Goal: Task Accomplishment & Management: Manage account settings

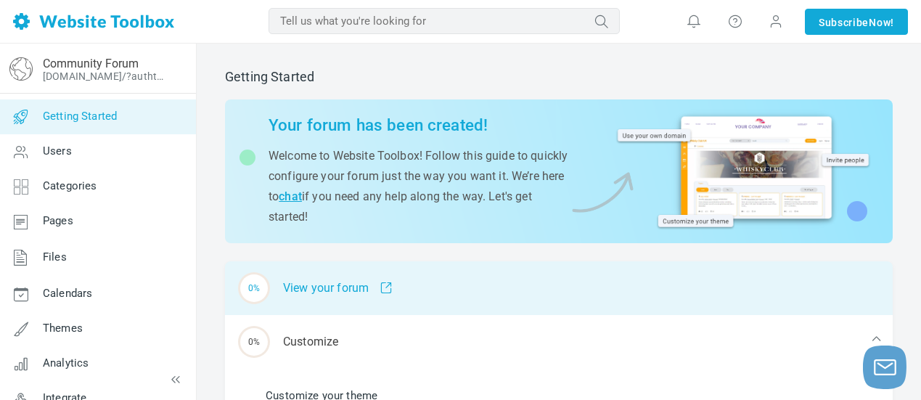
click at [333, 289] on div "0% View your forum" at bounding box center [559, 288] width 668 height 54
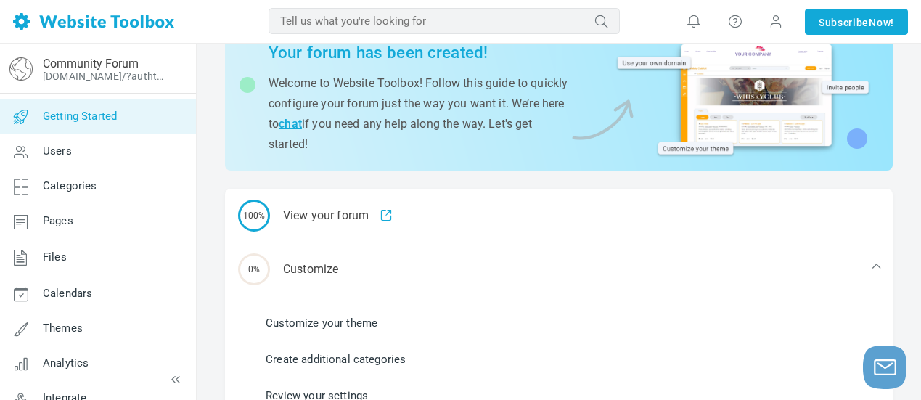
click at [363, 322] on link "Customize your theme" at bounding box center [322, 323] width 112 height 16
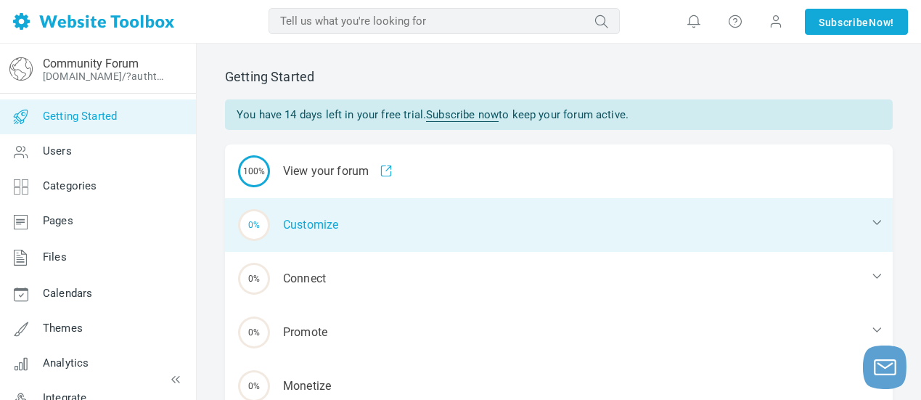
click at [290, 222] on div "0% Customize" at bounding box center [559, 225] width 668 height 54
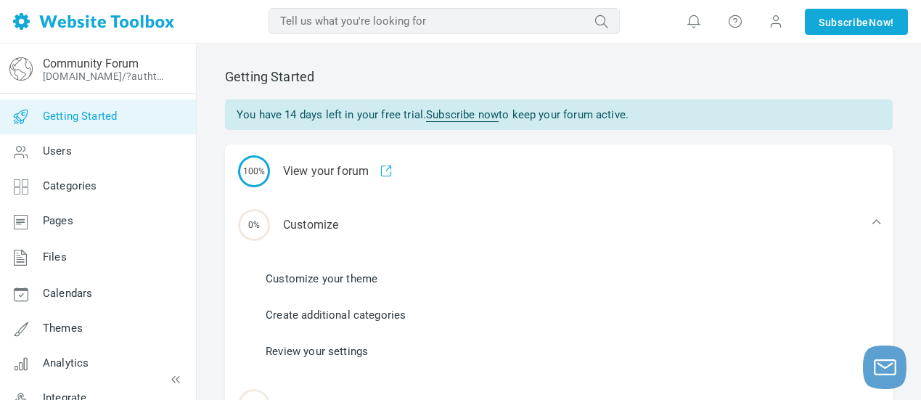
click at [323, 277] on link "Customize your theme" at bounding box center [322, 279] width 112 height 16
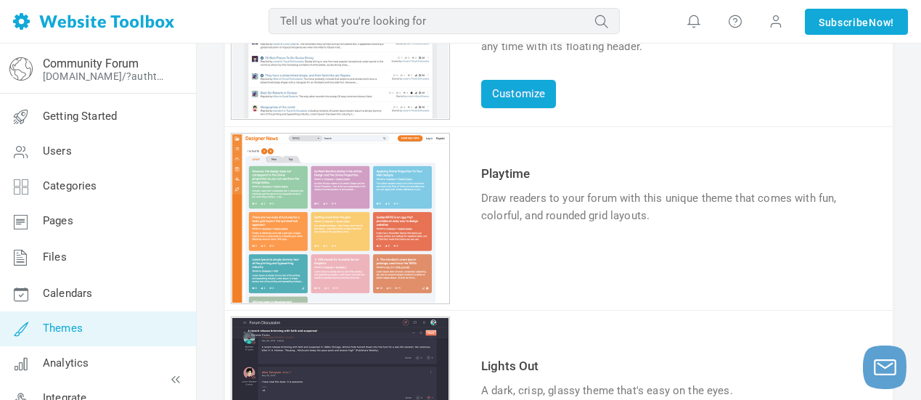
scroll to position [436, 0]
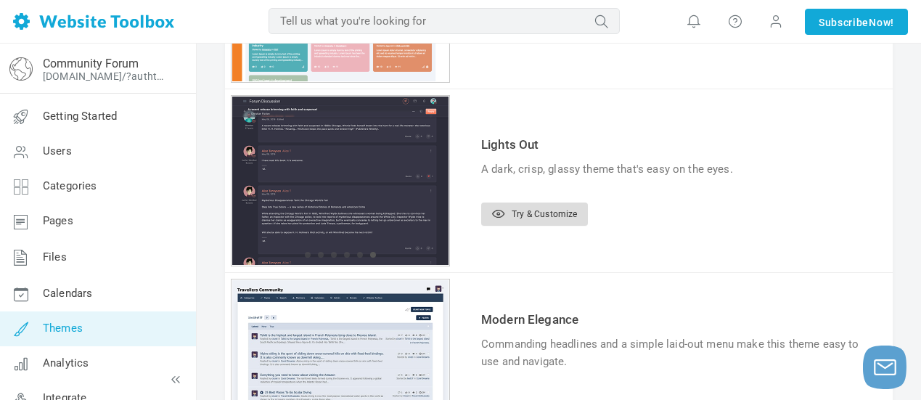
click at [543, 213] on link "Try & Customize" at bounding box center [534, 214] width 107 height 23
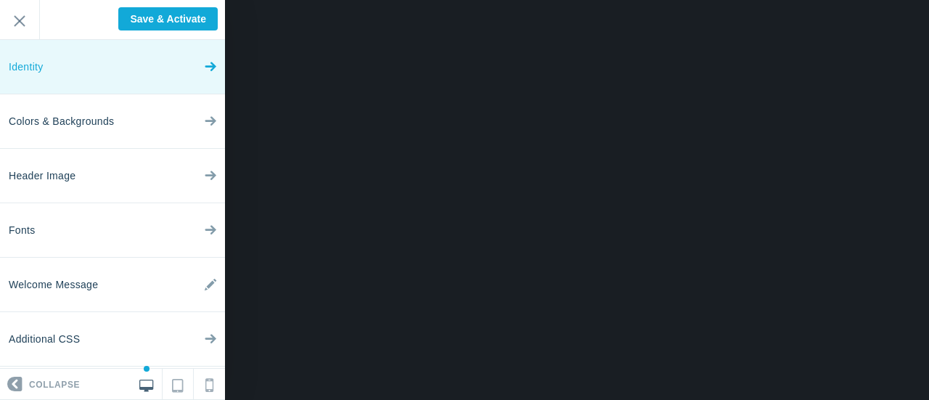
click at [128, 76] on link "Identity" at bounding box center [112, 67] width 225 height 54
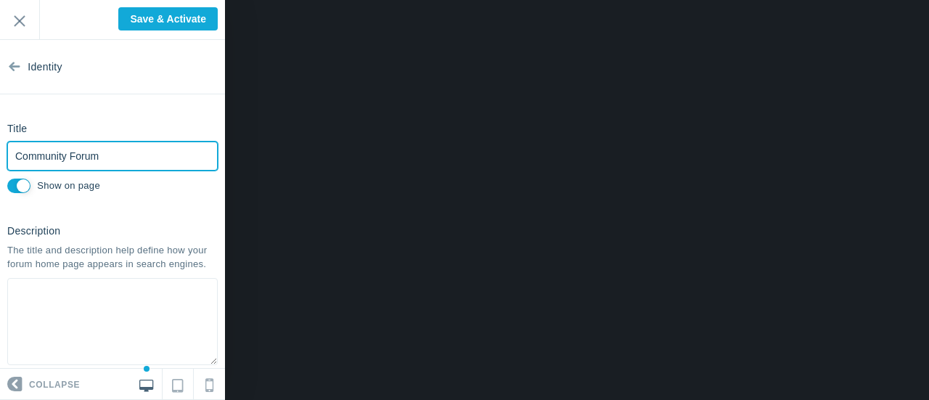
click at [105, 155] on input "Community Forum" at bounding box center [112, 156] width 211 height 29
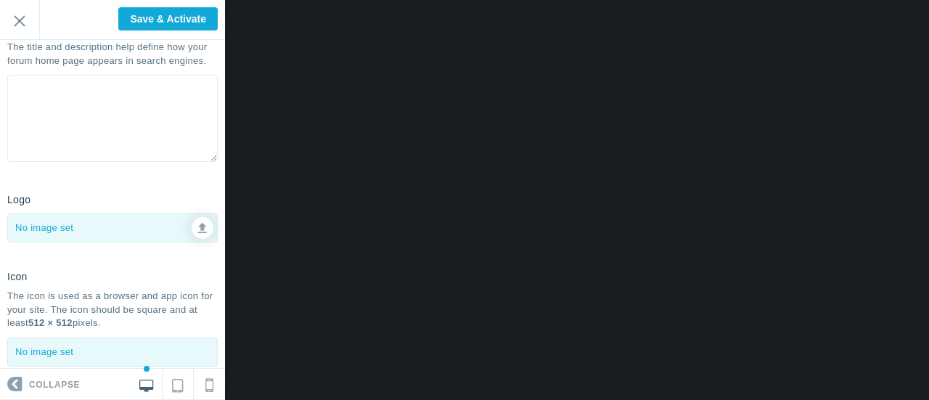
scroll to position [218, 0]
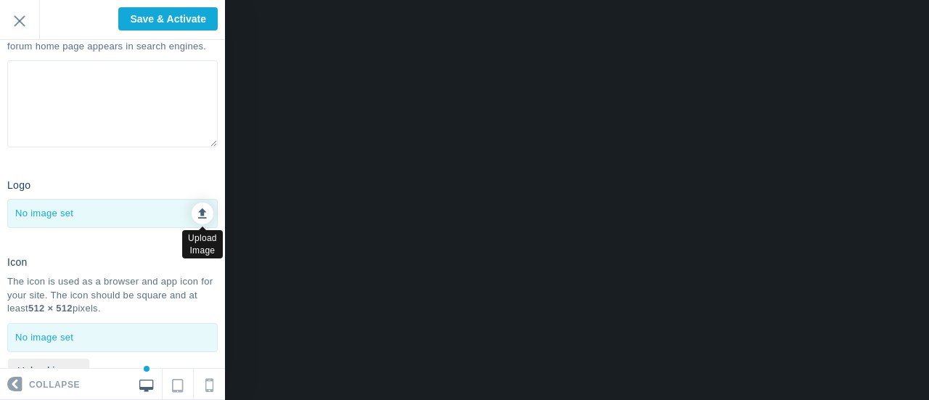
click at [198, 216] on icon at bounding box center [202, 211] width 9 height 10
type input "C:\fakepath\cropcircle.png"
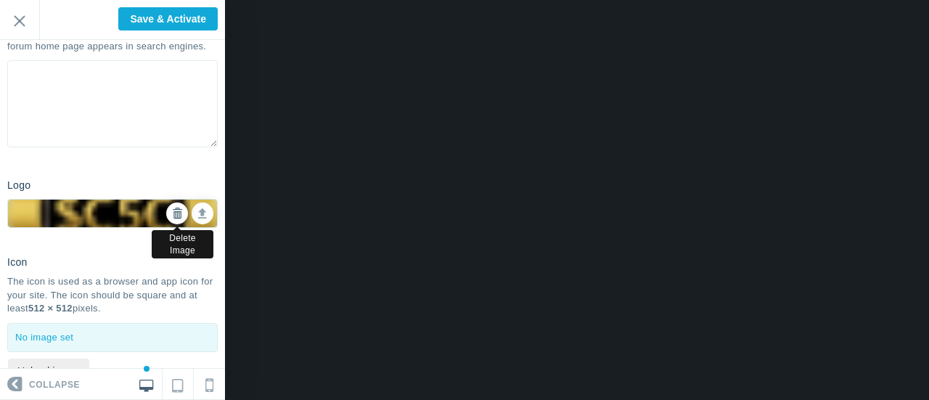
click at [172, 219] on icon at bounding box center [177, 213] width 10 height 10
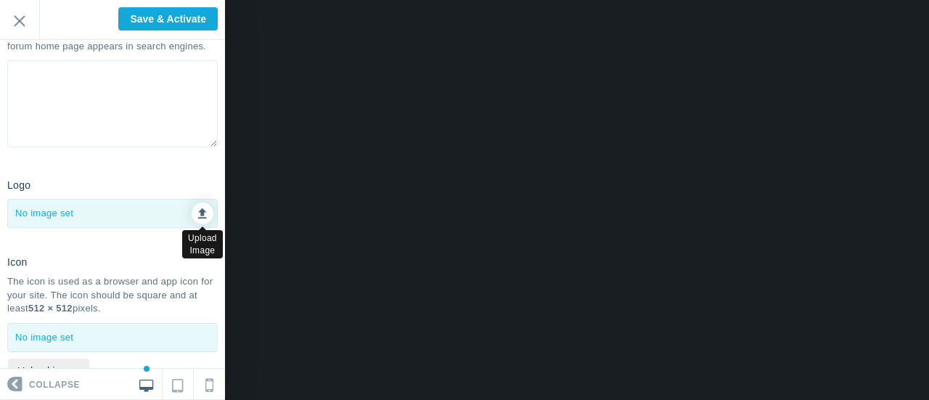
click at [198, 216] on icon at bounding box center [202, 211] width 9 height 10
type input "C:\fakepath\1500 x 600.png"
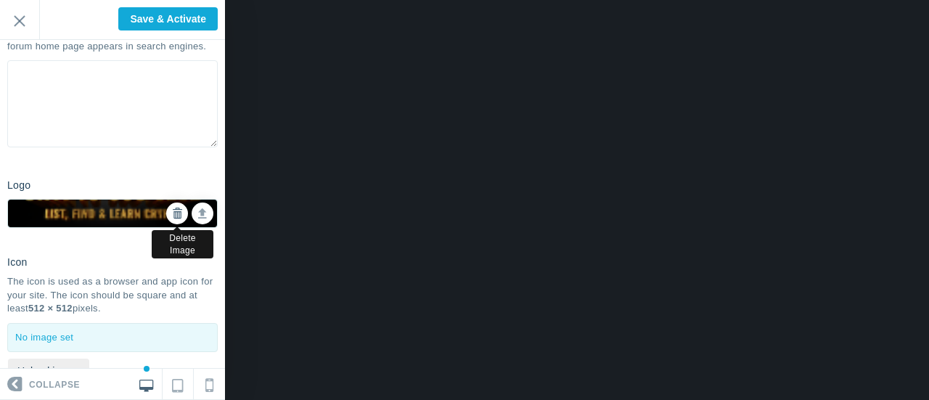
click at [172, 219] on icon at bounding box center [177, 213] width 10 height 10
checkbox input "true"
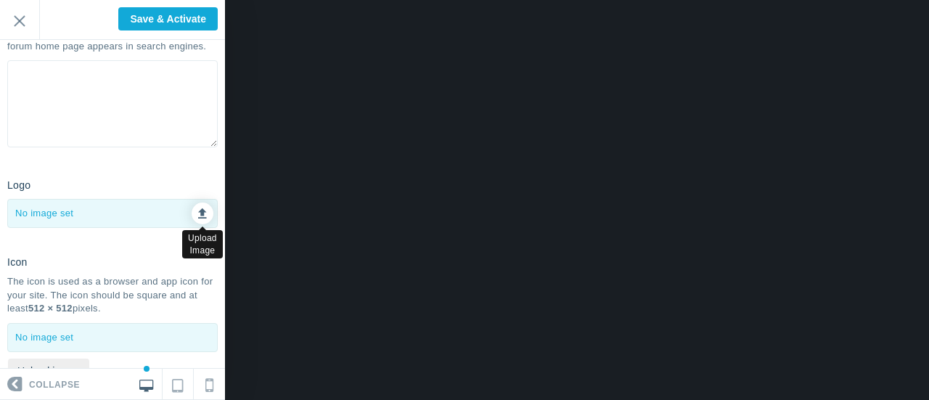
click at [198, 216] on icon at bounding box center [202, 211] width 9 height 10
type input "C:\fakepath\91x91forum.png"
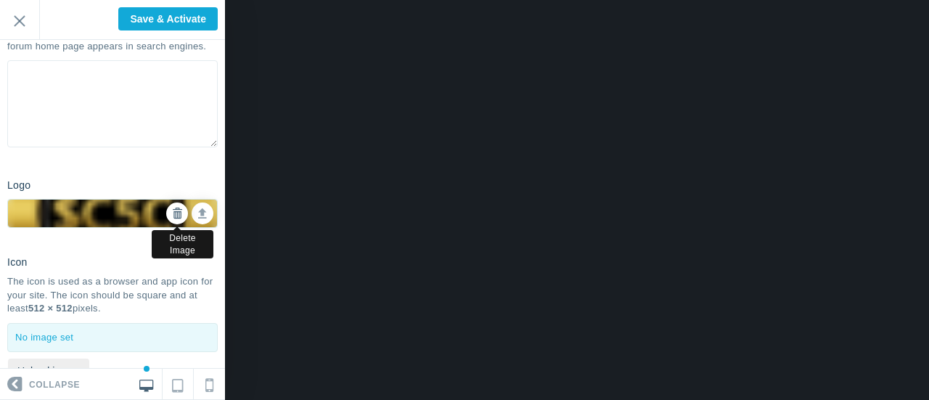
click at [172, 219] on icon at bounding box center [177, 213] width 10 height 10
checkbox input "true"
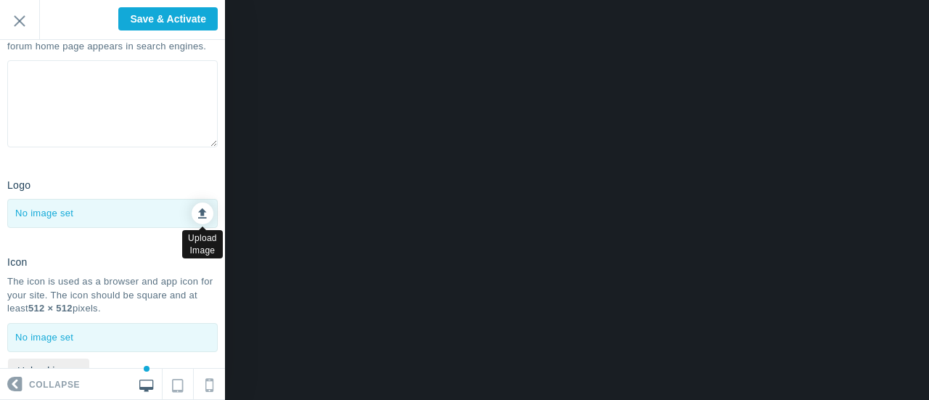
click at [198, 216] on icon at bounding box center [202, 211] width 9 height 10
type input "C:\fakepath\237new.png"
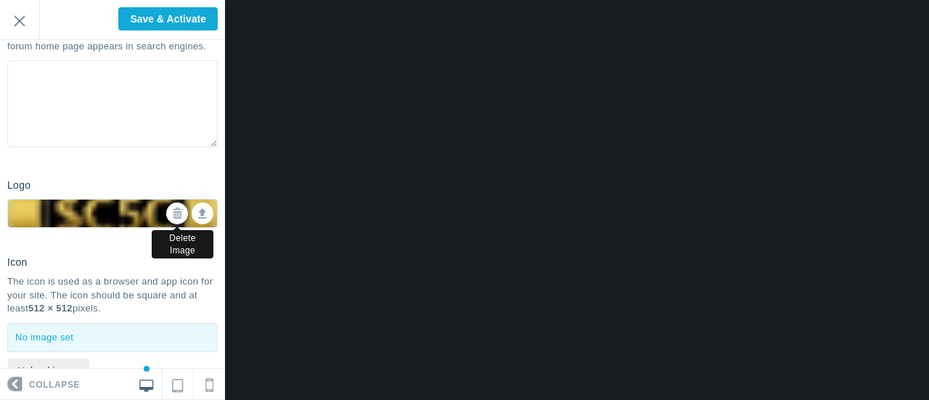
click at [172, 219] on icon at bounding box center [177, 213] width 10 height 10
checkbox input "true"
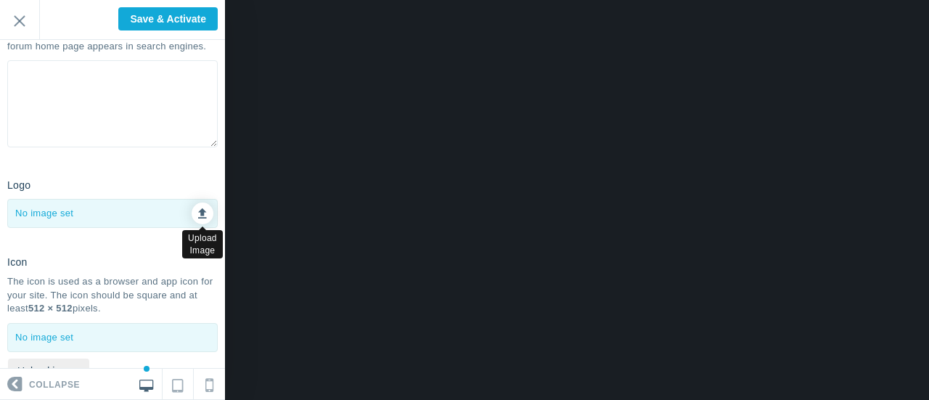
click at [198, 216] on icon at bounding box center [202, 211] width 9 height 10
type input "C:\fakepath\download.jpg"
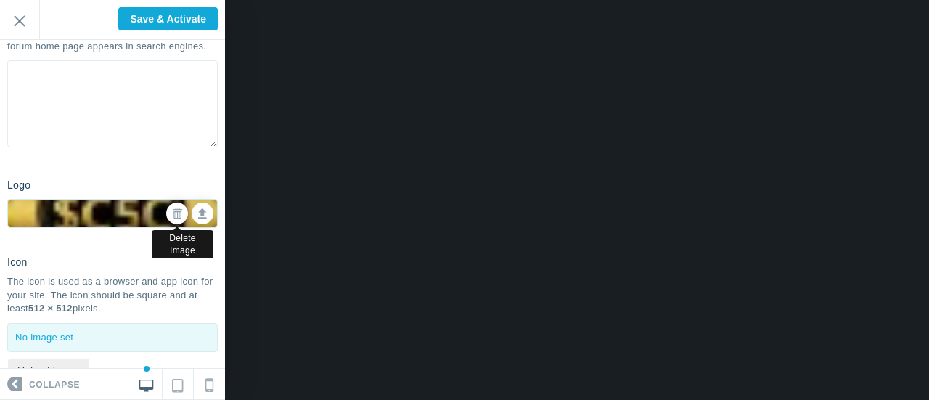
click at [172, 219] on icon at bounding box center [177, 213] width 10 height 10
checkbox input "true"
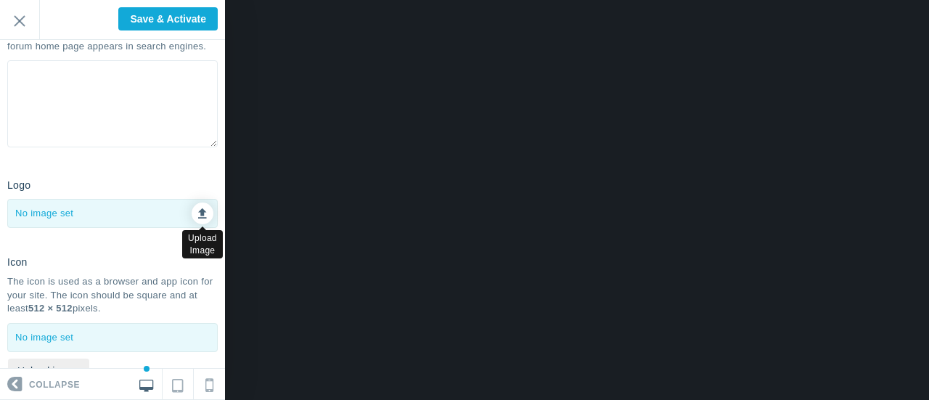
click at [198, 216] on icon at bounding box center [202, 211] width 9 height 10
type input "C:\fakepath\Zzntfz4M_400x400.jpg"
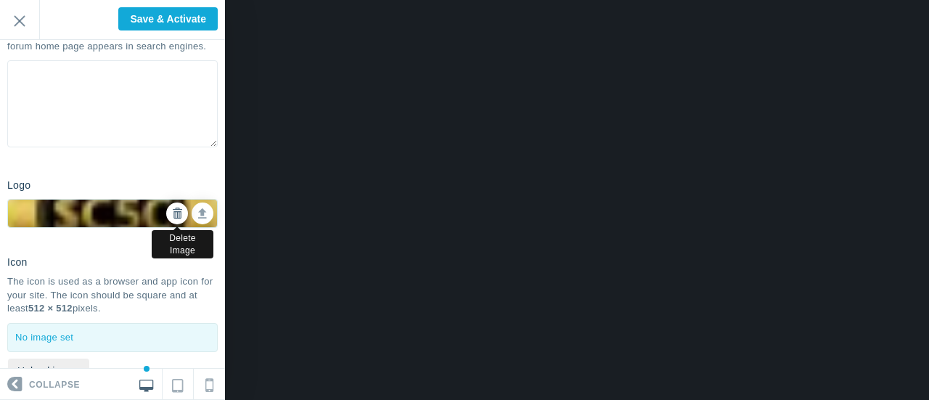
drag, startPoint x: 164, startPoint y: 227, endPoint x: 182, endPoint y: 228, distance: 18.2
click at [172, 219] on icon at bounding box center [177, 213] width 10 height 10
checkbox input "true"
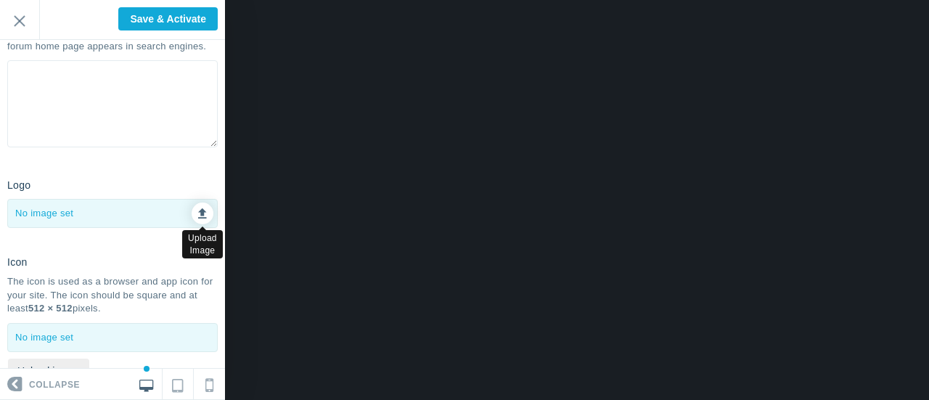
click at [192, 224] on link at bounding box center [203, 214] width 22 height 22
type input "C:\fakepath\tw.jpg"
checkbox input "false"
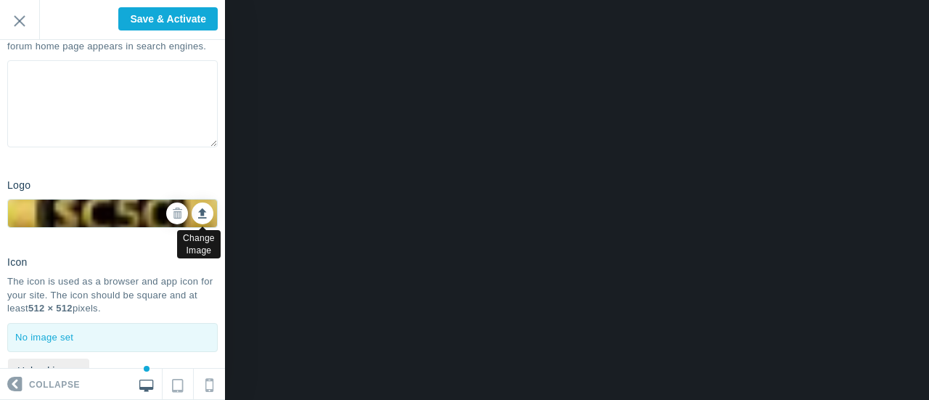
click at [198, 216] on icon at bounding box center [202, 211] width 9 height 10
type input "C:\fakepath\91x91forum.png"
click at [174, 265] on div "Icon The icon is used as a browser and app icon for your site. The icon should …" at bounding box center [112, 320] width 225 height 141
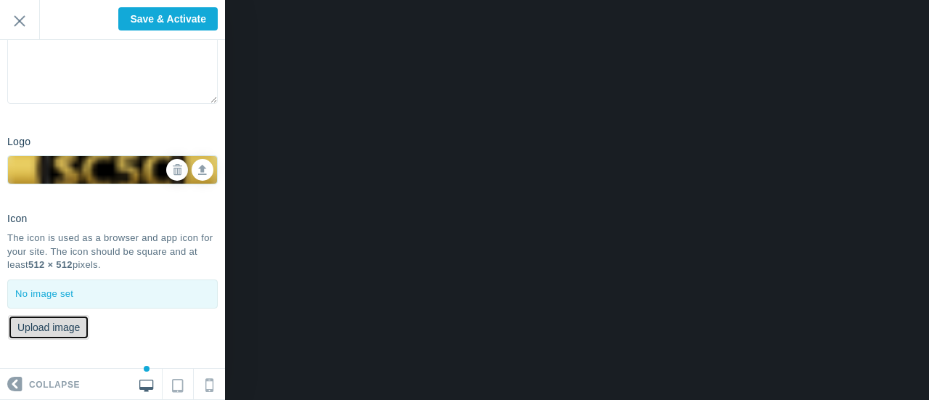
click at [66, 325] on button "Upload image" at bounding box center [48, 327] width 81 height 25
type input "C:\fakepath\cropcircle.png"
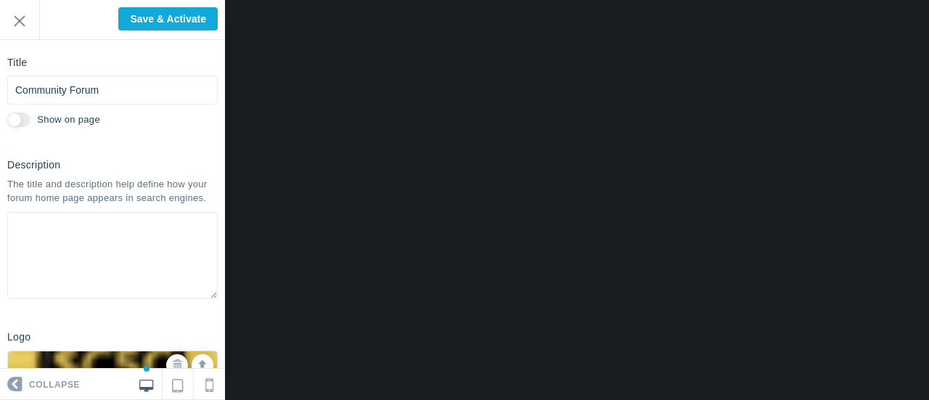
scroll to position [65, 0]
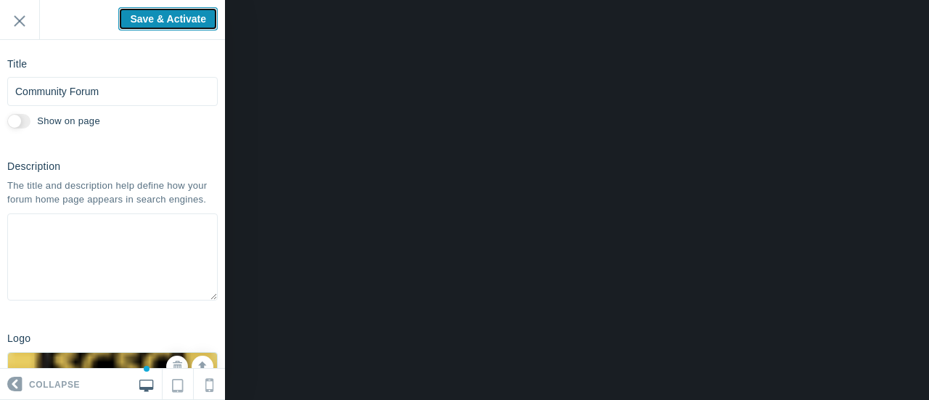
click at [184, 18] on input "Save & Activate" at bounding box center [167, 18] width 99 height 23
type input "Saving..."
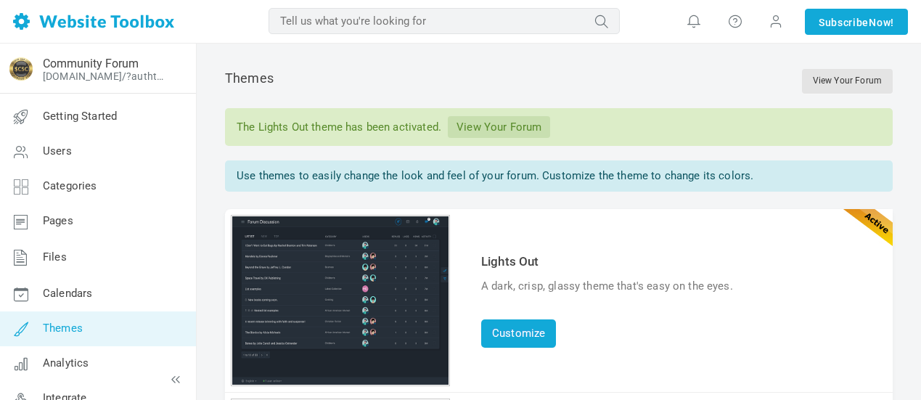
click at [491, 126] on link "View Your Forum" at bounding box center [499, 127] width 102 height 22
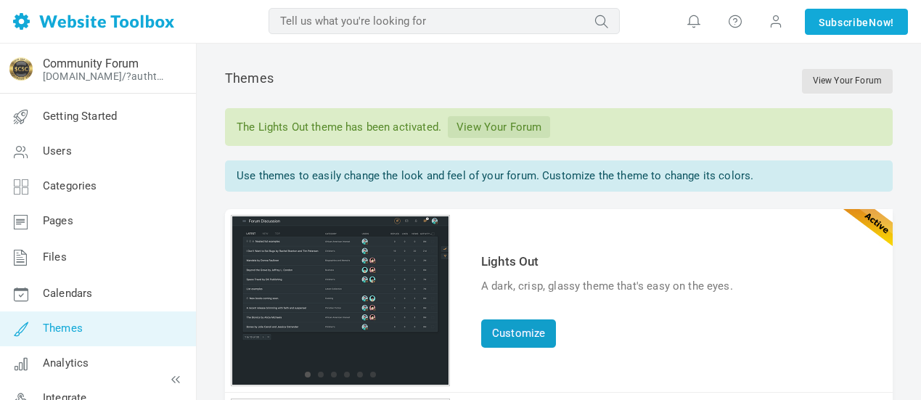
click at [534, 339] on link "Customize" at bounding box center [518, 333] width 75 height 28
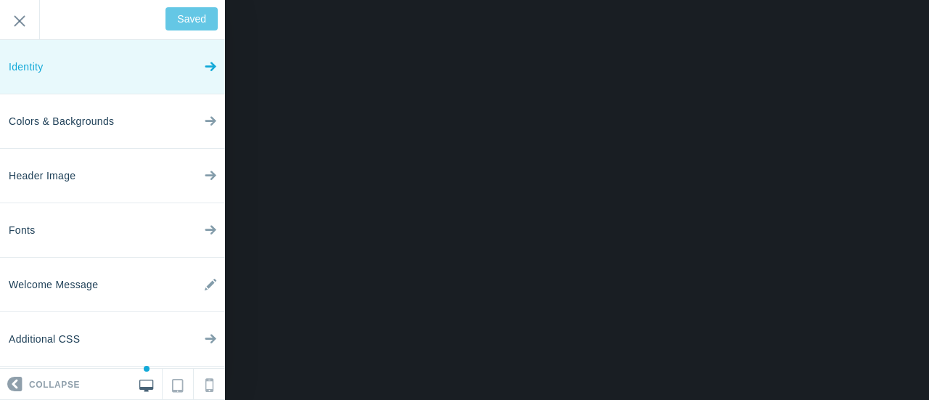
click at [94, 73] on link "Identity" at bounding box center [112, 67] width 225 height 54
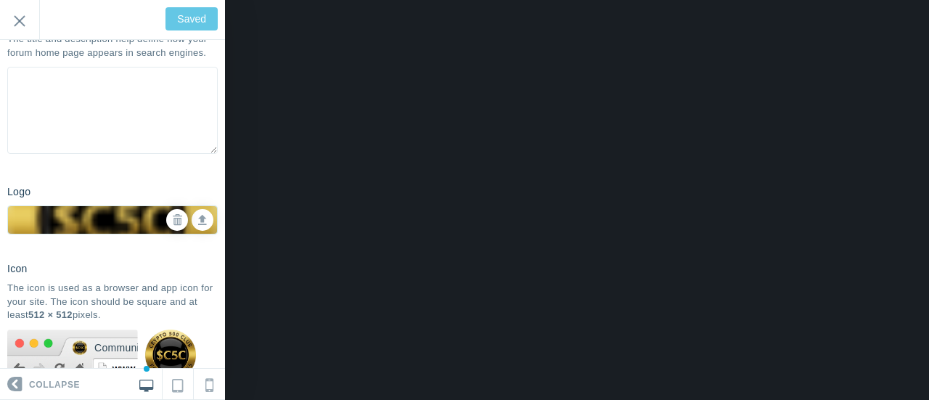
scroll to position [218, 0]
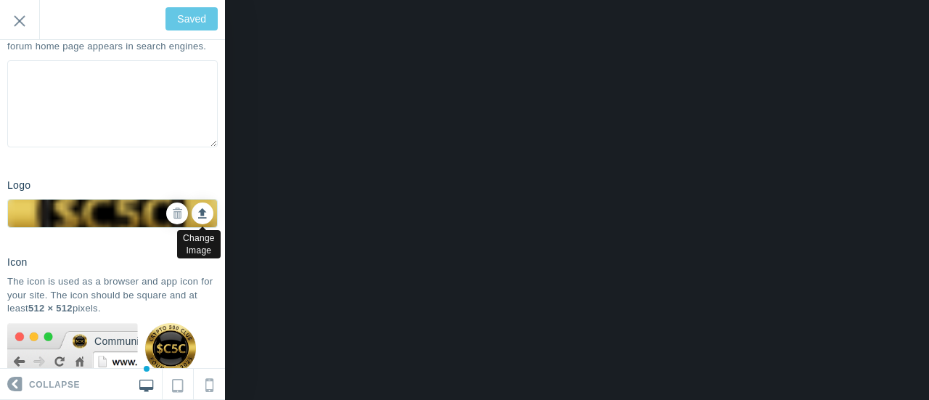
click at [198, 216] on icon at bounding box center [202, 211] width 9 height 10
type input "C:\fakepath\Zzntfz4M_400x400.jpg"
type input "Save"
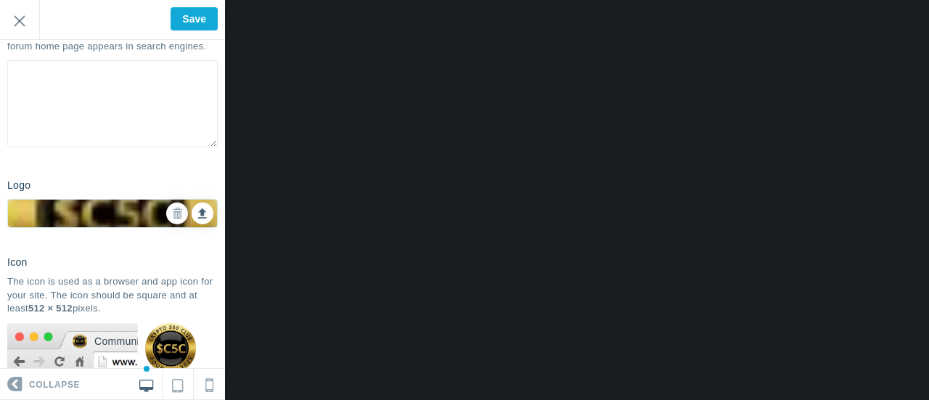
click at [198, 216] on icon at bounding box center [202, 211] width 9 height 10
type input "C:\fakepath\237new.png"
click at [198, 216] on icon at bounding box center [202, 211] width 9 height 10
type input "C:\fakepath\unnamed.png"
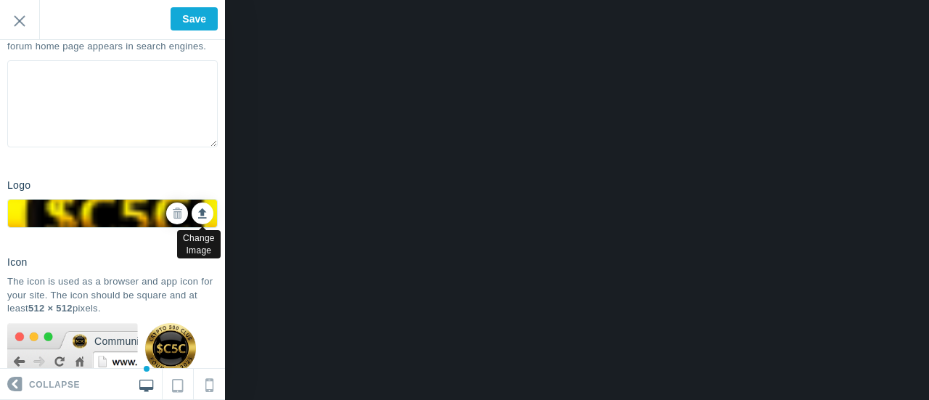
click at [198, 216] on icon at bounding box center [202, 211] width 9 height 10
type input "C:\fakepath\Solana_logo.png"
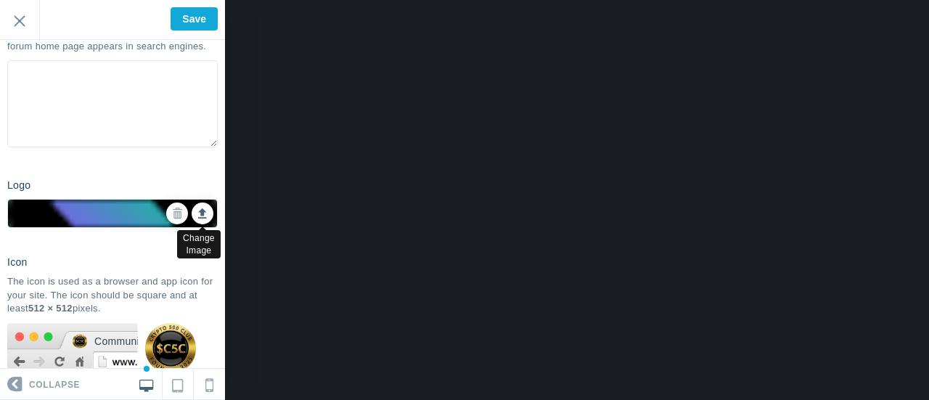
click at [198, 216] on icon at bounding box center [202, 211] width 9 height 10
type input "C:\fakepath\237.png"
click at [198, 216] on icon at bounding box center [202, 211] width 9 height 10
type input "C:\fakepath\1500 x 600.png"
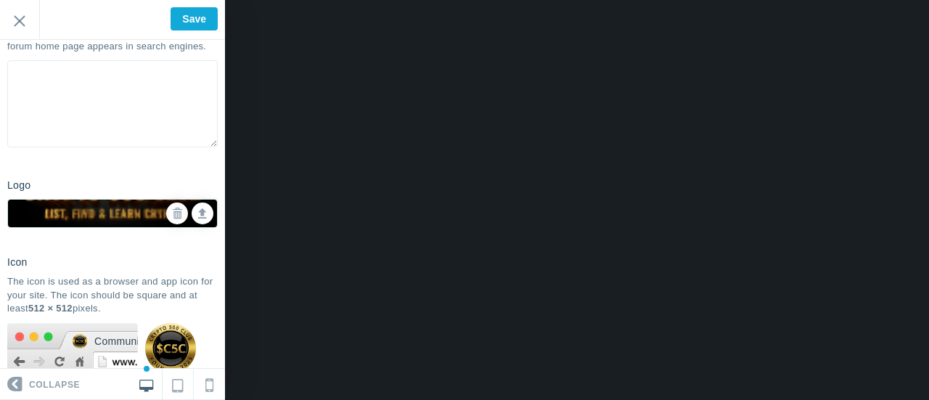
click at [127, 96] on textarea at bounding box center [112, 103] width 211 height 87
paste textarea "Discover new cryptocurrencies and list your own with Crypto500Club. Find the ne…"
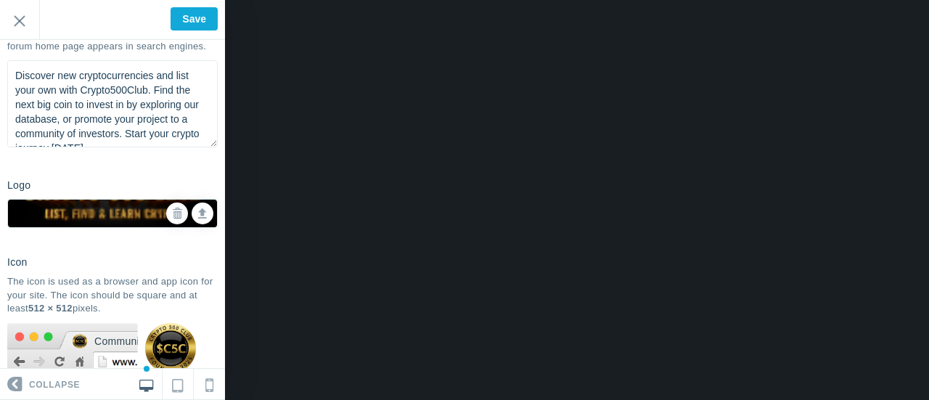
scroll to position [22, 0]
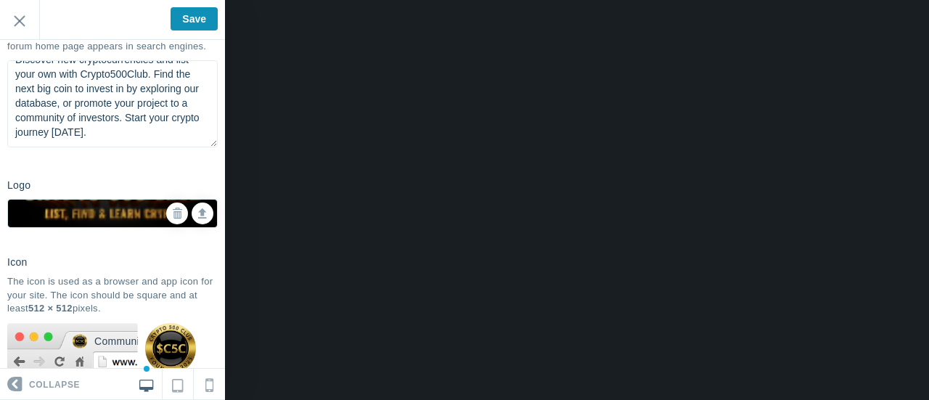
type textarea "Discover new cryptocurrencies and list your own with Crypto500Club. Find the ne…"
click at [192, 19] on input "Save" at bounding box center [194, 18] width 47 height 23
type input "Saved"
click at [22, 17] on input "Exit" at bounding box center [19, 20] width 39 height 40
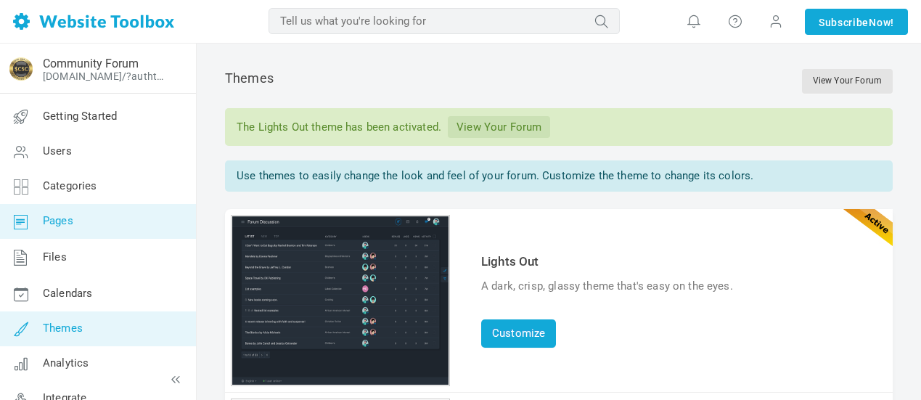
click at [77, 221] on link "Pages" at bounding box center [97, 221] width 197 height 35
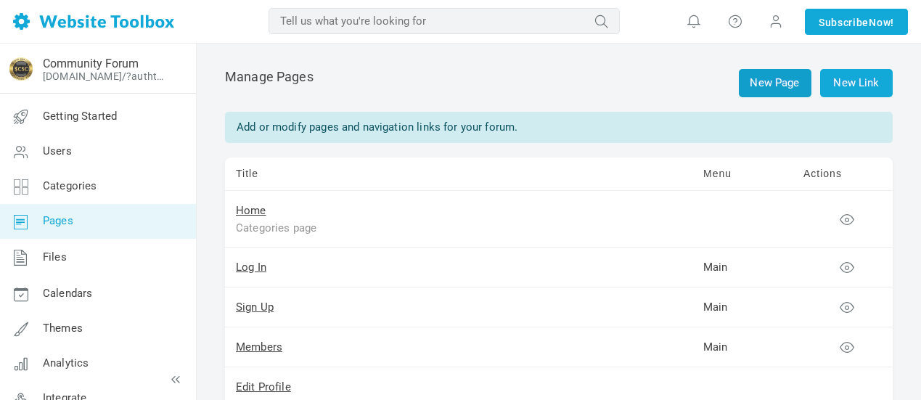
click at [772, 87] on link "New Page" at bounding box center [775, 83] width 73 height 28
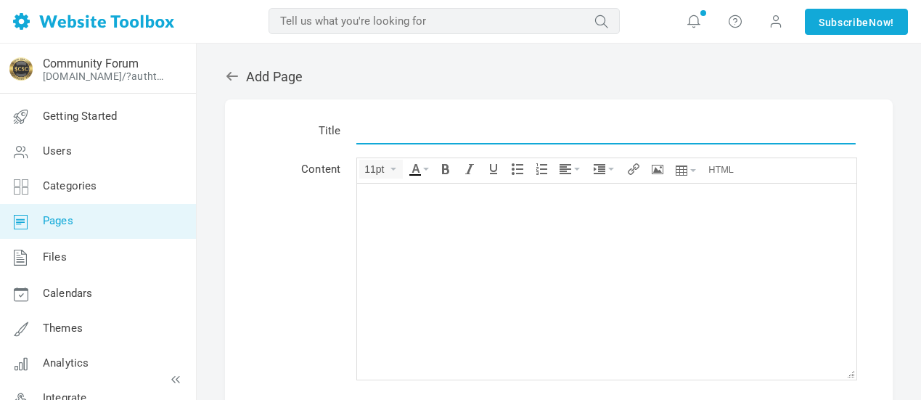
click at [505, 136] on input "text" at bounding box center [605, 131] width 499 height 28
type input "Privacy Policy"
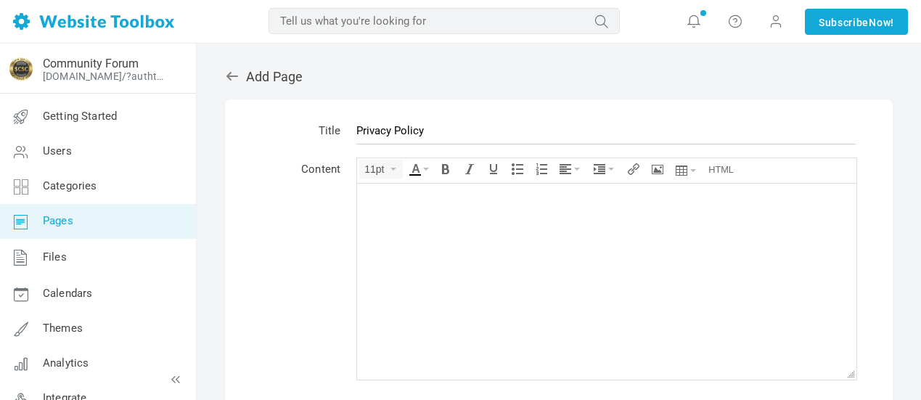
click at [442, 206] on body at bounding box center [606, 281] width 499 height 196
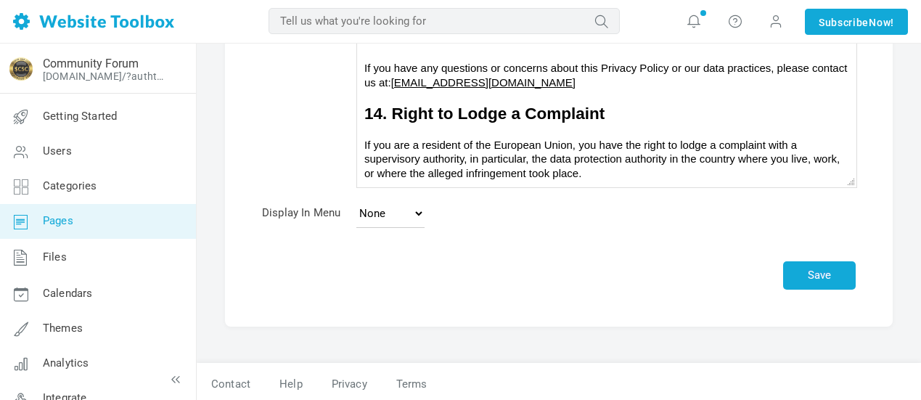
scroll to position [327, 0]
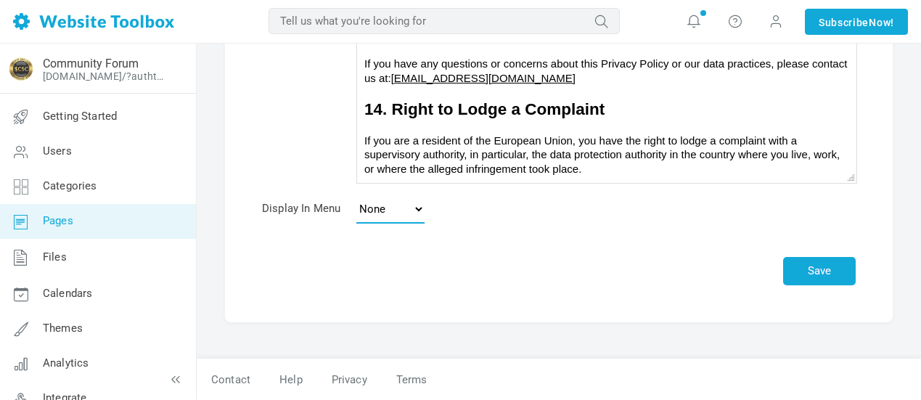
click at [420, 215] on select "None Main Menu Footer" at bounding box center [390, 209] width 68 height 29
select select "footer"
click at [356, 195] on select "None Main Menu Footer" at bounding box center [390, 209] width 68 height 29
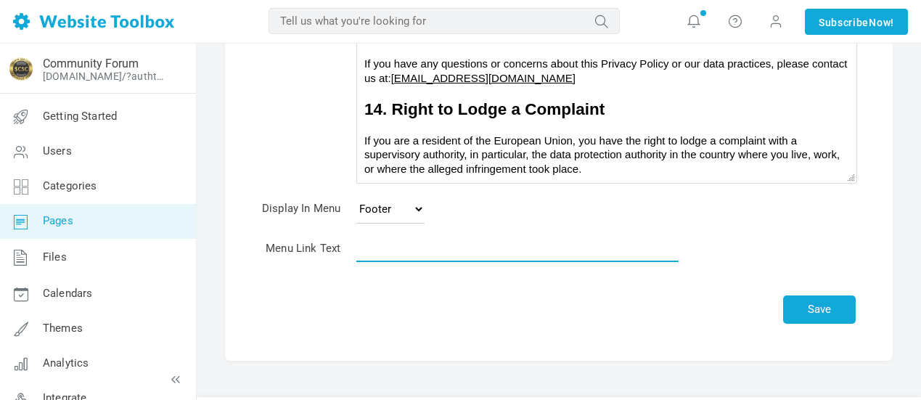
click at [412, 251] on input "text" at bounding box center [517, 248] width 322 height 28
type input "Privacy Policy"
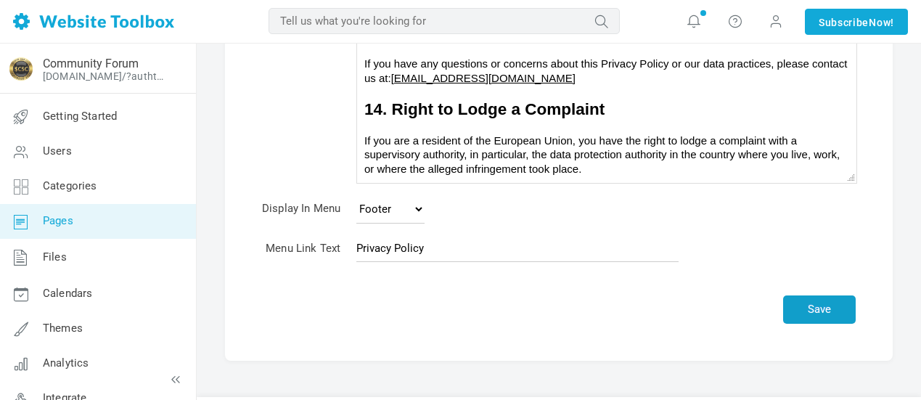
click at [811, 310] on button "Save" at bounding box center [819, 309] width 73 height 28
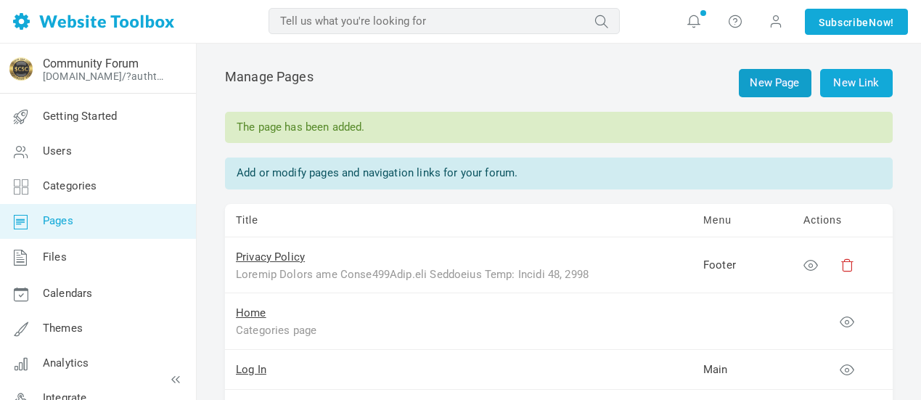
click at [775, 83] on link "New Page" at bounding box center [775, 83] width 73 height 28
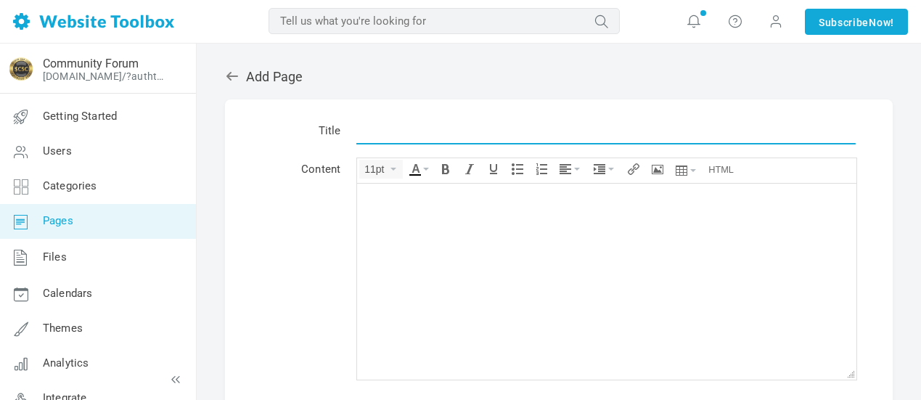
click at [450, 135] on input "text" at bounding box center [605, 131] width 499 height 28
type input "R"
type input "Terms"
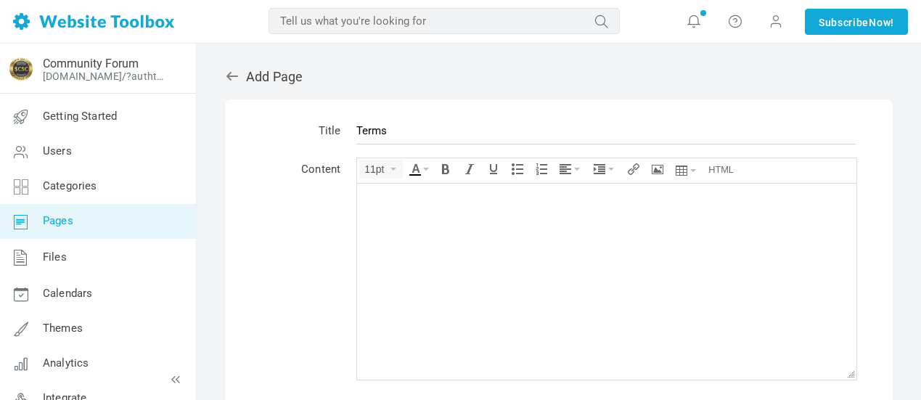
click at [486, 197] on div at bounding box center [606, 197] width 485 height 15
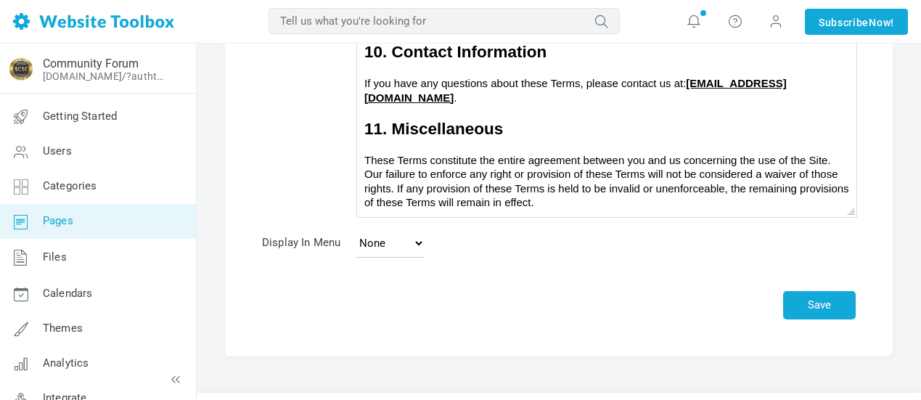
scroll to position [327, 0]
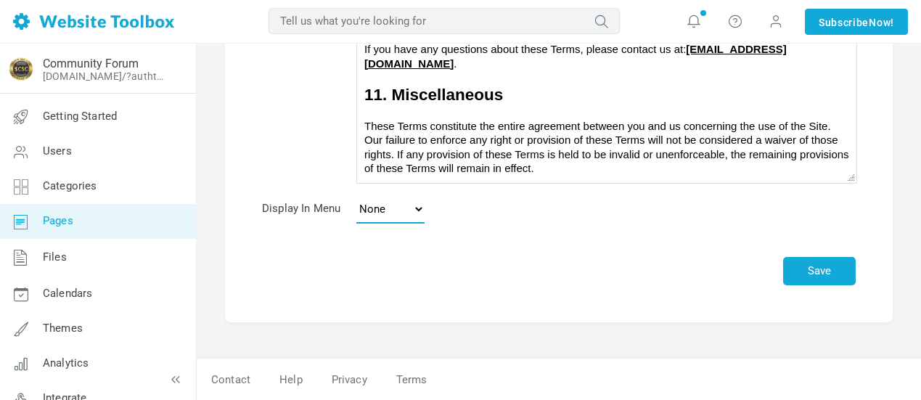
click at [422, 212] on select "None Main Menu Footer" at bounding box center [390, 209] width 68 height 29
select select "footer"
click at [356, 195] on select "None Main Menu Footer" at bounding box center [390, 209] width 68 height 29
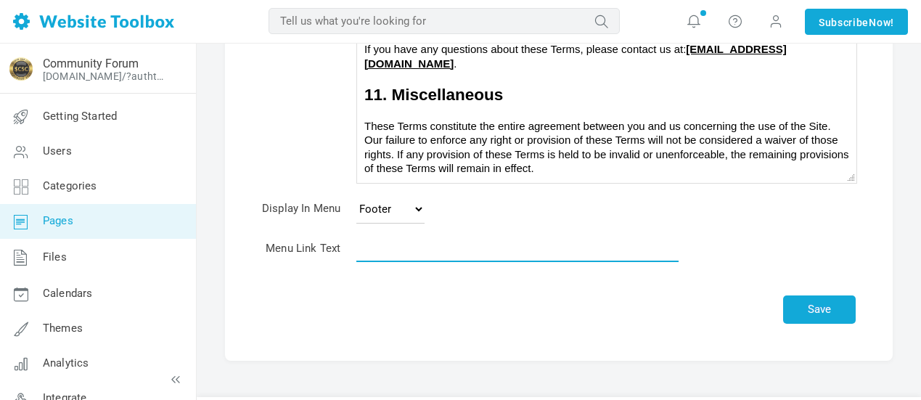
click at [388, 249] on input "text" at bounding box center [517, 248] width 322 height 28
type input "Terms of Service"
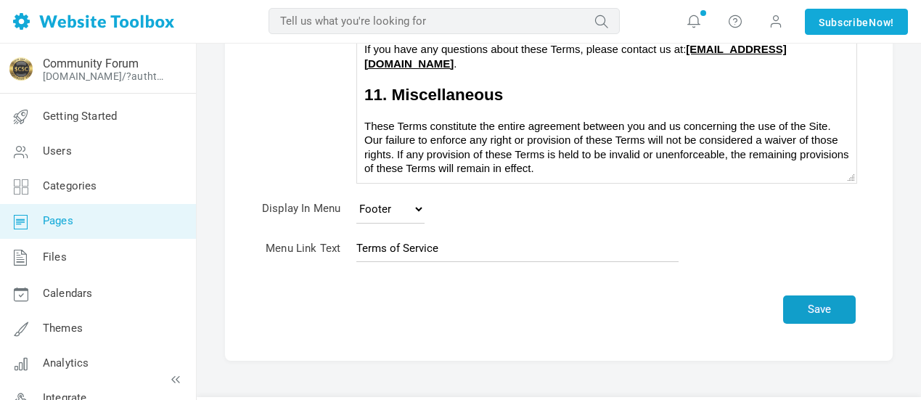
click at [820, 309] on button "Save" at bounding box center [819, 309] width 73 height 28
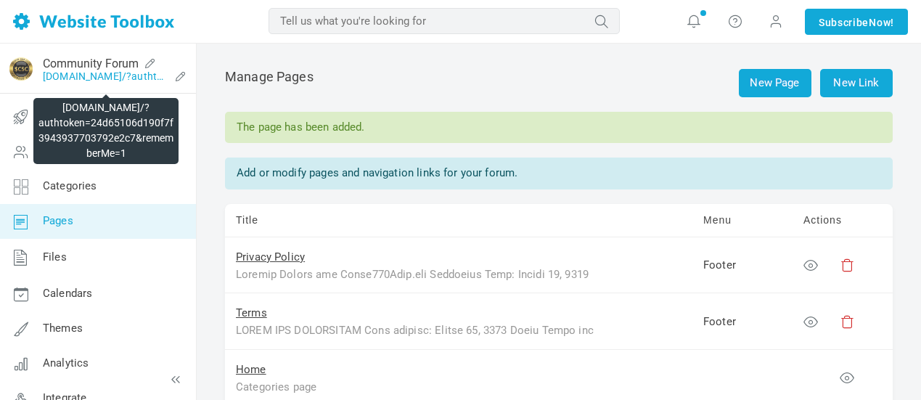
click at [144, 78] on link "[DOMAIN_NAME]/?authtoken=24d65106d190f7f3943937703792e2c7&rememberMe=1" at bounding box center [106, 76] width 126 height 12
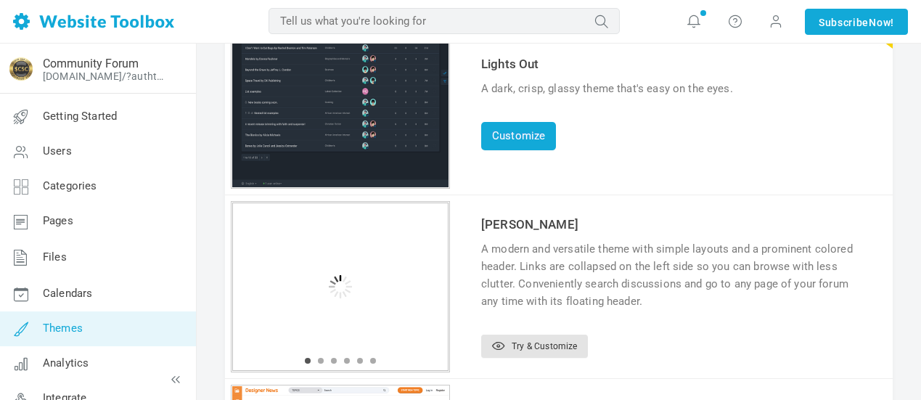
scroll to position [73, 0]
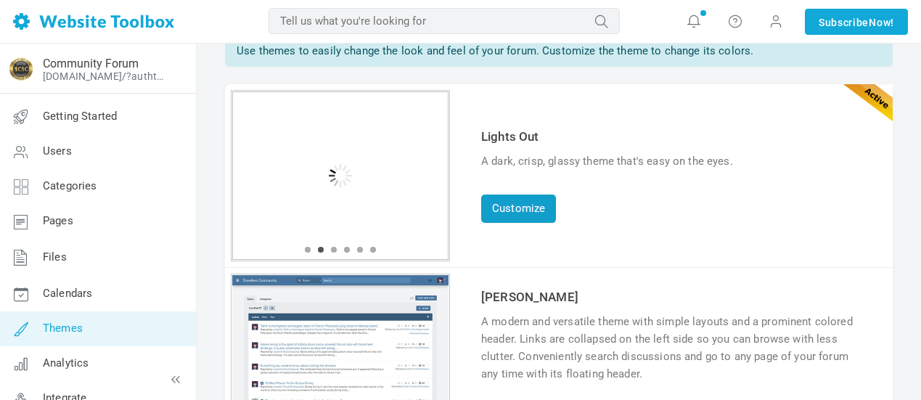
click at [529, 211] on link "Customize" at bounding box center [518, 209] width 75 height 28
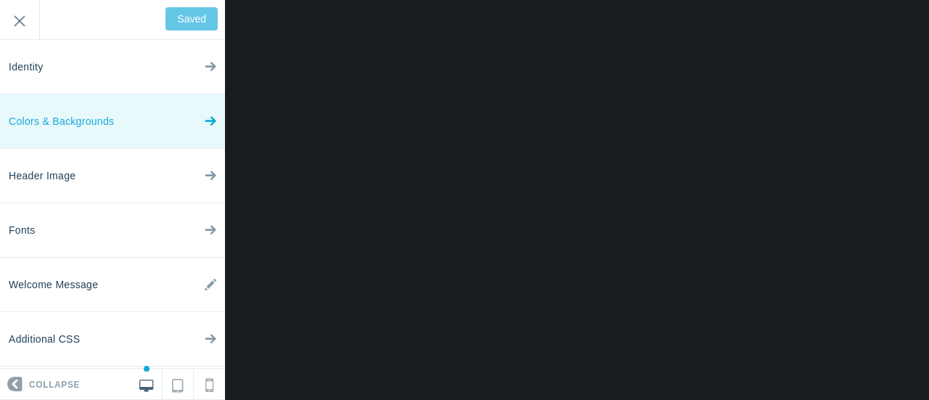
click at [139, 124] on link "Colors & Backgrounds" at bounding box center [112, 121] width 225 height 54
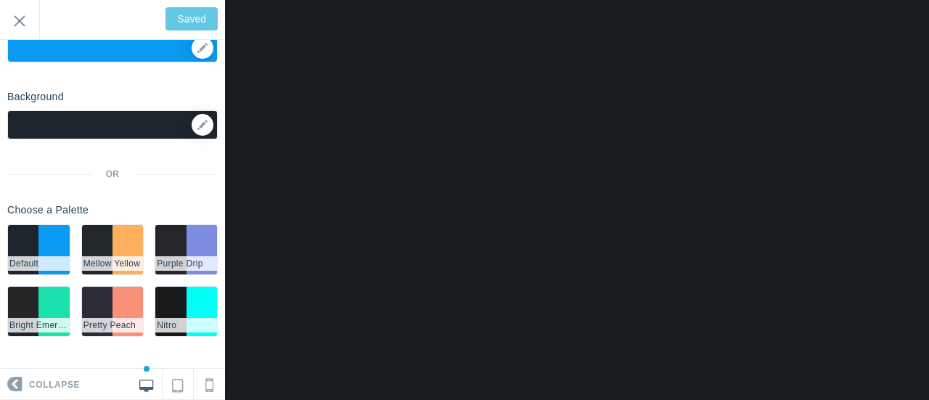
scroll to position [109, 0]
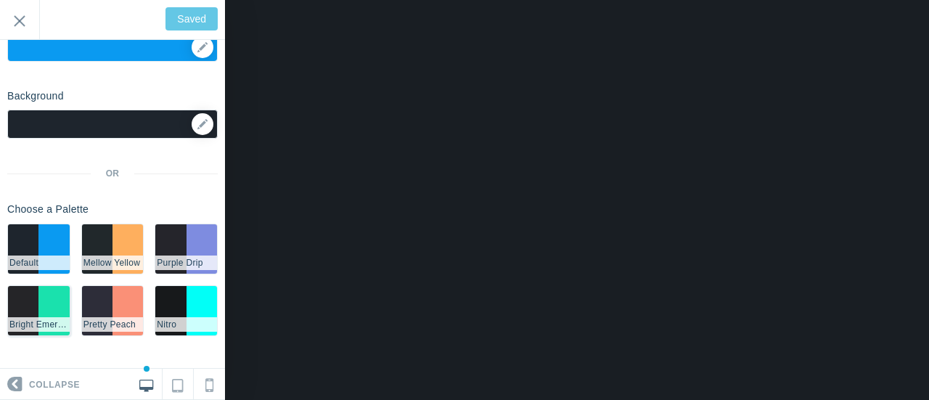
click at [31, 298] on li "#252528" at bounding box center [23, 310] width 30 height 49
type input "Save"
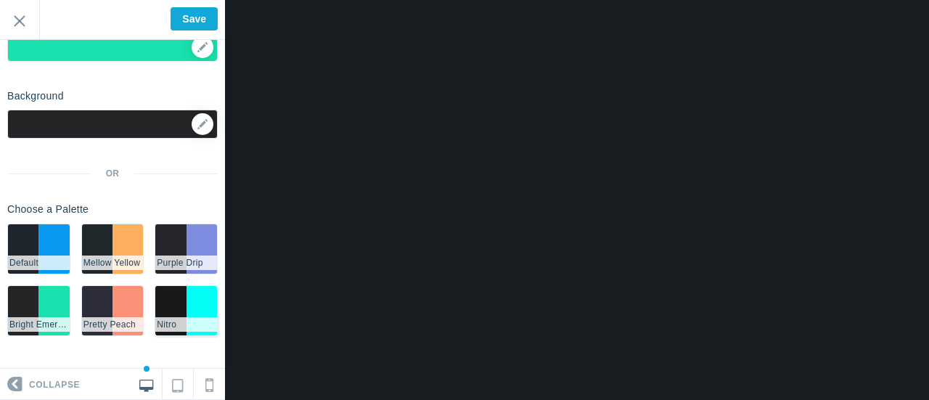
click at [187, 300] on li "#01fff7" at bounding box center [202, 310] width 30 height 49
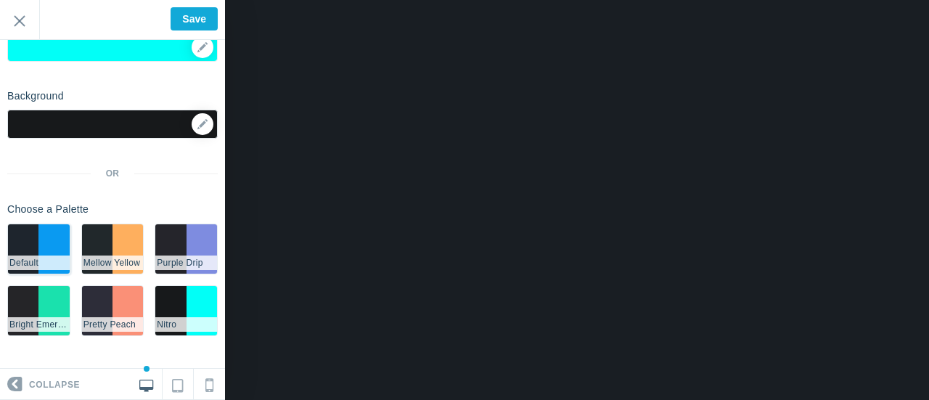
click at [35, 242] on li "#1e252d" at bounding box center [23, 248] width 30 height 49
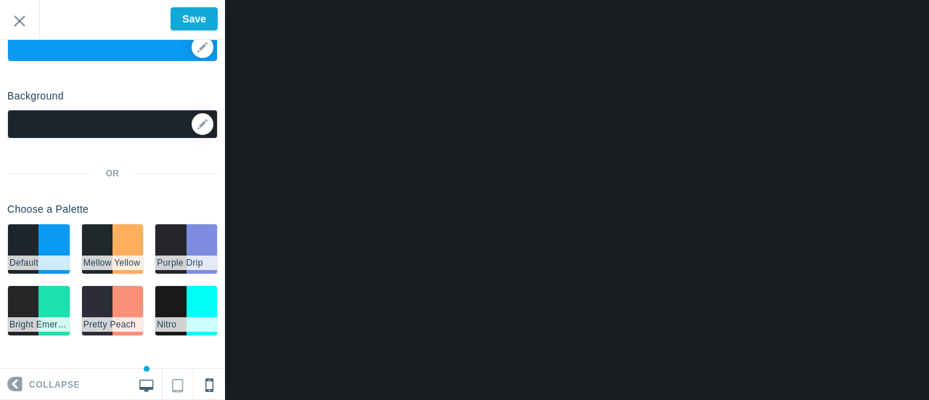
click at [213, 383] on link at bounding box center [209, 384] width 31 height 30
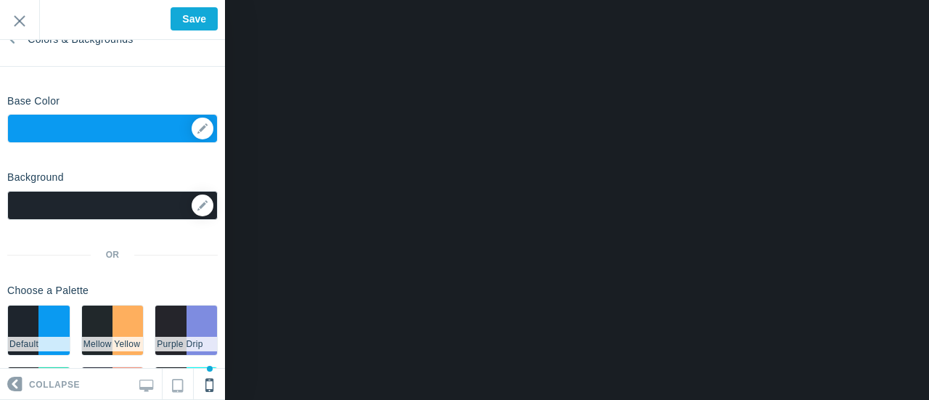
scroll to position [0, 0]
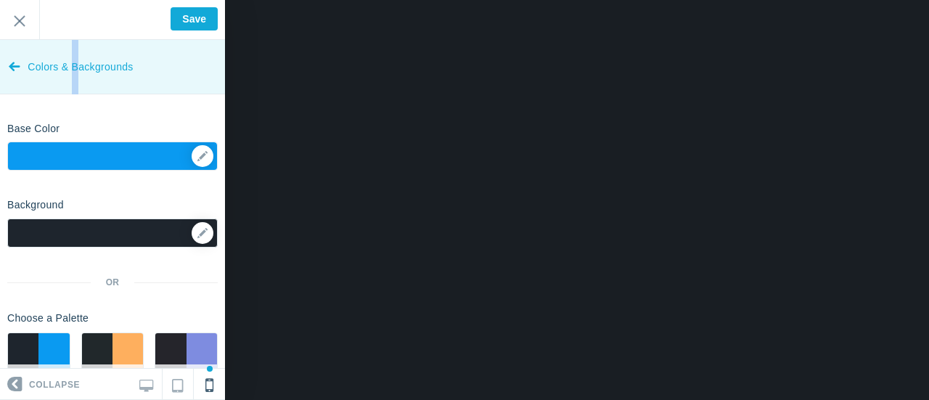
click at [74, 64] on span "Colors & Backgrounds" at bounding box center [80, 67] width 105 height 54
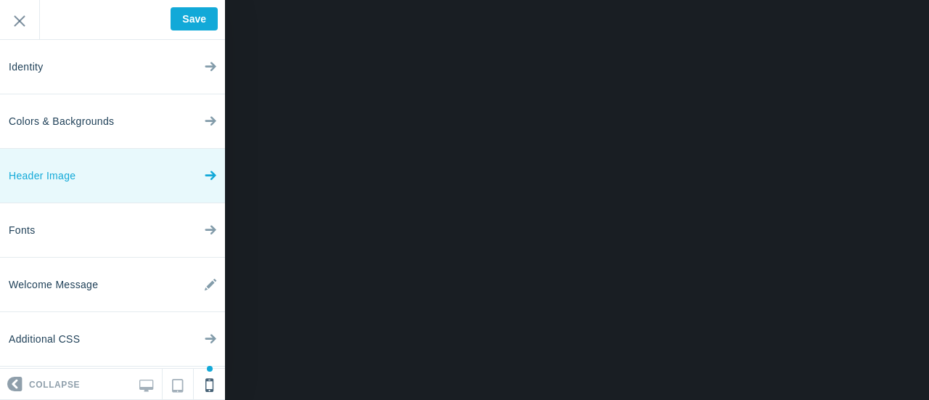
click at [133, 178] on link "Header Image" at bounding box center [112, 176] width 225 height 54
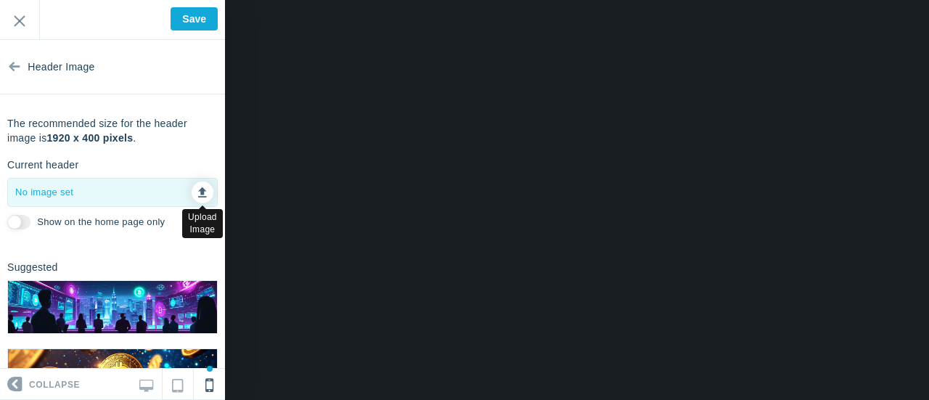
click at [198, 187] on icon at bounding box center [202, 190] width 9 height 10
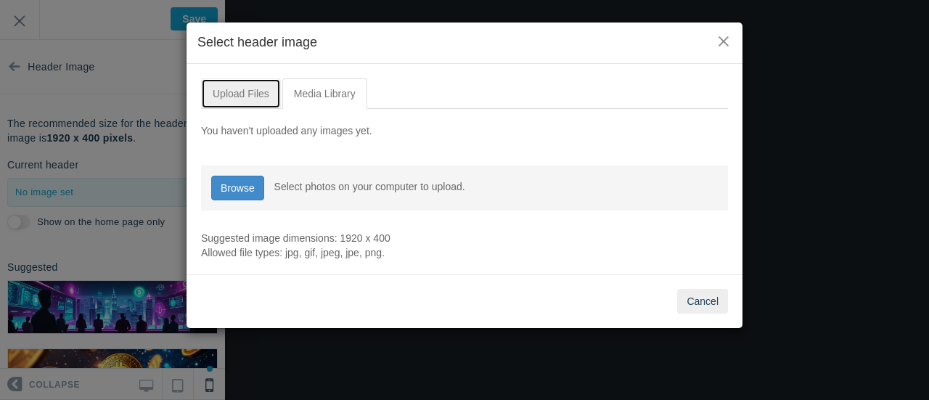
click at [243, 91] on link "Upload Files" at bounding box center [241, 93] width 80 height 30
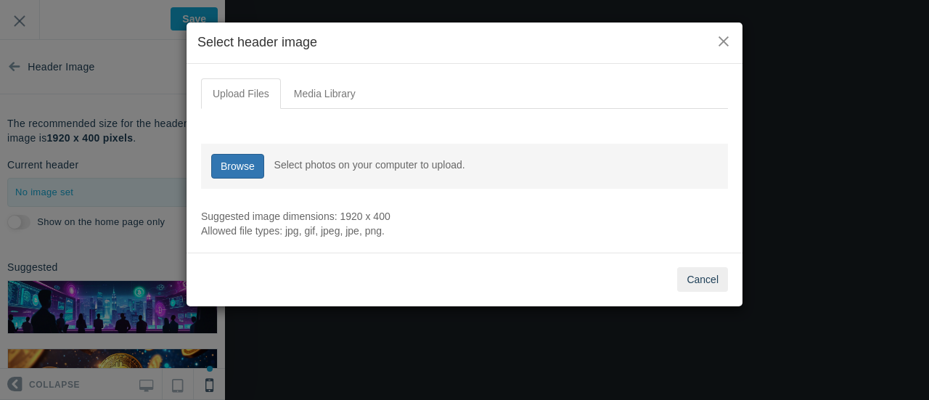
click at [247, 168] on link "Browse" at bounding box center [237, 166] width 53 height 25
type input "C:\fakepath\1500 x 600.png"
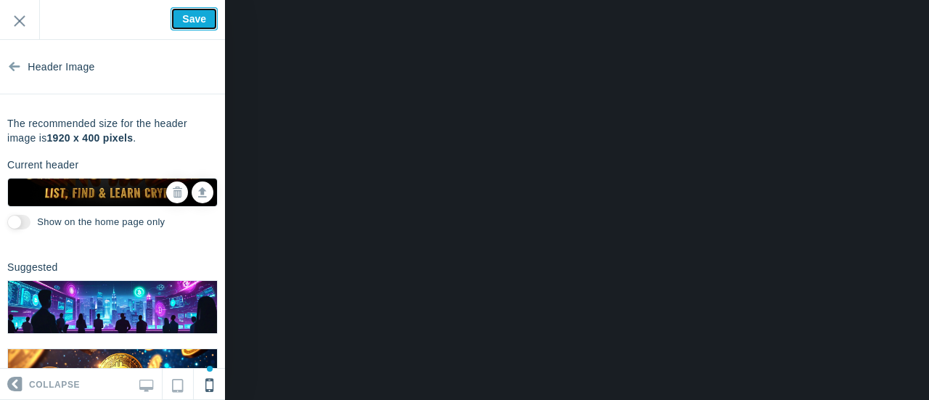
click at [186, 20] on input "Save" at bounding box center [194, 18] width 47 height 23
type input "Saved"
click at [198, 191] on icon at bounding box center [202, 190] width 9 height 10
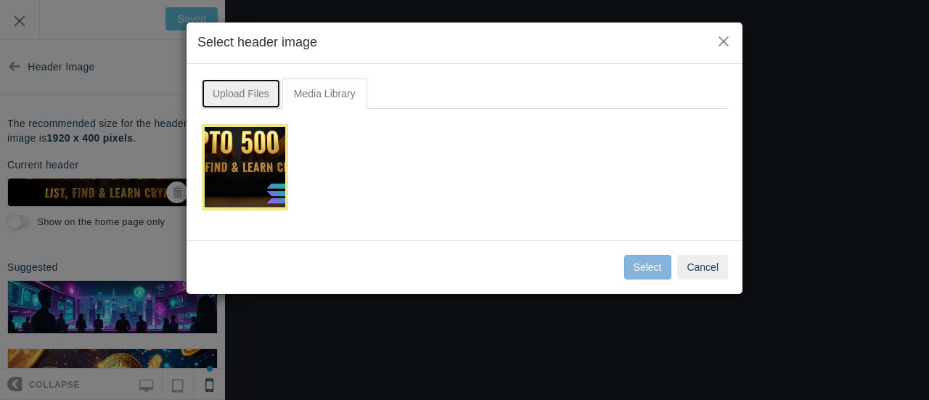
click at [247, 95] on link "Upload Files" at bounding box center [241, 93] width 80 height 30
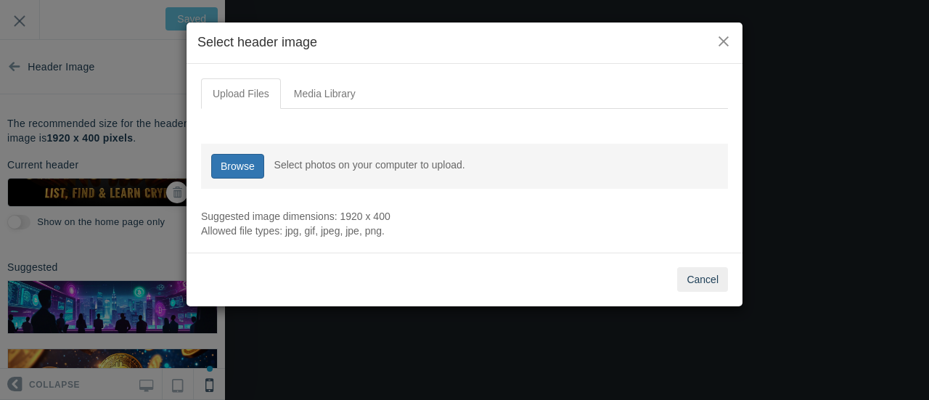
click at [234, 163] on link "Browse" at bounding box center [237, 166] width 53 height 25
type input "C:\fakepath\U5tlIQGmHAdx.png"
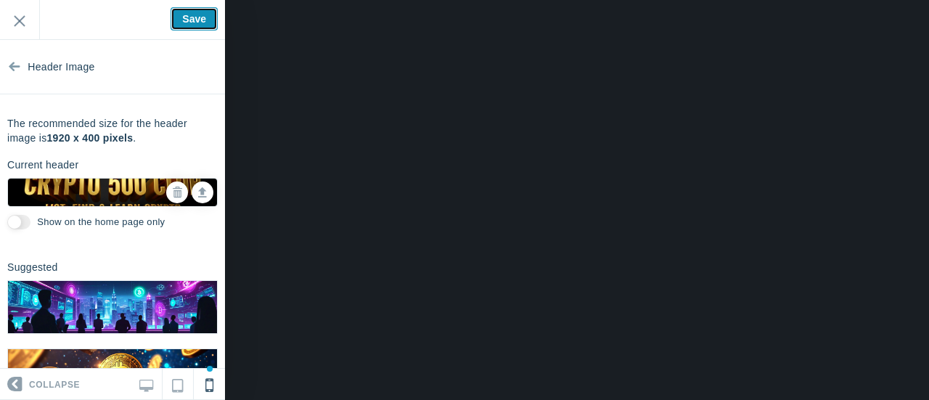
click at [194, 16] on input "Save" at bounding box center [194, 18] width 47 height 23
click at [172, 191] on icon at bounding box center [177, 192] width 10 height 10
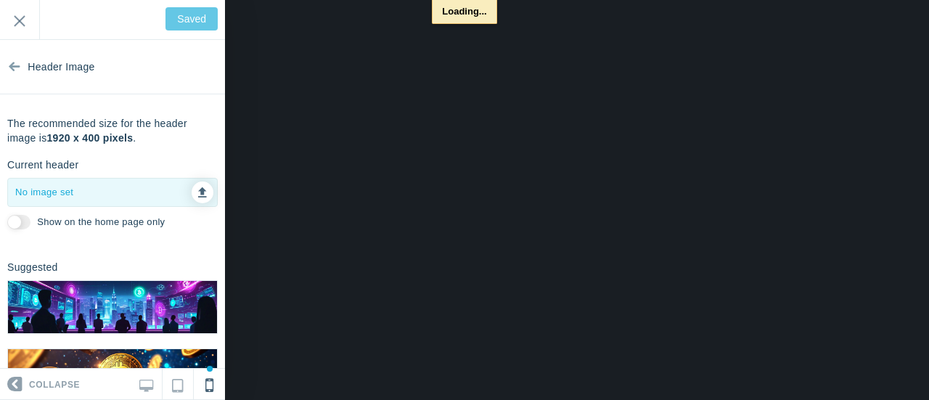
type input "Save"
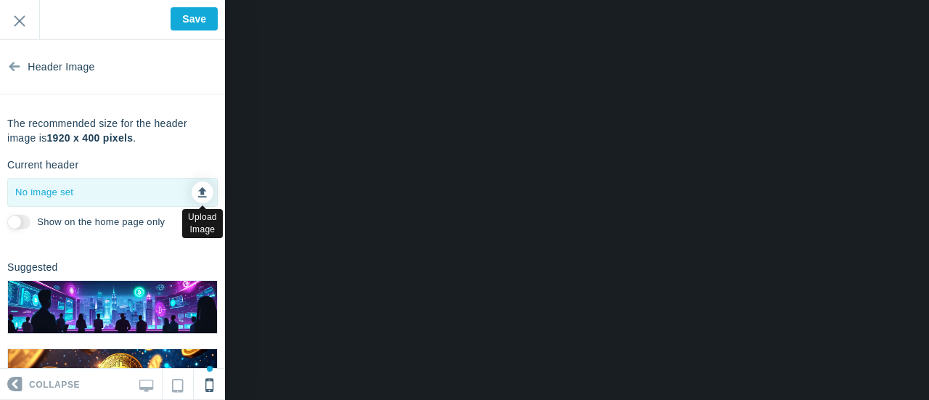
click at [198, 192] on icon at bounding box center [202, 190] width 9 height 10
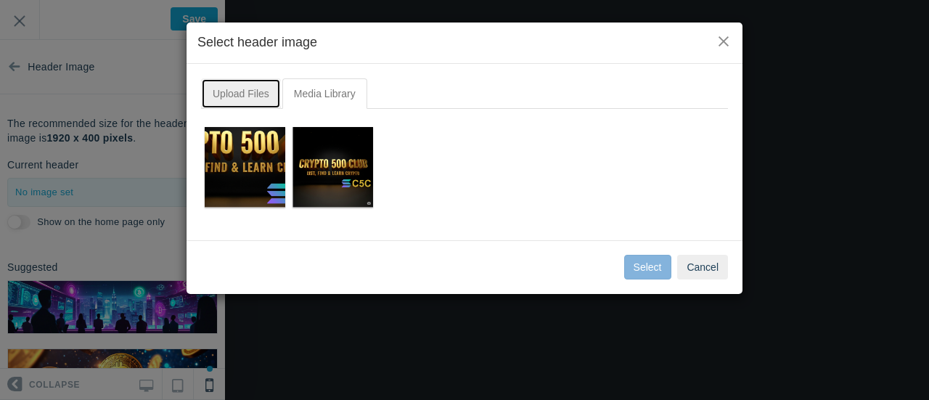
click at [241, 91] on link "Upload Files" at bounding box center [241, 93] width 80 height 30
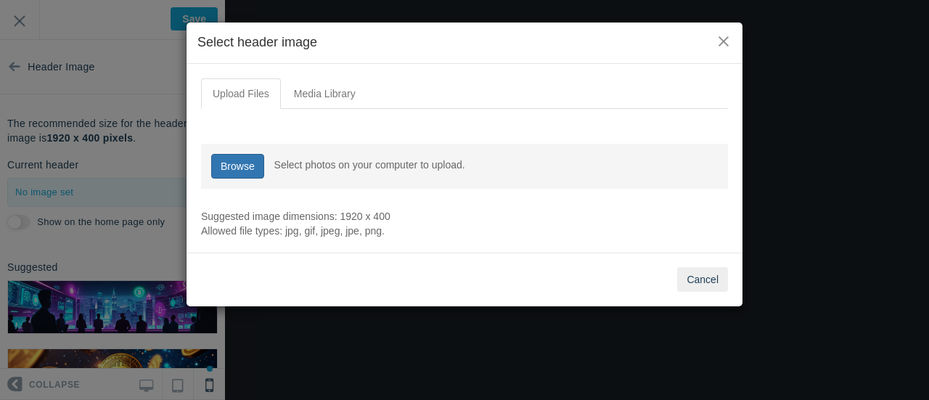
click at [232, 163] on link "Browse" at bounding box center [237, 166] width 53 height 25
type input "C:\fakepath\1920 x 400.png"
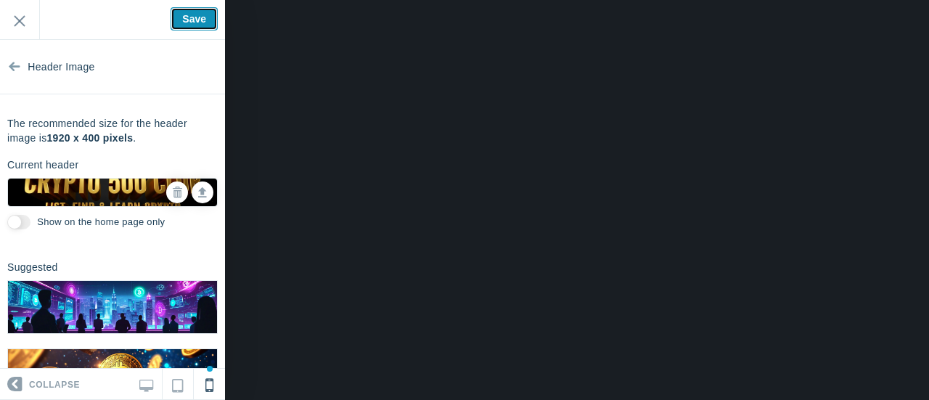
click at [193, 17] on input "Save" at bounding box center [194, 18] width 47 height 23
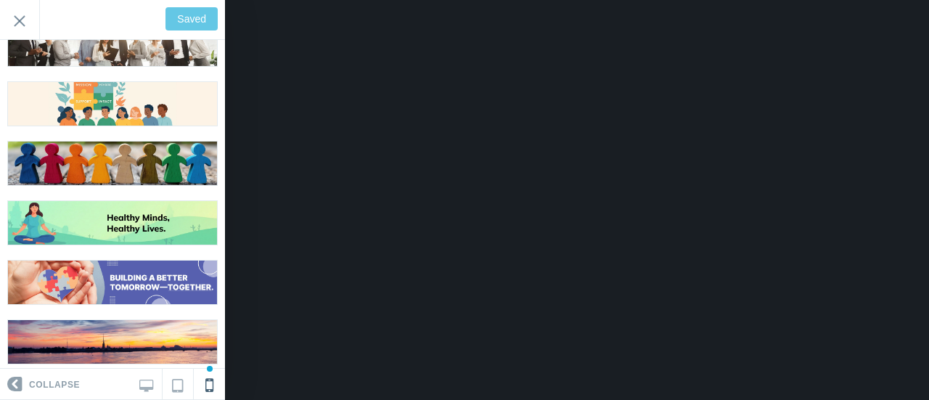
scroll to position [873, 0]
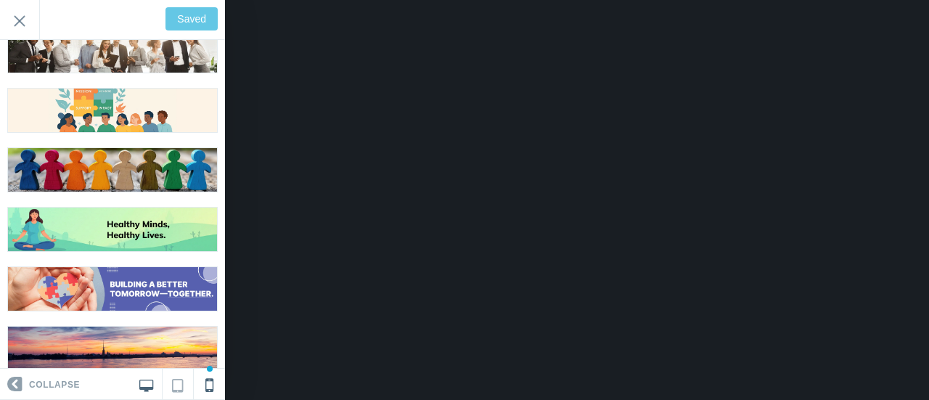
click at [148, 385] on icon at bounding box center [146, 383] width 14 height 13
click at [181, 385] on icon at bounding box center [177, 382] width 11 height 17
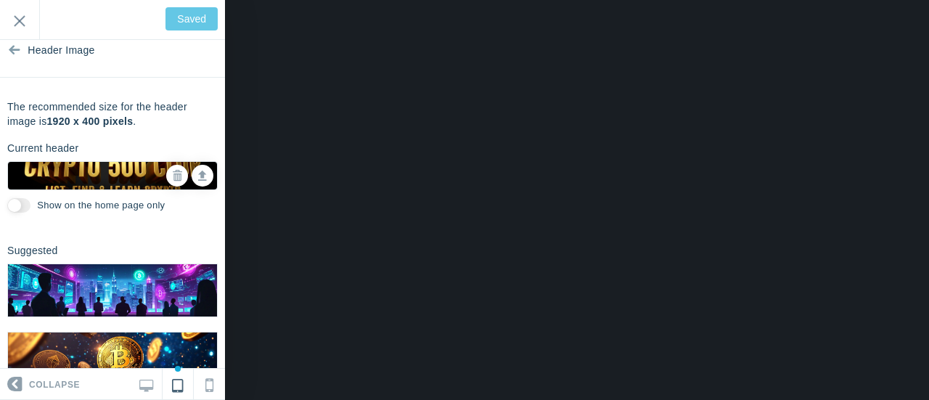
scroll to position [0, 0]
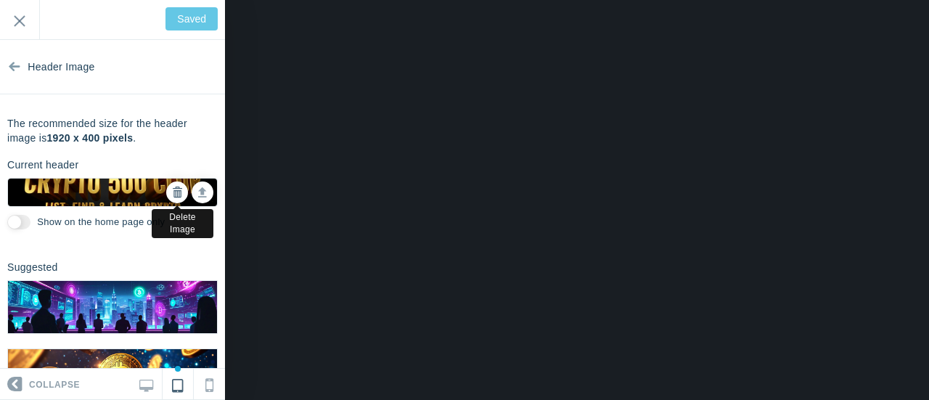
click at [172, 192] on icon at bounding box center [177, 192] width 10 height 10
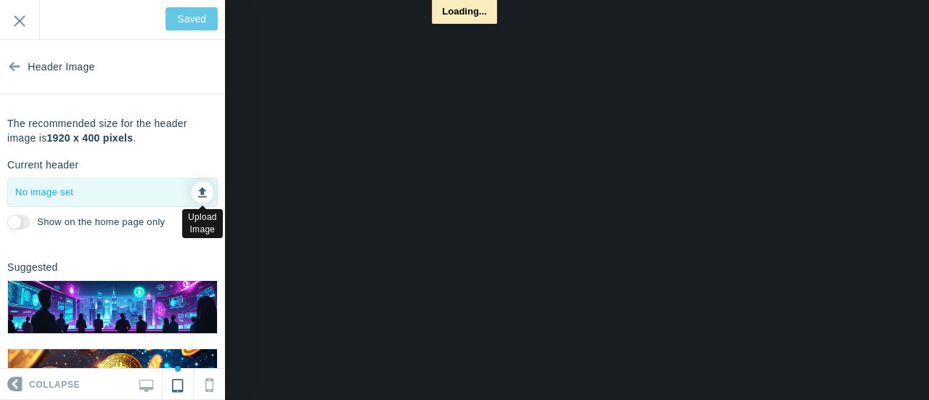
type input "Save"
click at [198, 192] on icon at bounding box center [202, 190] width 9 height 10
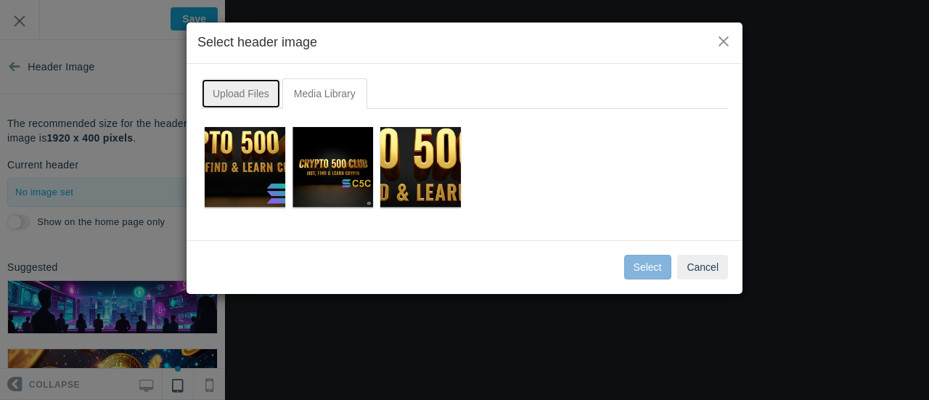
click at [258, 95] on link "Upload Files" at bounding box center [241, 93] width 80 height 30
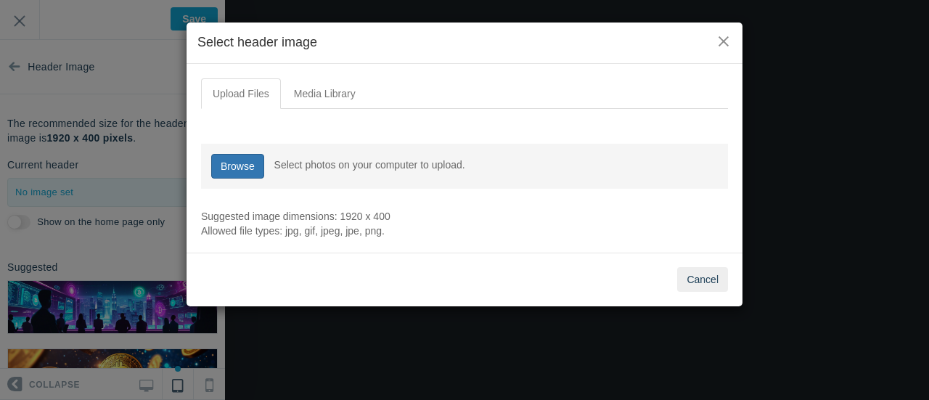
click at [245, 163] on link "Browse" at bounding box center [237, 166] width 53 height 25
type input "C:\fakepath\C5C.png"
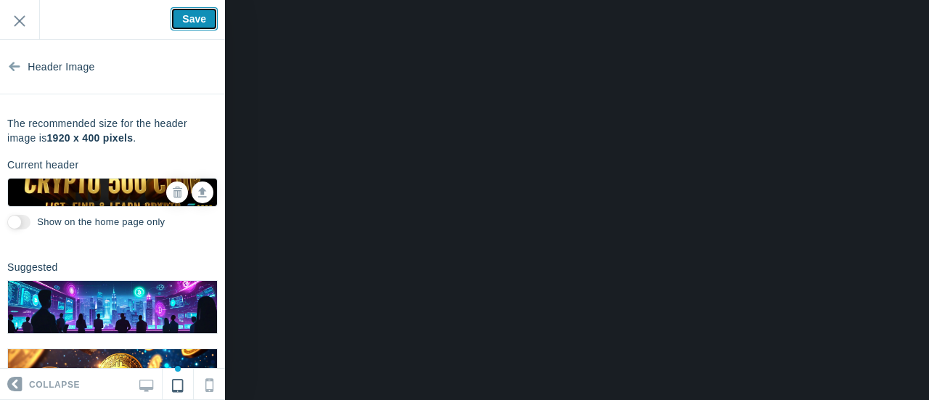
click at [207, 17] on input "Save" at bounding box center [194, 18] width 47 height 23
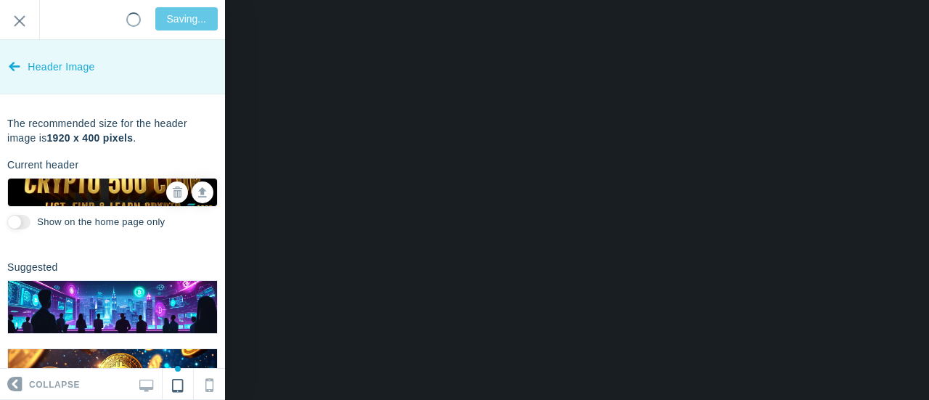
type input "Saved"
click at [55, 63] on span "Header Image" at bounding box center [61, 67] width 67 height 54
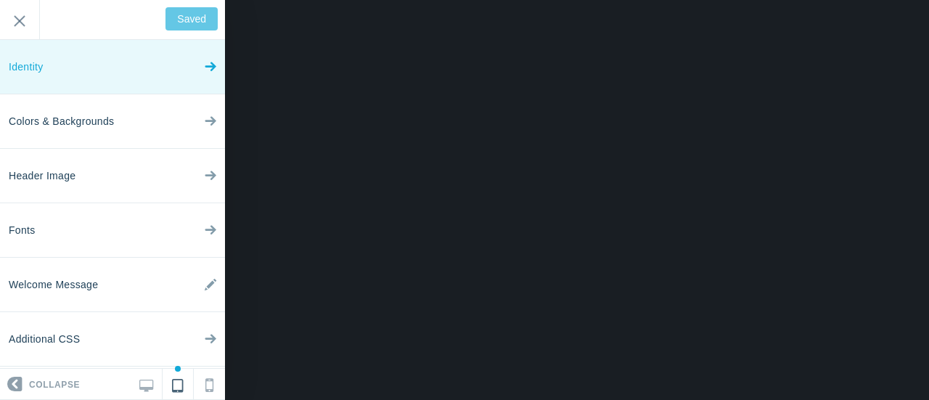
click at [102, 72] on link "Identity" at bounding box center [112, 67] width 225 height 54
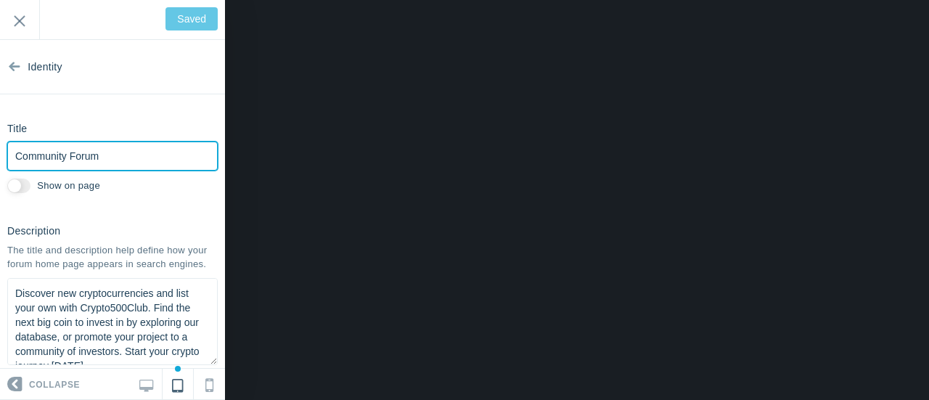
click at [120, 158] on input "Community Forum" at bounding box center [112, 156] width 211 height 29
drag, startPoint x: 120, startPoint y: 158, endPoint x: 3, endPoint y: 154, distance: 116.9
click at [3, 154] on div "Title Community Forum Please fill out this field. Show on page" at bounding box center [112, 156] width 225 height 81
type input "c"
type input "Save"
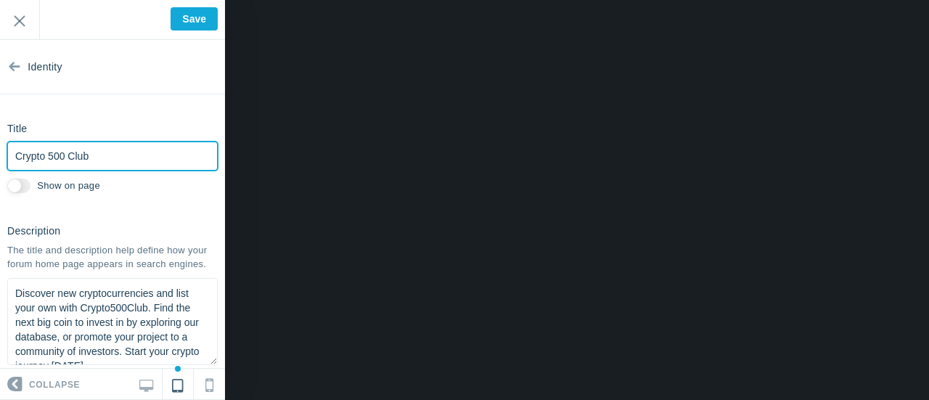
click at [47, 155] on input "Crypto 500 Club" at bounding box center [112, 156] width 211 height 29
click at [68, 158] on input "Crypto500 Club" at bounding box center [112, 156] width 211 height 29
click at [87, 160] on input "Crypto500Club" at bounding box center [112, 156] width 211 height 29
click at [90, 154] on input "Crypto500Club" at bounding box center [112, 156] width 211 height 29
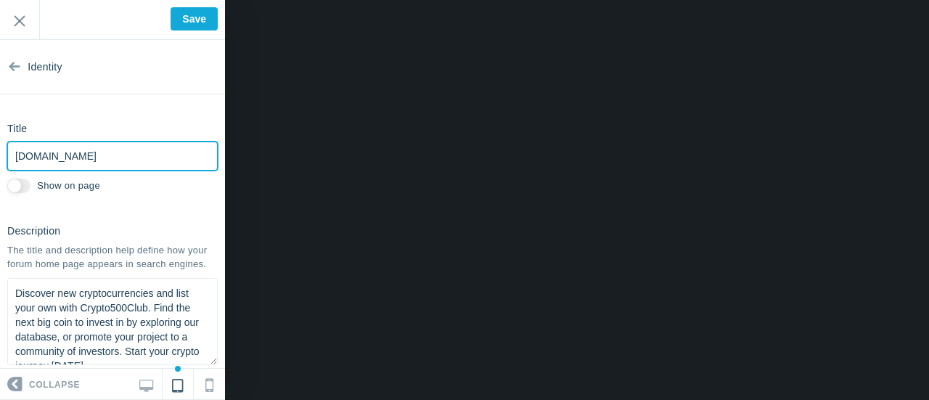
type input "[DOMAIN_NAME]"
click at [126, 185] on div "[DOMAIN_NAME] Please fill out this field. Show on page" at bounding box center [112, 169] width 211 height 55
click at [26, 187] on input "Show on page" at bounding box center [18, 186] width 23 height 15
checkbox input "true"
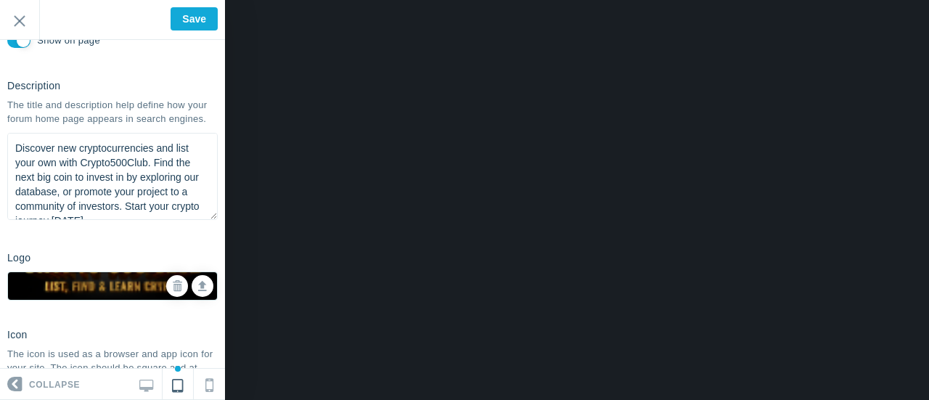
scroll to position [218, 0]
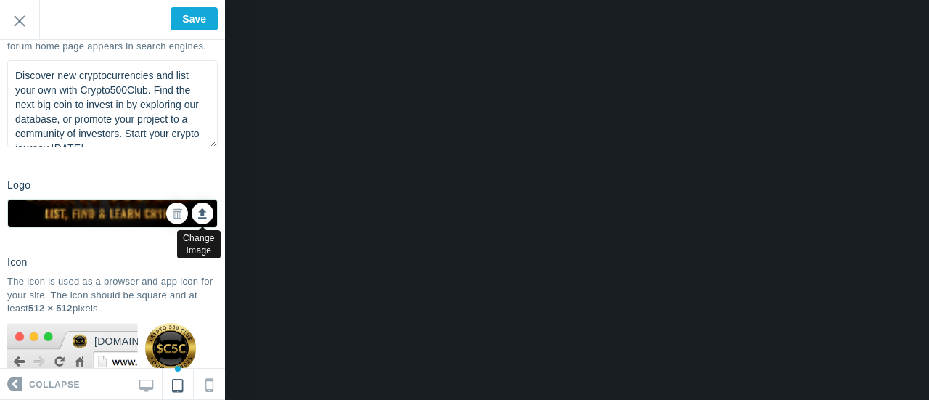
click at [198, 216] on icon at bounding box center [202, 211] width 9 height 10
type input "C:\fakepath\91x91forum.png"
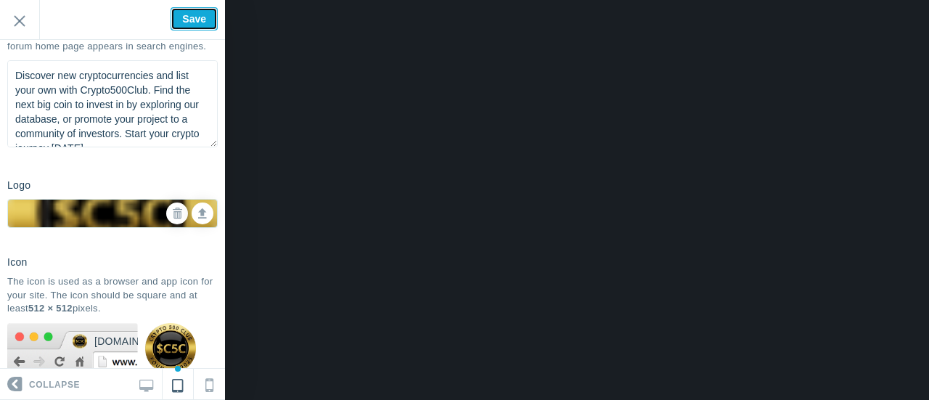
click at [196, 20] on input "Save" at bounding box center [194, 18] width 47 height 23
click at [193, 18] on div "Welcome to your new forum! Remember, this is your forum, and you have the freed…" at bounding box center [112, 20] width 225 height 40
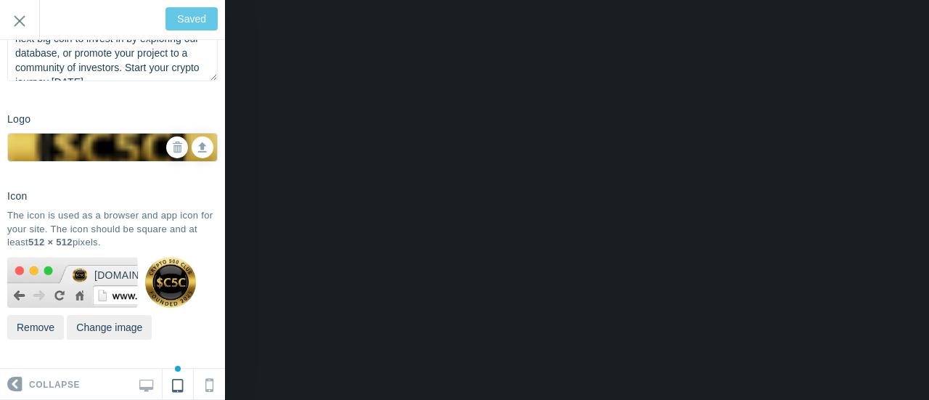
scroll to position [297, 0]
click at [215, 385] on link at bounding box center [209, 384] width 31 height 30
click at [179, 385] on icon at bounding box center [177, 382] width 11 height 17
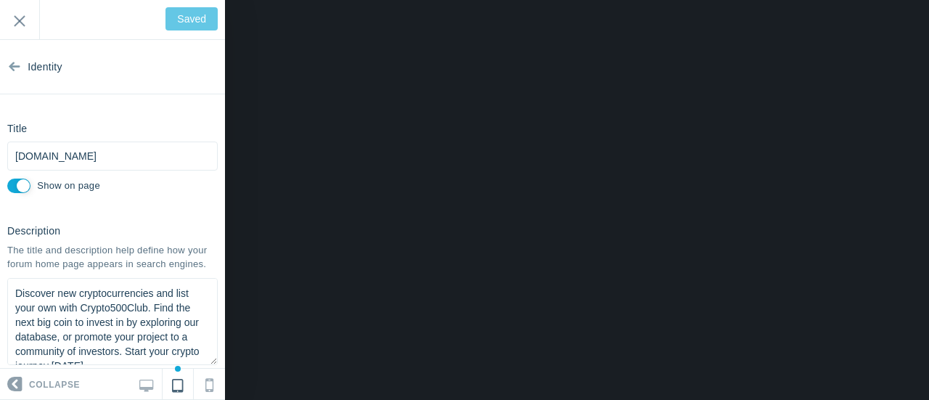
scroll to position [0, 0]
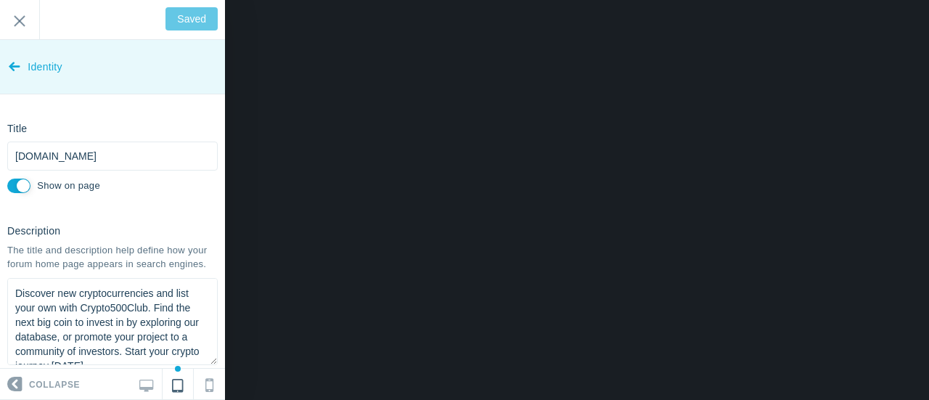
click at [28, 67] on span "Identity" at bounding box center [45, 67] width 35 height 54
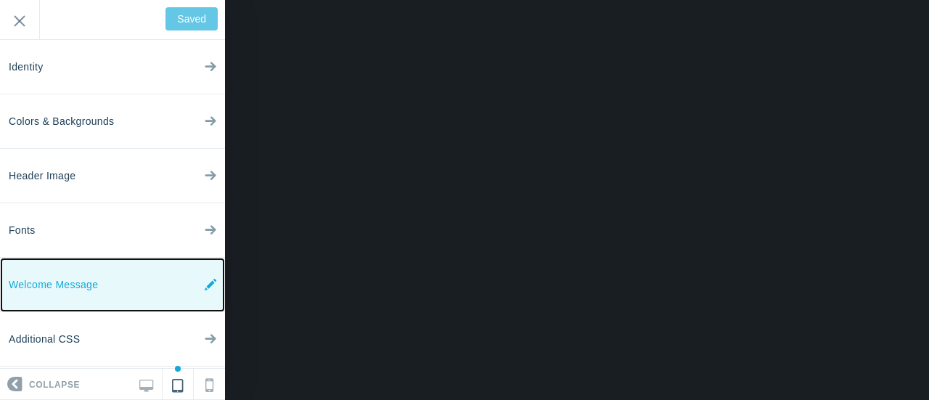
click at [159, 284] on link "Welcome Message" at bounding box center [112, 285] width 225 height 54
click at [207, 282] on icon at bounding box center [211, 285] width 12 height 54
click at [209, 285] on icon at bounding box center [211, 285] width 12 height 54
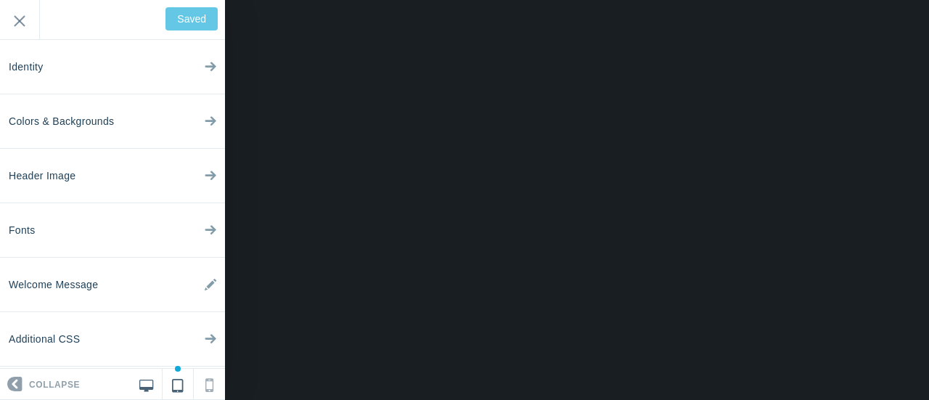
click at [150, 381] on icon at bounding box center [146, 383] width 14 height 13
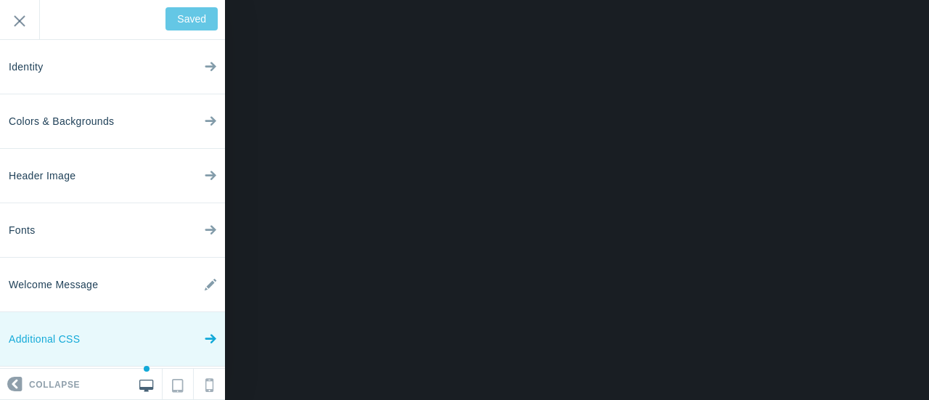
click at [125, 342] on link "Additional CSS" at bounding box center [112, 339] width 225 height 54
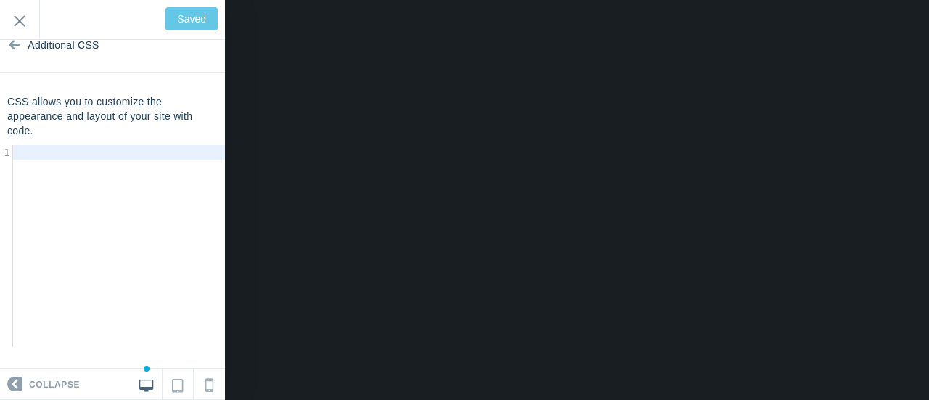
scroll to position [5, 0]
click at [71, 168] on div "​ x 1 ​" at bounding box center [123, 257] width 247 height 224
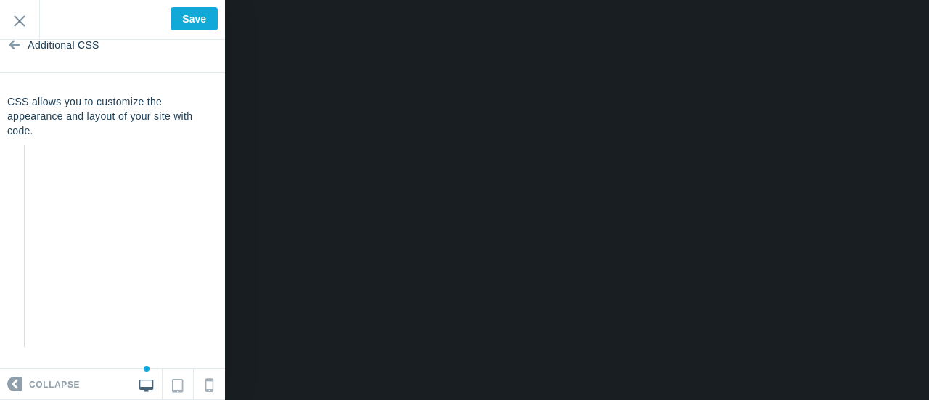
scroll to position [2764, 0]
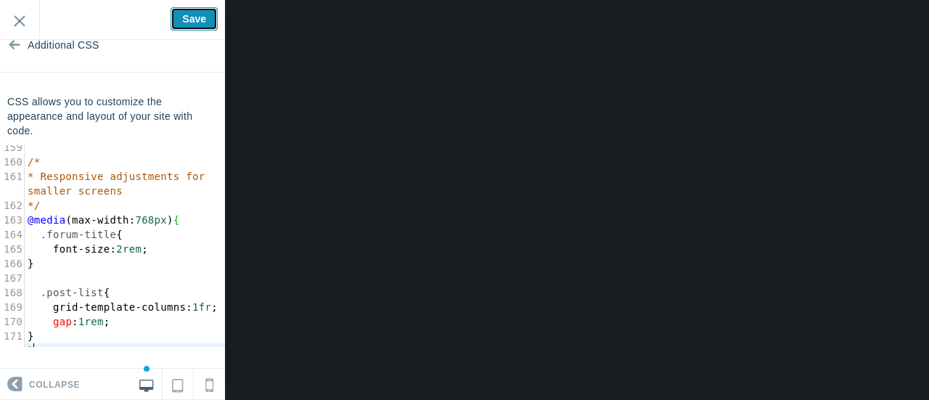
click at [193, 15] on input "Save" at bounding box center [194, 18] width 47 height 23
type input "Saved"
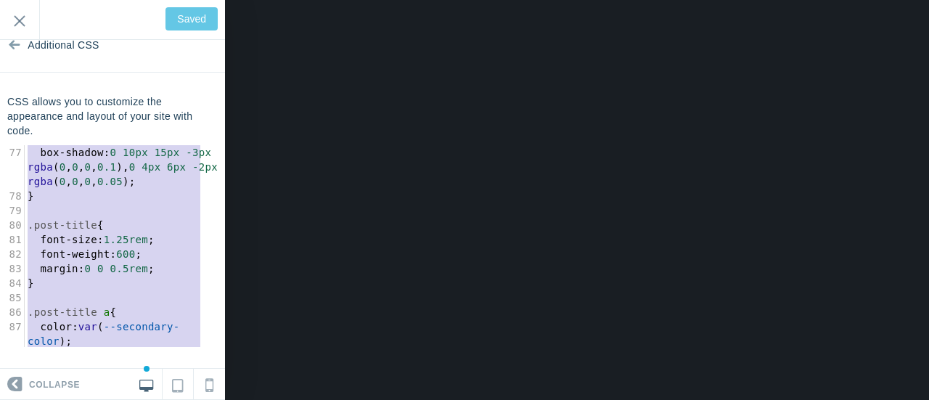
scroll to position [0, 0]
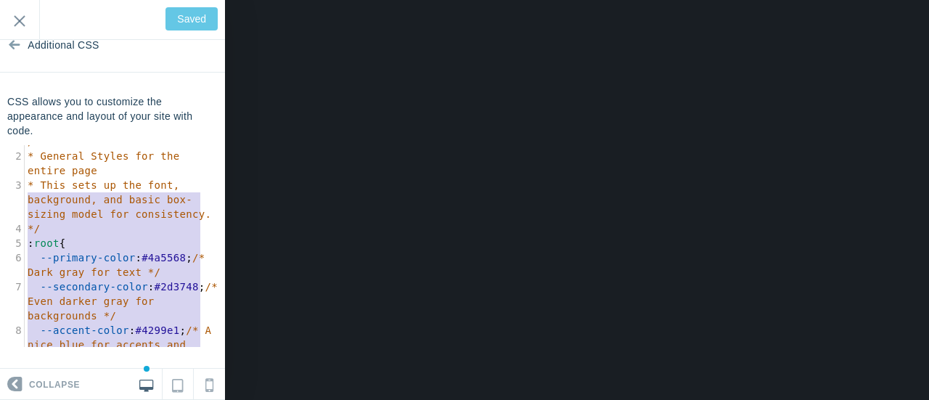
type textarea "/* * General Styles for the entire page * This sets up the font, background, an…"
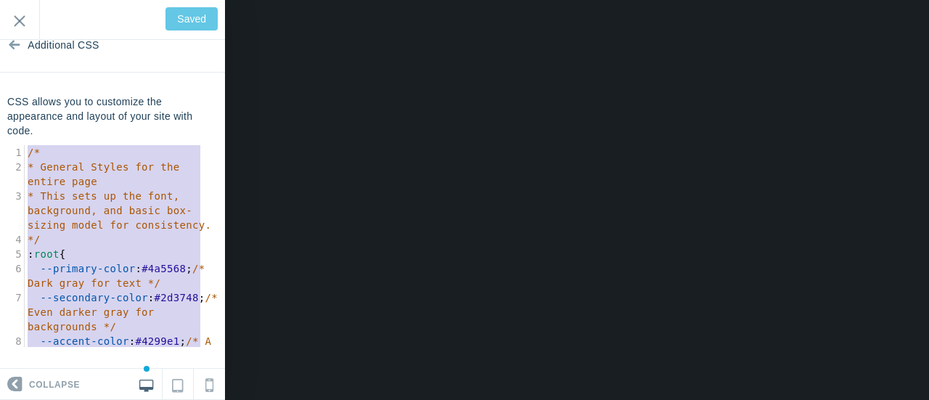
drag, startPoint x: 54, startPoint y: 338, endPoint x: 22, endPoint y: 142, distance: 199.4
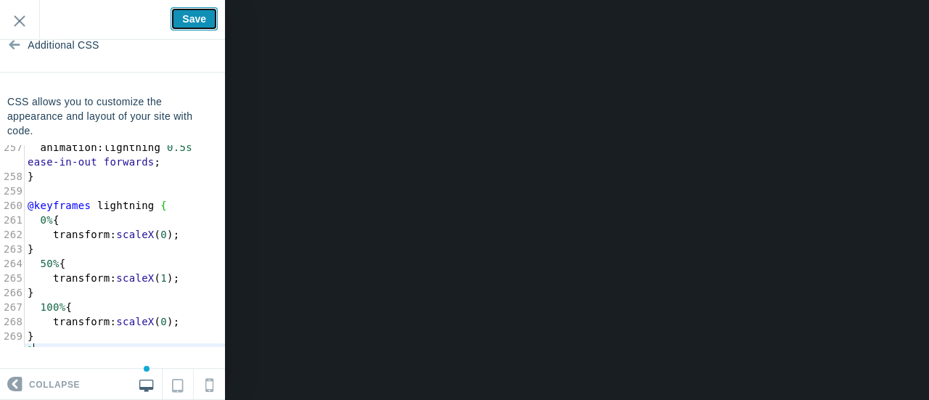
click at [192, 17] on input "Save" at bounding box center [194, 18] width 47 height 23
type input "Saved"
click at [211, 380] on icon at bounding box center [209, 381] width 8 height 19
click at [179, 385] on icon at bounding box center [177, 382] width 11 height 17
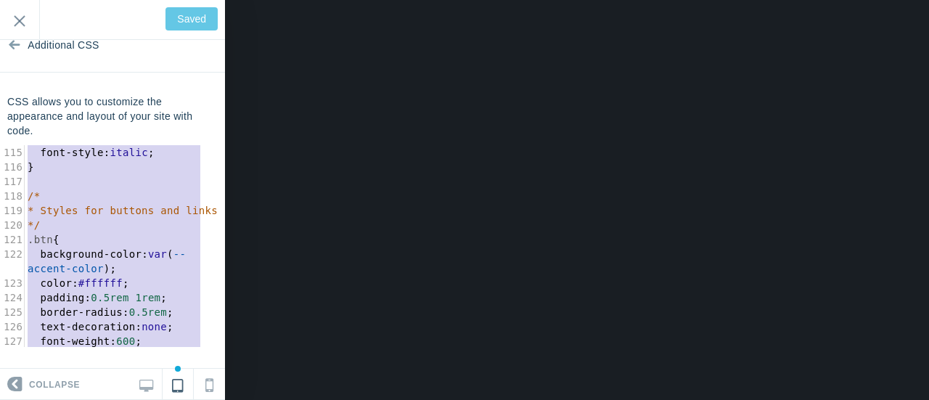
scroll to position [1800, 0]
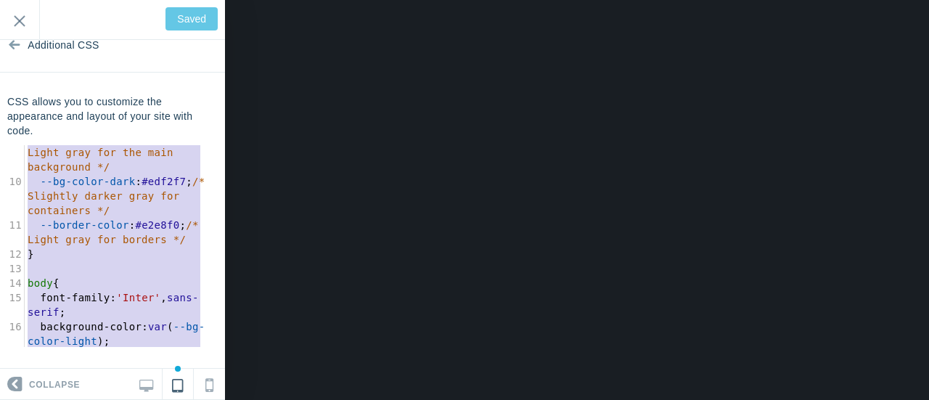
type textarea "/* * General Styles for the entire page * This sets up the font, background, an…"
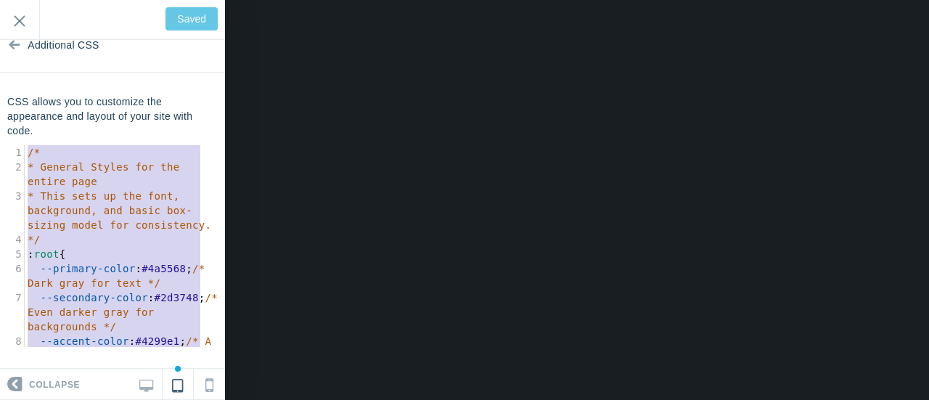
drag, startPoint x: 74, startPoint y: 345, endPoint x: 0, endPoint y: -88, distance: 439.0
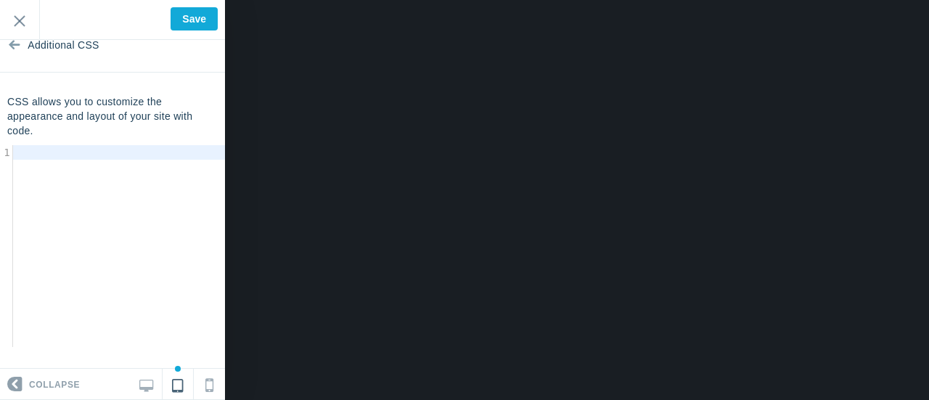
scroll to position [3054, 0]
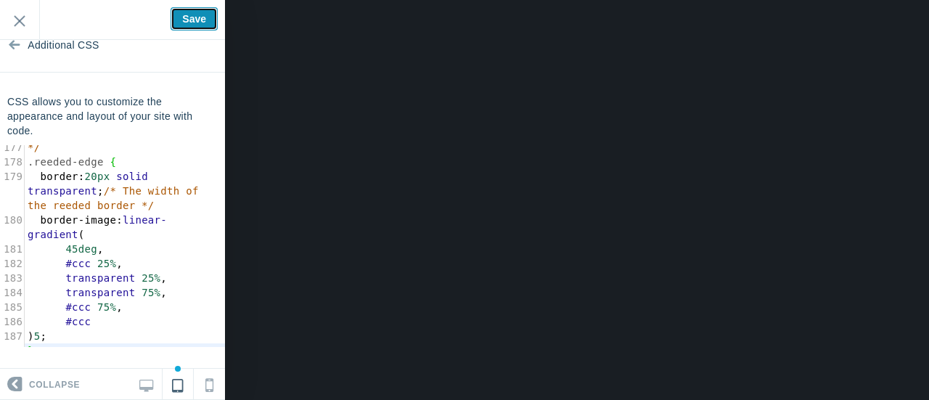
click at [189, 17] on input "Save" at bounding box center [194, 18] width 47 height 23
type input "Saved"
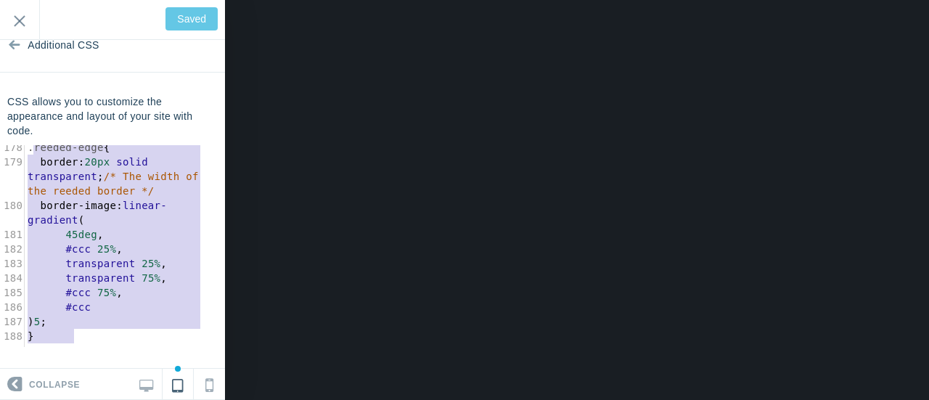
scroll to position [2918, 0]
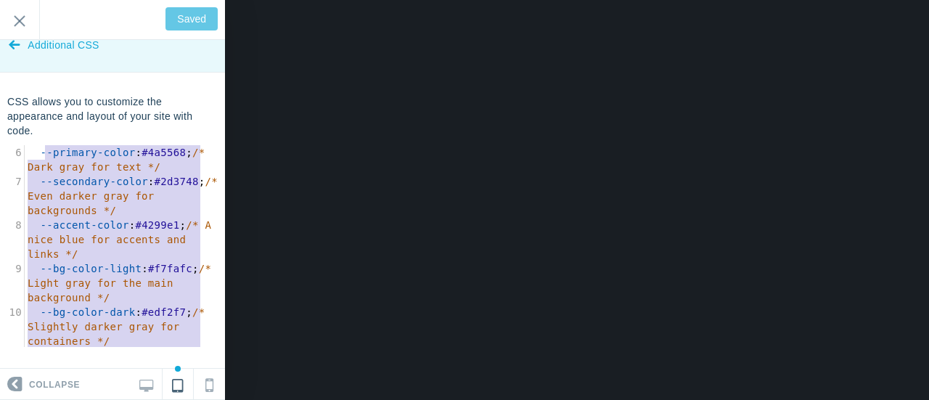
type textarea "/* * General Styles for the entire page * This sets up the font, background, an…"
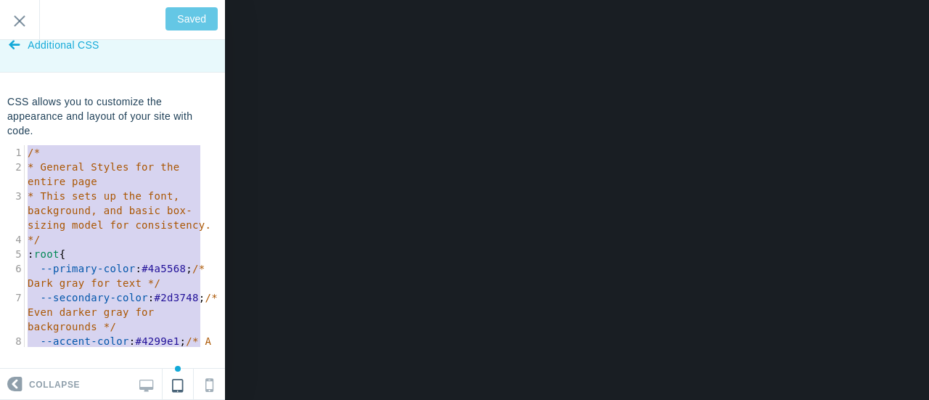
drag, startPoint x: 87, startPoint y: 336, endPoint x: 38, endPoint y: 65, distance: 275.8
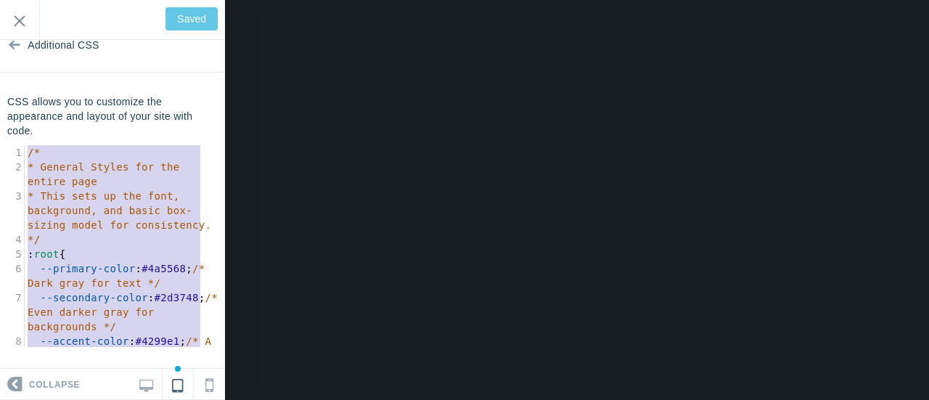
type input "Save"
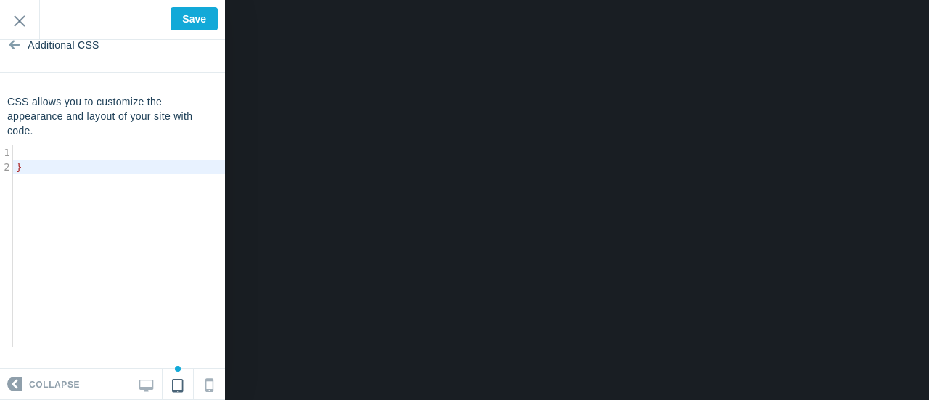
type textarea "}"
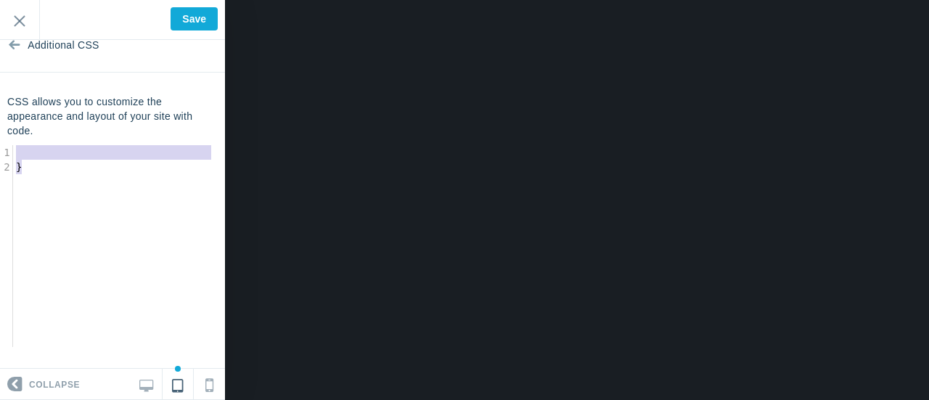
drag, startPoint x: 35, startPoint y: 166, endPoint x: 14, endPoint y: 151, distance: 25.6
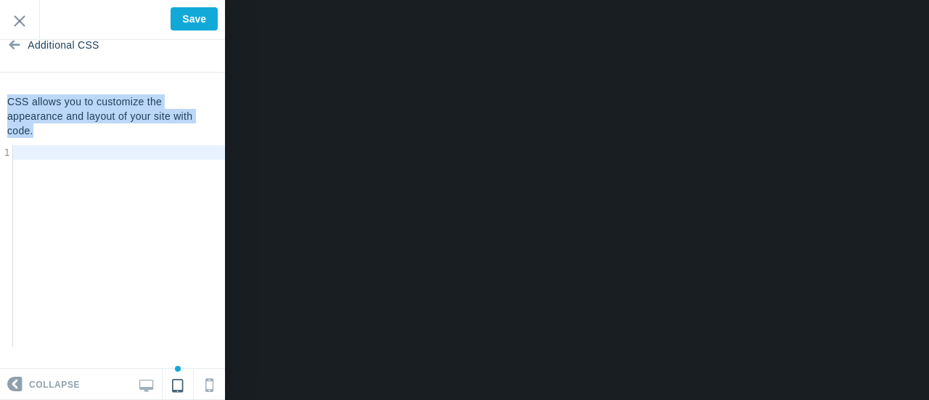
drag, startPoint x: 33, startPoint y: 131, endPoint x: 0, endPoint y: 95, distance: 48.8
click at [0, 95] on div "CSS allows you to customize the appearance and layout of your site with code. x…" at bounding box center [112, 220] width 225 height 253
click at [78, 158] on pre "​" at bounding box center [124, 152] width 223 height 15
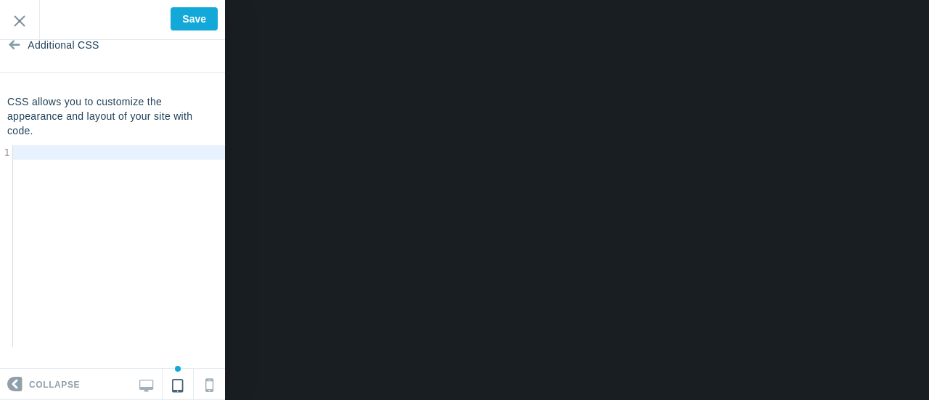
scroll to position [103, 0]
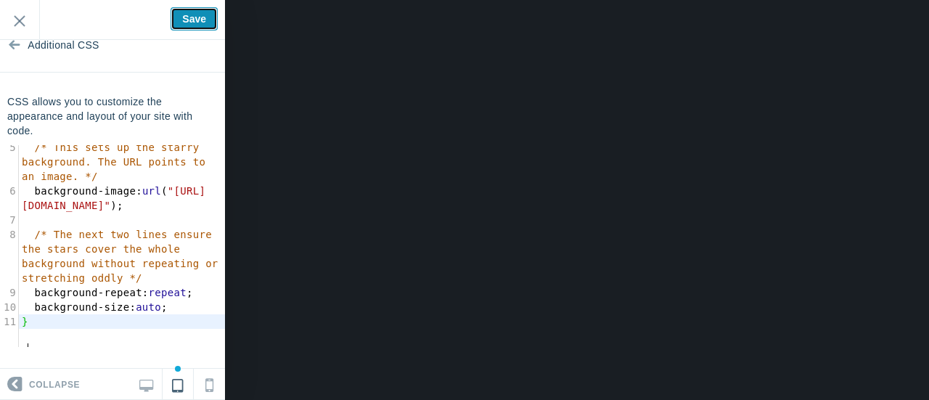
click at [192, 17] on input "Save" at bounding box center [194, 18] width 47 height 23
type input "Saved"
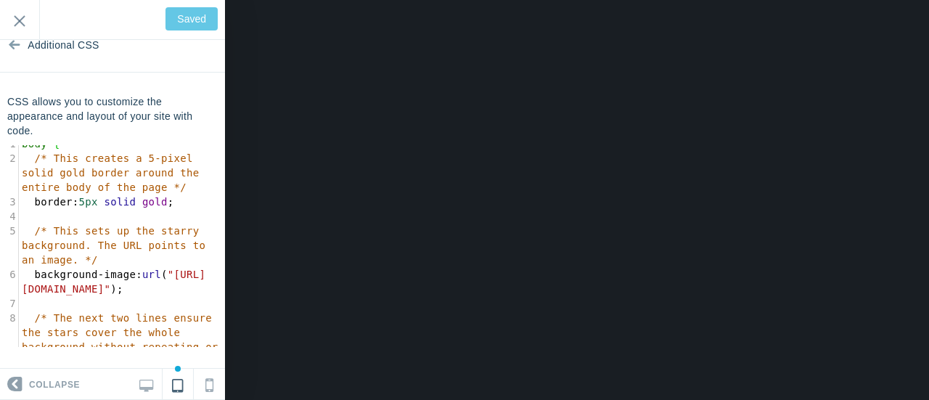
scroll to position [0, 0]
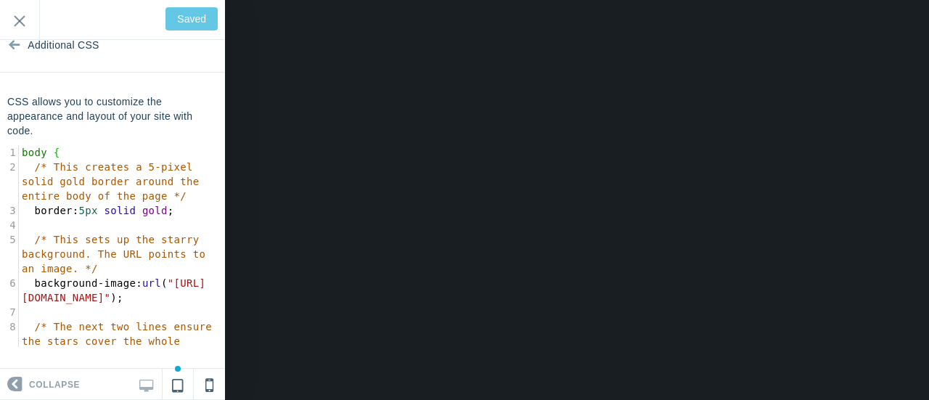
click at [211, 385] on icon at bounding box center [209, 381] width 8 height 19
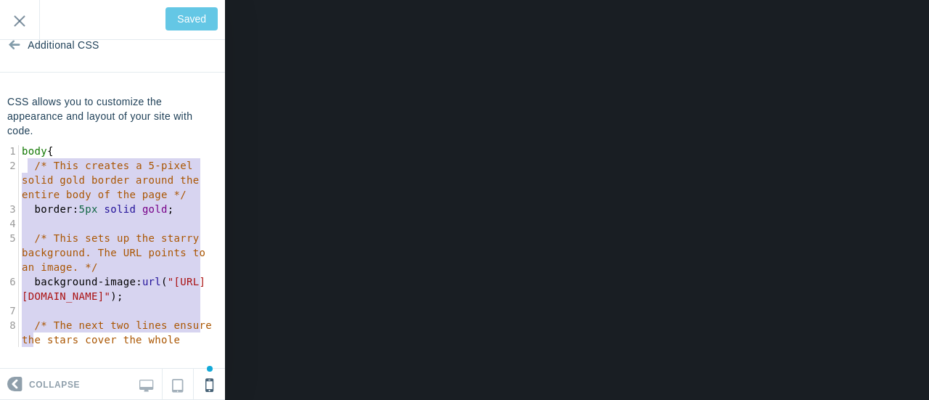
type textarea "body { /* This creates a 5-pixel solid gold border around the entire body of th…"
drag, startPoint x: 60, startPoint y: 335, endPoint x: 1, endPoint y: 113, distance: 229.1
click at [1, 113] on div "CSS allows you to customize the appearance and layout of your site with code. b…" at bounding box center [112, 220] width 225 height 253
click at [57, 198] on span "/* This creates a 5-pixel solid gold border around the entire body of the page …" at bounding box center [114, 181] width 184 height 41
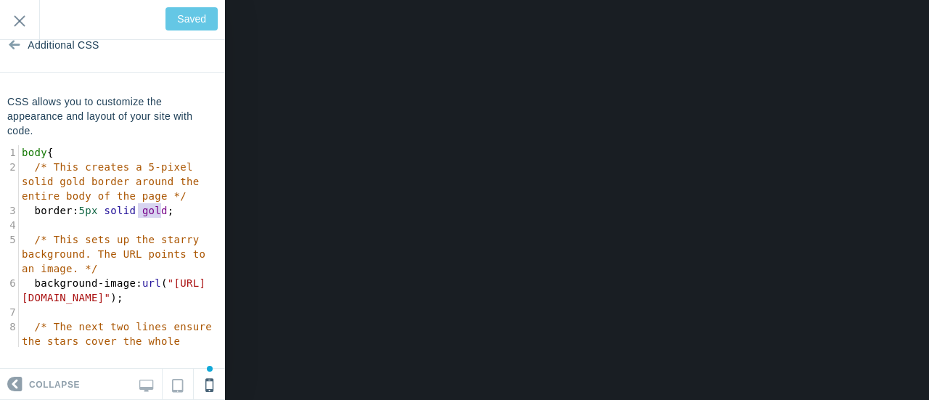
drag, startPoint x: 160, startPoint y: 208, endPoint x: 137, endPoint y: 208, distance: 23.2
click at [142, 208] on span "gold" at bounding box center [154, 211] width 25 height 12
type textarea "b"
type input "Save"
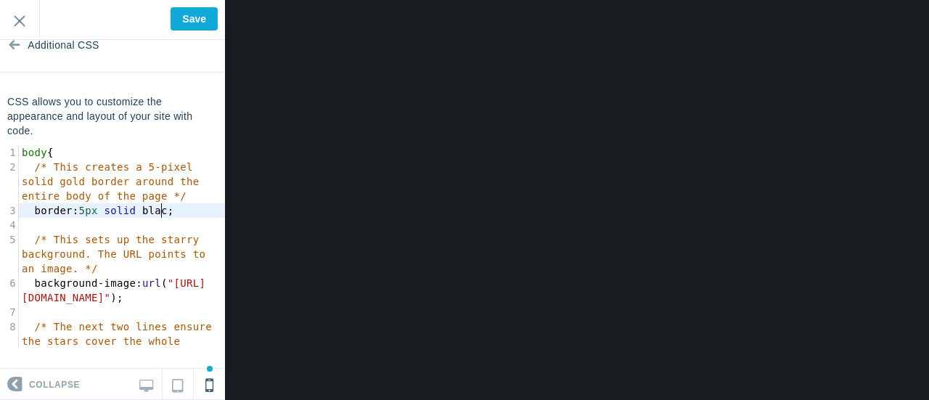
scroll to position [5, 27]
type textarea "black"
click at [151, 383] on icon at bounding box center [146, 383] width 14 height 13
click at [80, 211] on span "5px" at bounding box center [88, 211] width 19 height 12
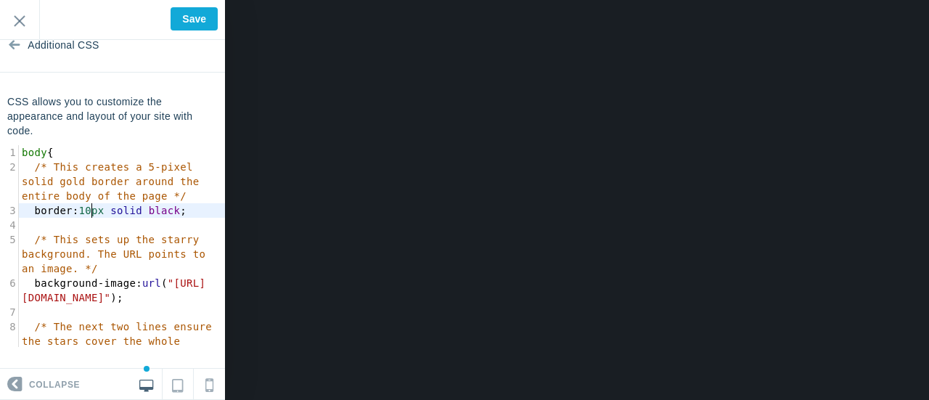
type textarea "100"
drag, startPoint x: 81, startPoint y: 181, endPoint x: 57, endPoint y: 179, distance: 24.0
click at [57, 179] on span "/* This creates a 5-pixel solid gold border around the entire body of the page …" at bounding box center [114, 181] width 184 height 41
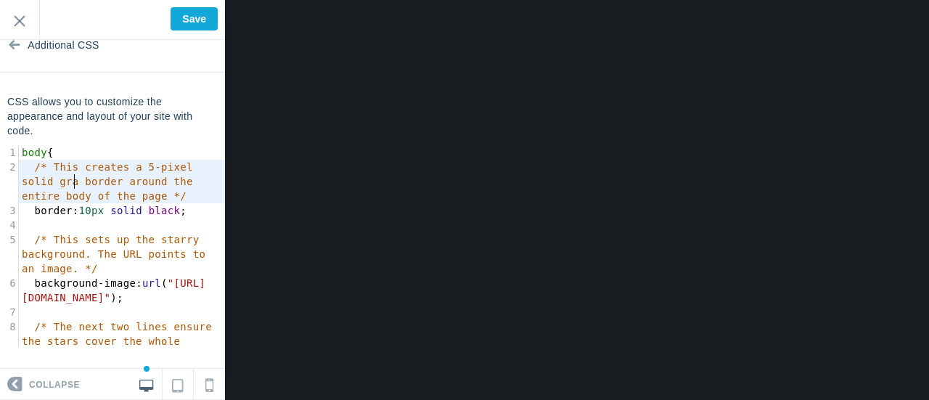
type textarea "gray"
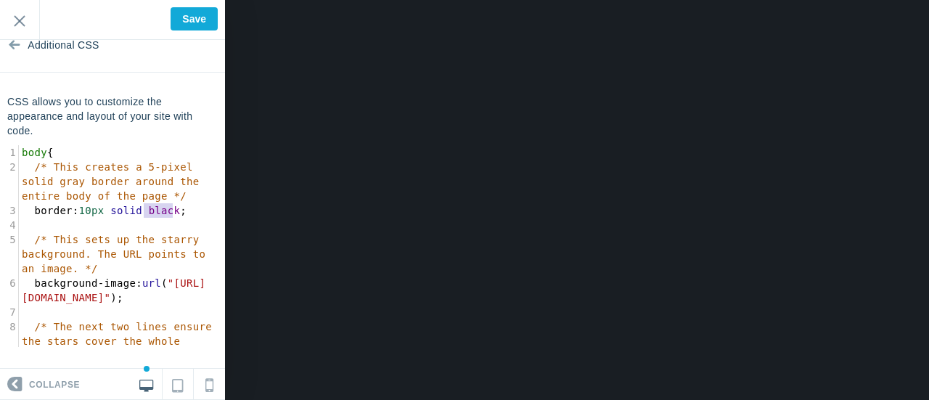
drag, startPoint x: 174, startPoint y: 209, endPoint x: 145, endPoint y: 208, distance: 28.3
click at [145, 208] on span "border : 10px solid black ;" at bounding box center [104, 211] width 165 height 12
type textarea "graey"
type textarea "ey"
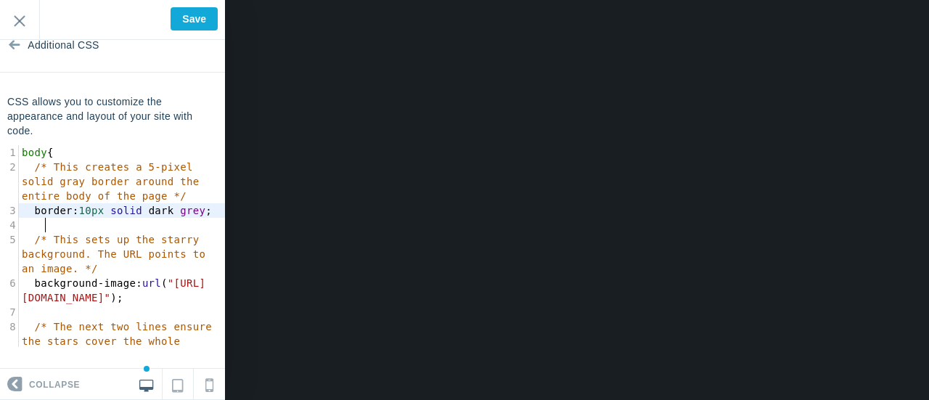
scroll to position [5, 49]
type textarea "dark grey"
click at [200, 21] on input "Save" at bounding box center [194, 18] width 47 height 23
type input "Saved"
click at [70, 347] on section "Additional CSS CSS allows you to customize the appearance and layout of your si…" at bounding box center [112, 204] width 225 height 329
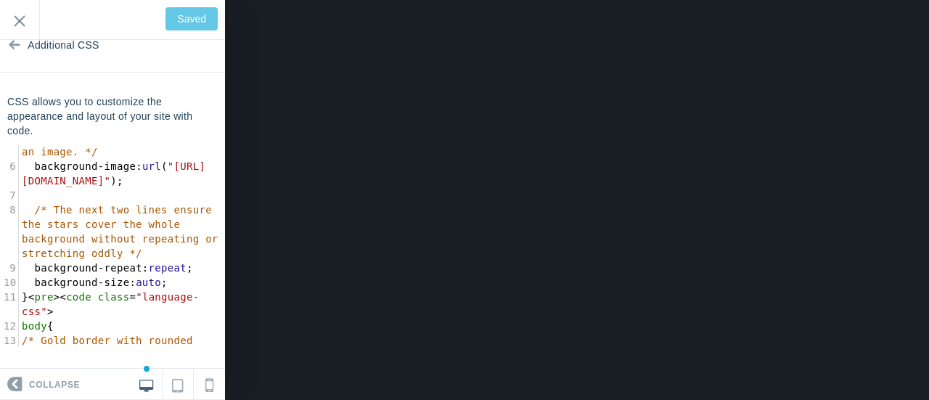
scroll to position [379, 0]
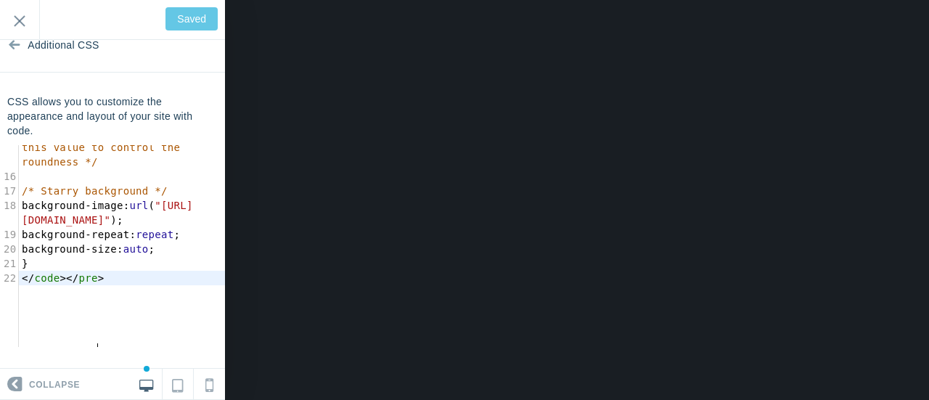
type input "Save"
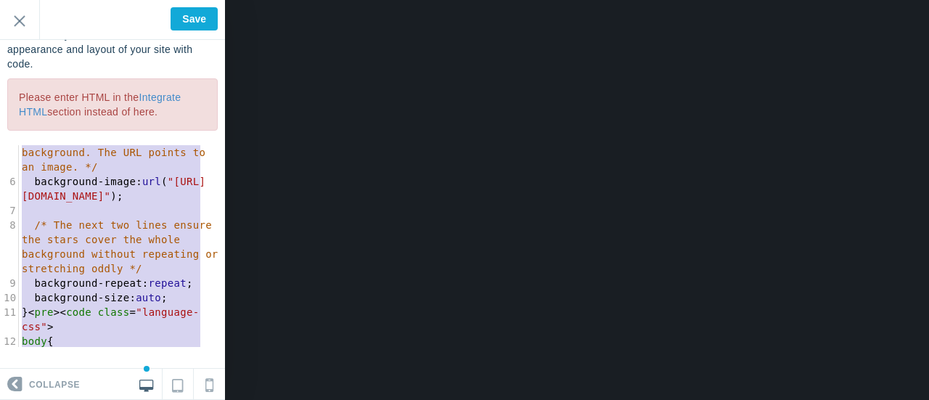
scroll to position [29, 0]
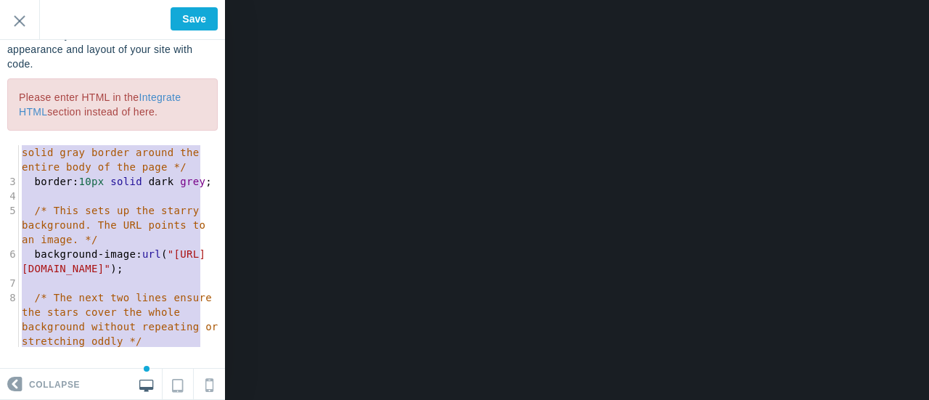
type textarea "body { /* This creates a 5-pixel solid gray border around the entire body of th…"
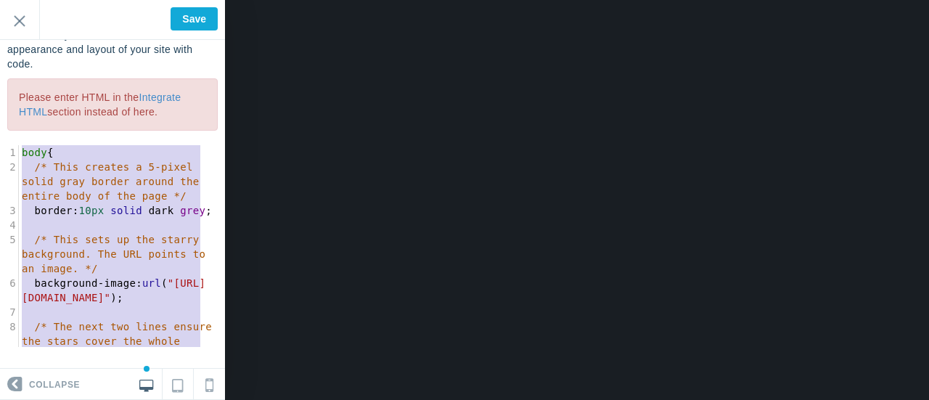
drag, startPoint x: 122, startPoint y: 340, endPoint x: 0, endPoint y: 88, distance: 280.5
click at [0, 88] on div "CSS allows you to customize the appearance and layout of your site with code. P…" at bounding box center [112, 187] width 225 height 319
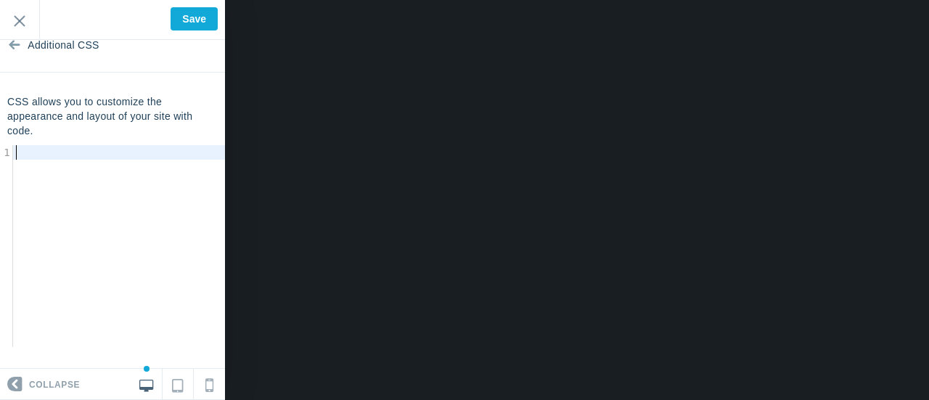
scroll to position [22, 0]
click at [147, 194] on div "x 2 270 1 188 2 11 1 ) 5 ; 1 ​" at bounding box center [123, 257] width 247 height 224
click at [202, 22] on input "Save" at bounding box center [194, 18] width 47 height 23
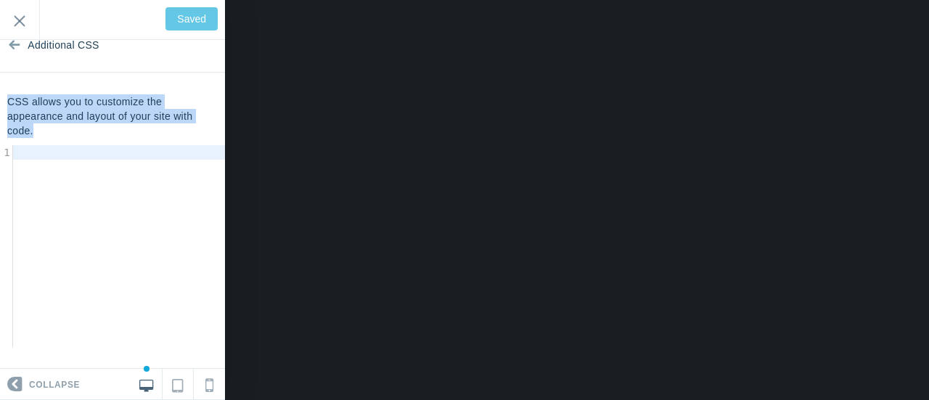
drag, startPoint x: 44, startPoint y: 130, endPoint x: 9, endPoint y: 106, distance: 42.9
click at [9, 106] on p "CSS allows you to customize the appearance and layout of your site with code." at bounding box center [112, 116] width 211 height 44
copy p "CSS allows you to customize the appearance and layout of your site with code."
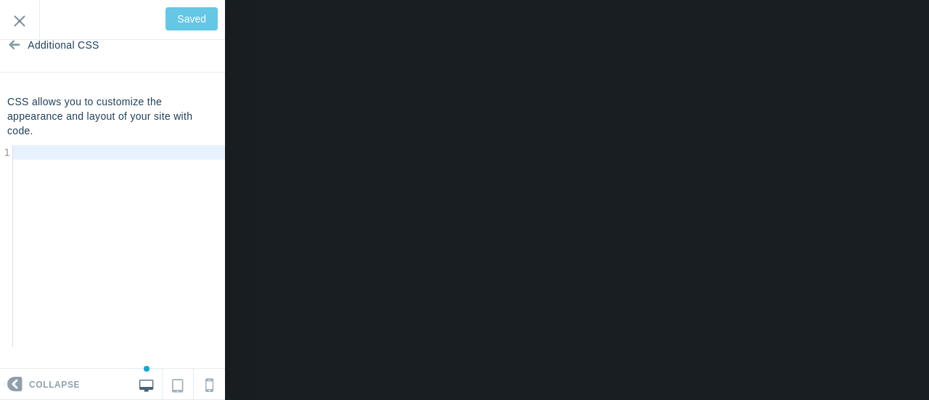
click at [78, 150] on pre "​" at bounding box center [124, 152] width 223 height 15
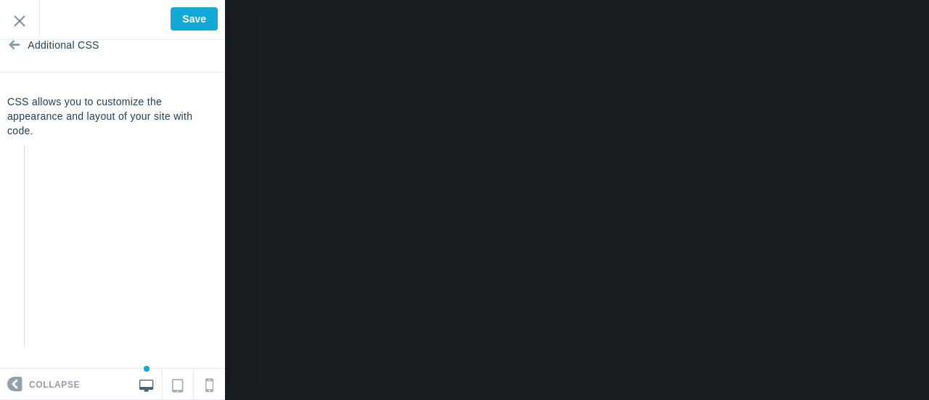
scroll to position [2092, 0]
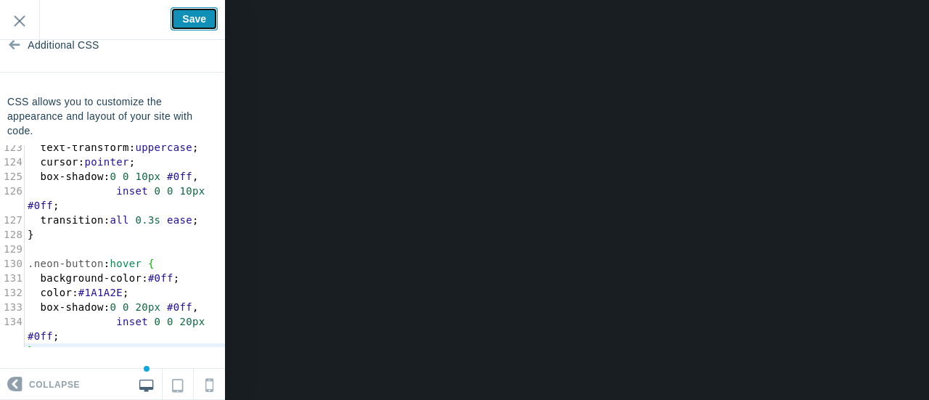
click at [192, 17] on input "Save" at bounding box center [194, 18] width 47 height 23
type input "Saved"
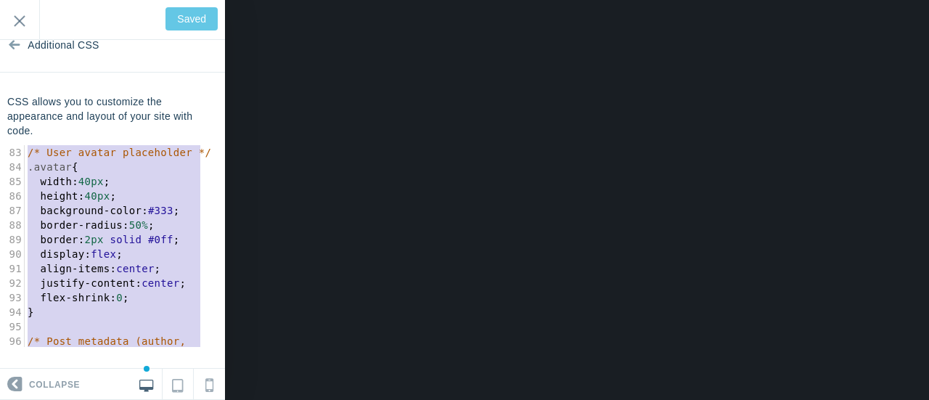
scroll to position [1583, 0]
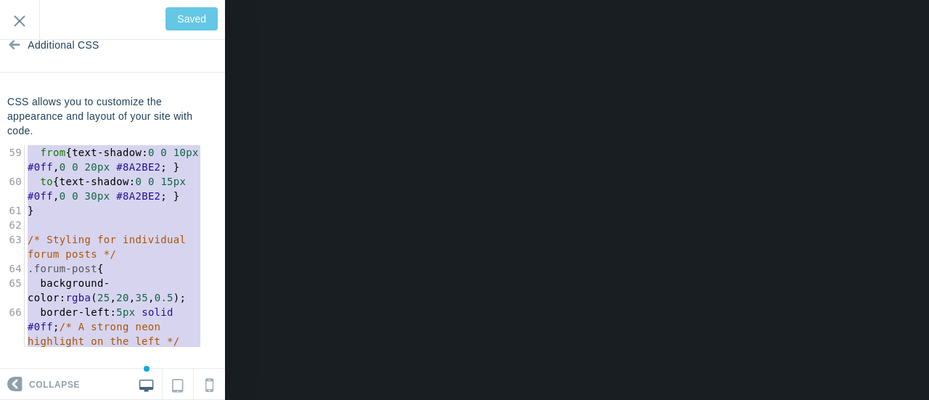
drag, startPoint x: 123, startPoint y: 326, endPoint x: 12, endPoint y: 77, distance: 272.7
type textarea "} /* The glowing effect animation */ @keyframes pulse { from { text-shadow: 0 0…"
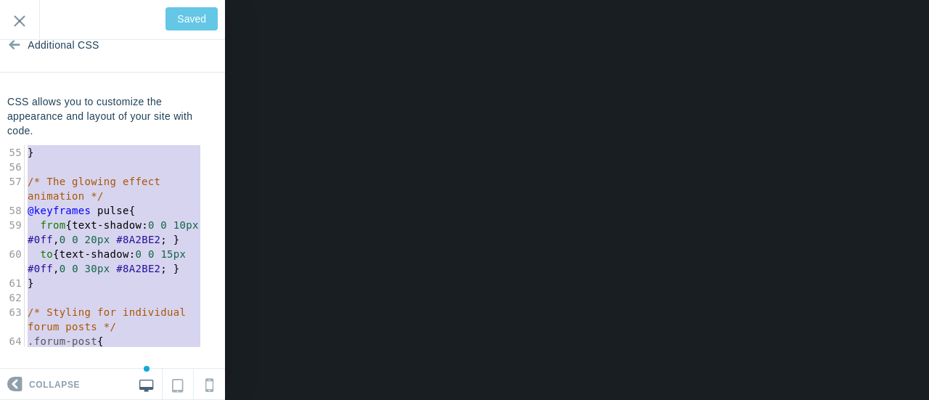
scroll to position [902, 0]
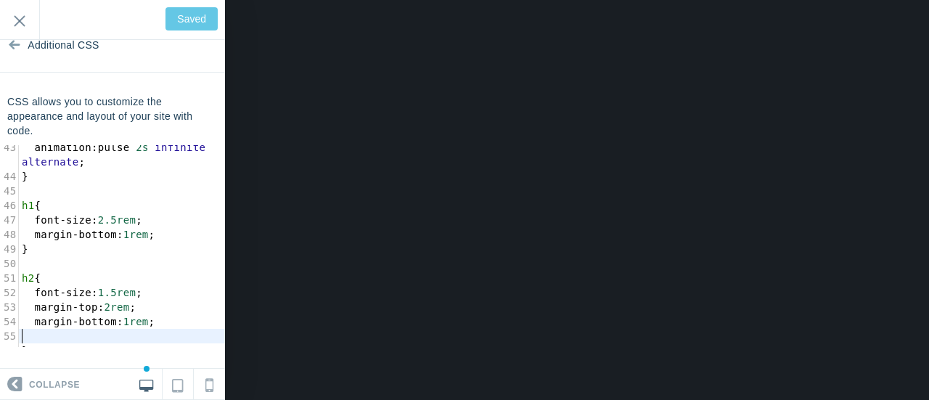
type input "Save"
drag, startPoint x: 67, startPoint y: 348, endPoint x: 43, endPoint y: 342, distance: 24.8
click at [44, 342] on section "Additional CSS CSS allows you to customize the appearance and layout of your si…" at bounding box center [112, 204] width 225 height 329
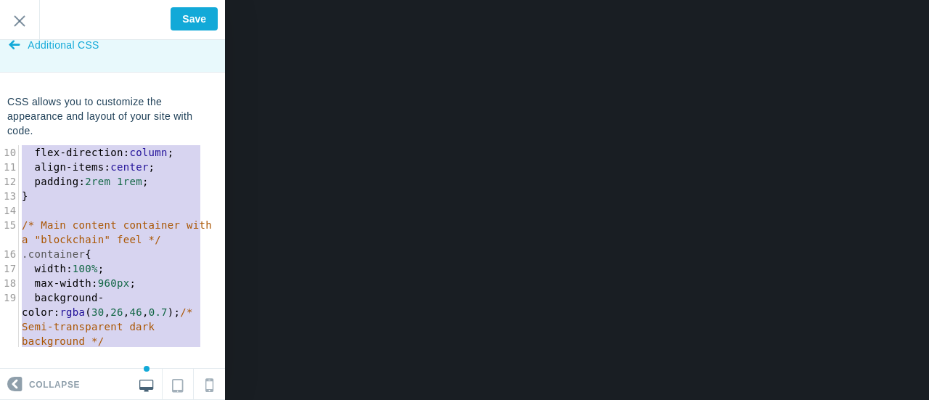
scroll to position [116, 0]
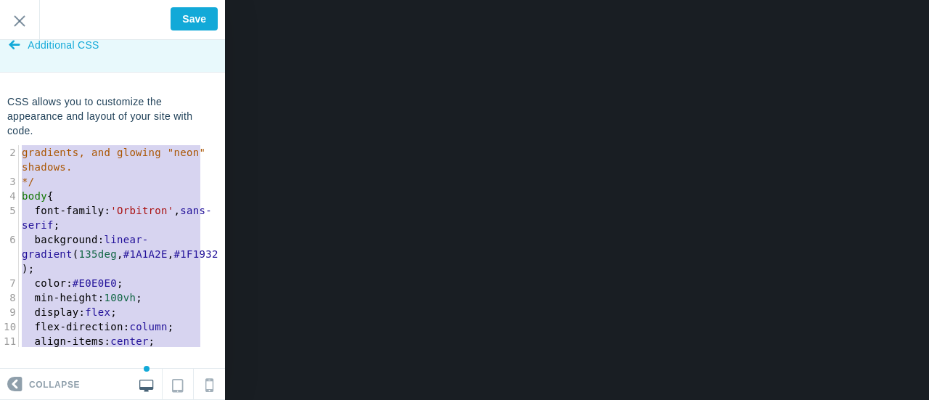
type textarea "/* The core of the theme is based on dark backgrounds, gradients, and glowing "…"
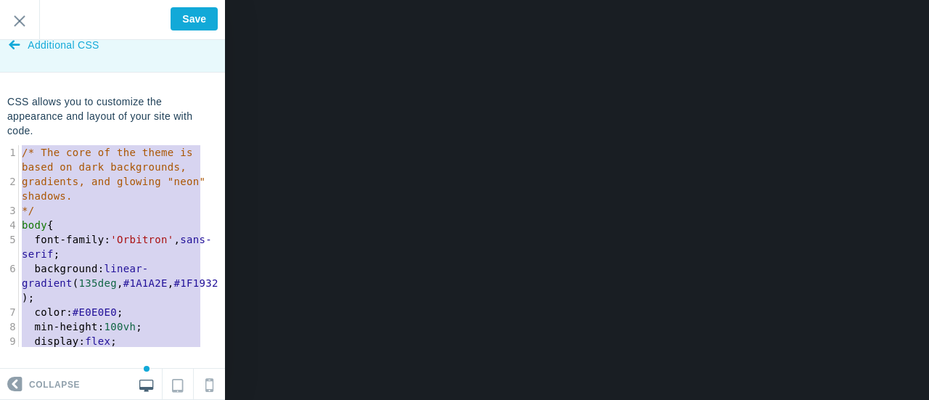
drag, startPoint x: 41, startPoint y: 342, endPoint x: 0, endPoint y: 67, distance: 278.1
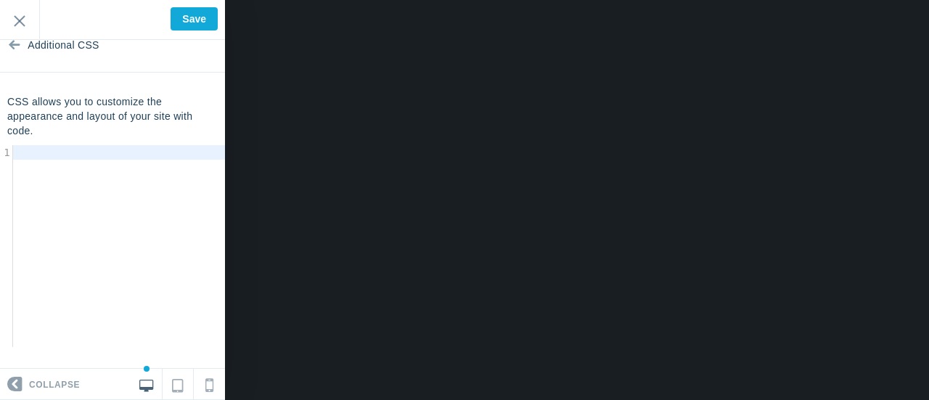
type textarea "​"
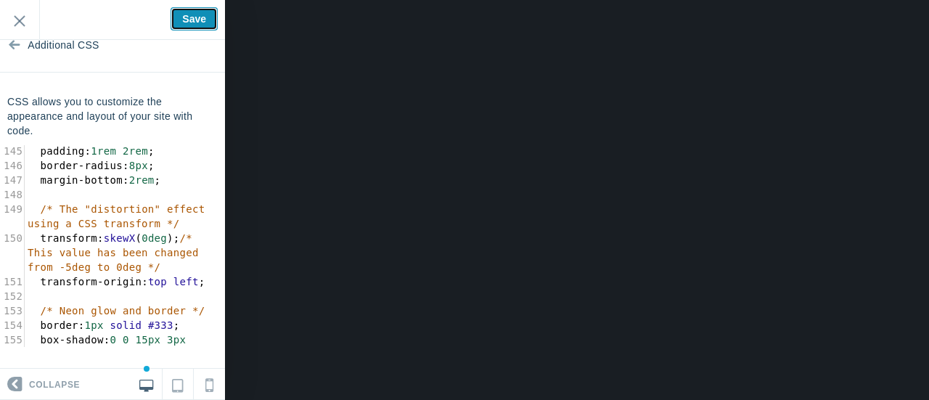
click at [191, 17] on input "Save" at bounding box center [194, 18] width 47 height 23
type input "Saved"
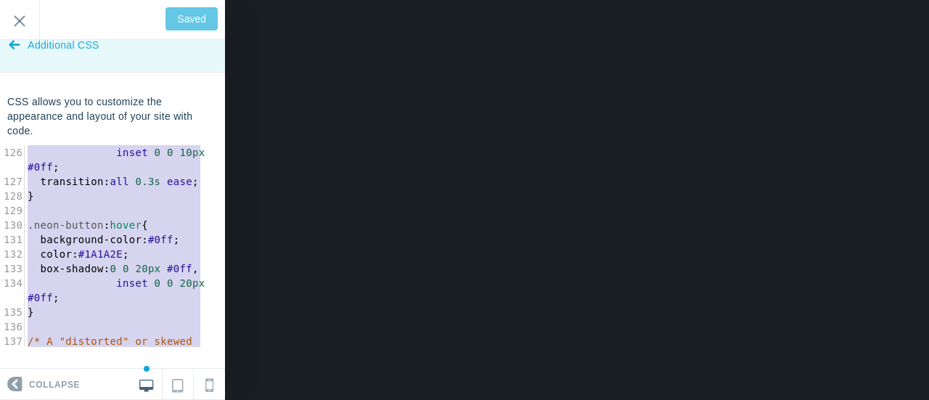
scroll to position [1844, 0]
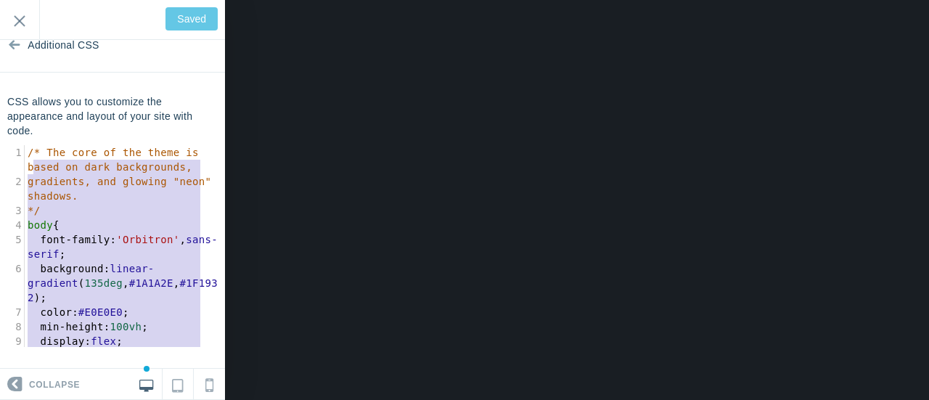
type textarea "/* The core of the theme is based on dark backgrounds, gradients, and glowing "…"
drag, startPoint x: 47, startPoint y: 327, endPoint x: 17, endPoint y: 158, distance: 171.9
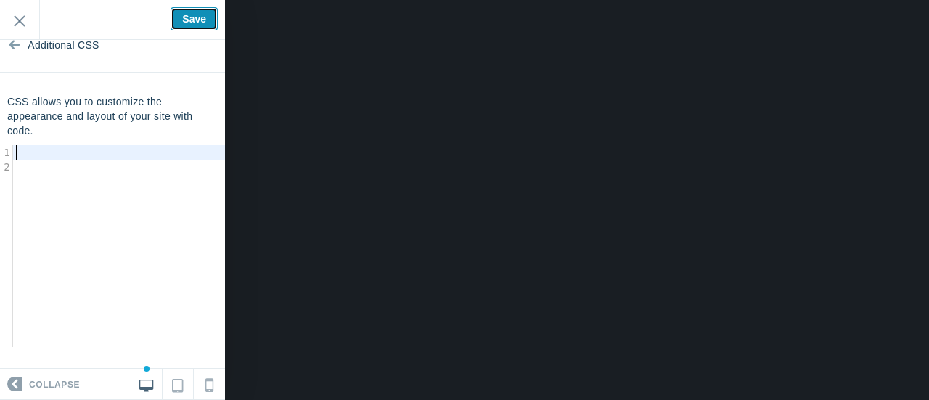
click at [189, 19] on input "Save" at bounding box center [194, 18] width 47 height 23
click at [91, 156] on pre "​" at bounding box center [124, 152] width 223 height 15
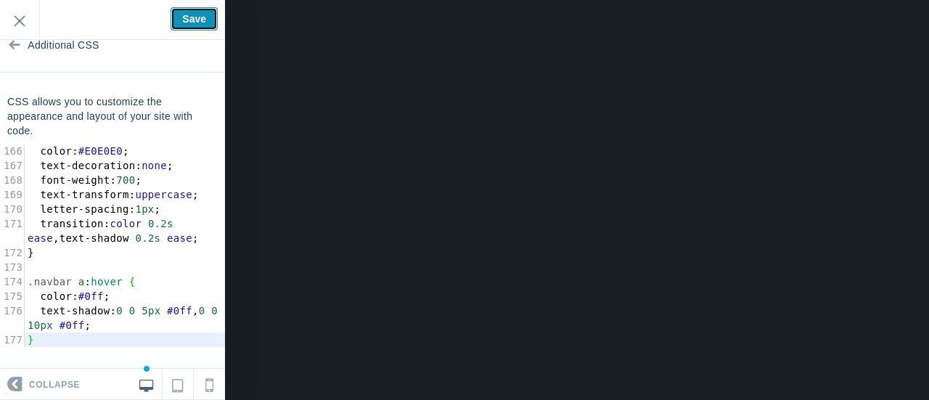
click at [185, 15] on input "Save" at bounding box center [194, 18] width 47 height 23
type input "Saved"
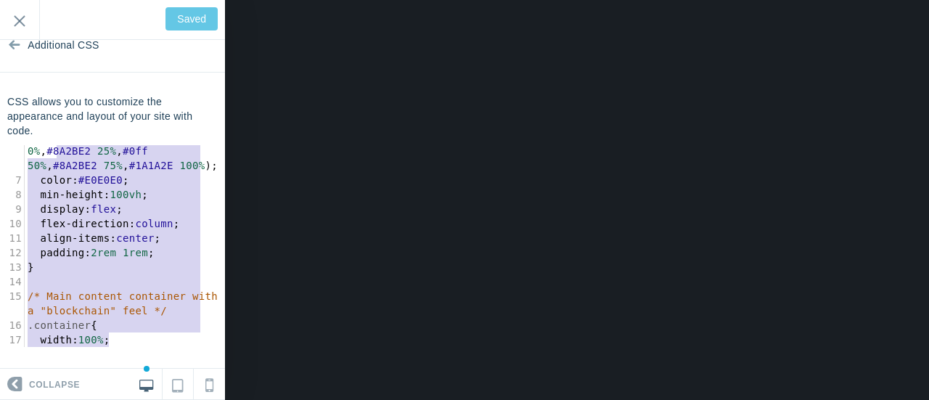
scroll to position [102, 0]
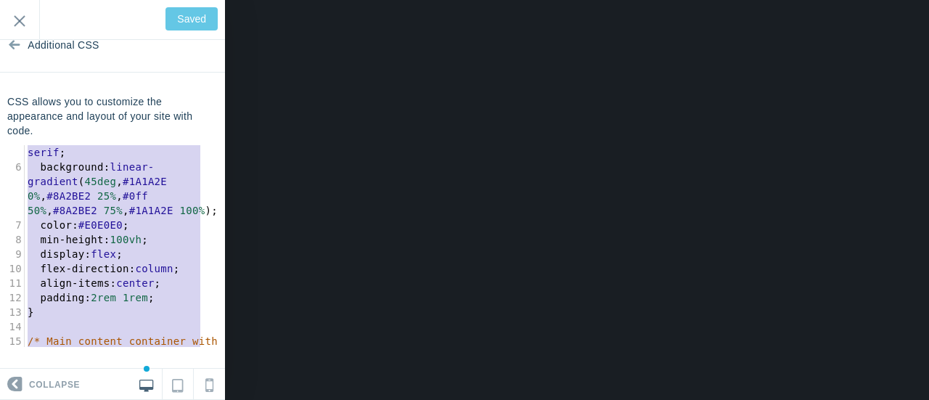
type textarea "/* The core of the theme is based on dark backgrounds, gradients, and glowing "…"
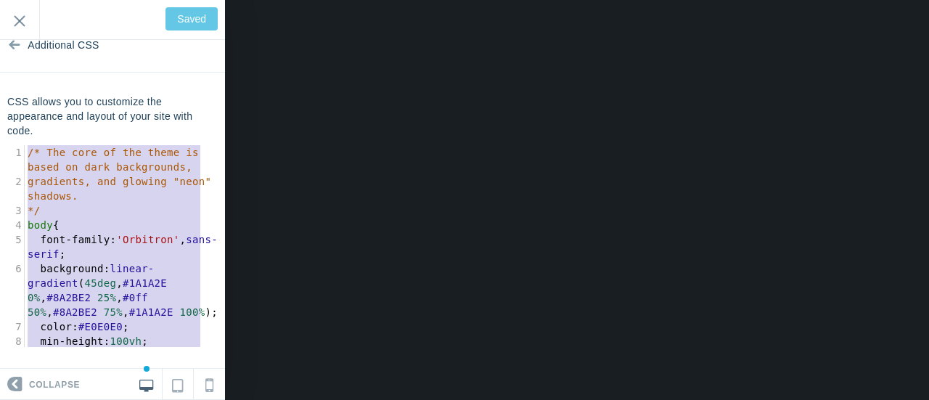
drag, startPoint x: 126, startPoint y: 346, endPoint x: 8, endPoint y: 112, distance: 262.3
click at [10, 112] on div "CSS allows you to customize the appearance and layout of your site with code. /…" at bounding box center [112, 220] width 225 height 253
type input "Save"
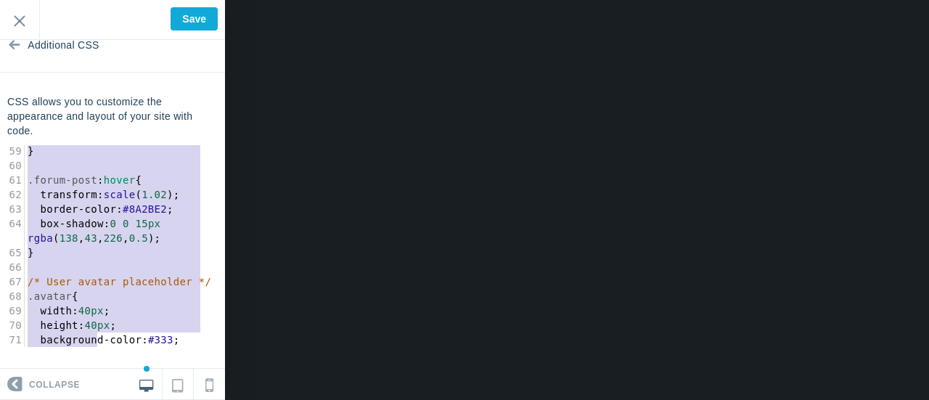
scroll to position [1265, 0]
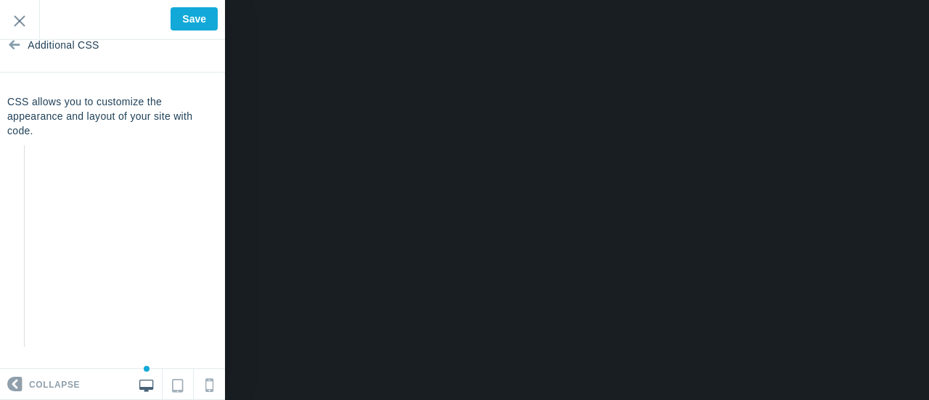
type textarea "max-width: 960px; background-color: rgba(30, 26, 46, 0.7); /* Semi-transparent …"
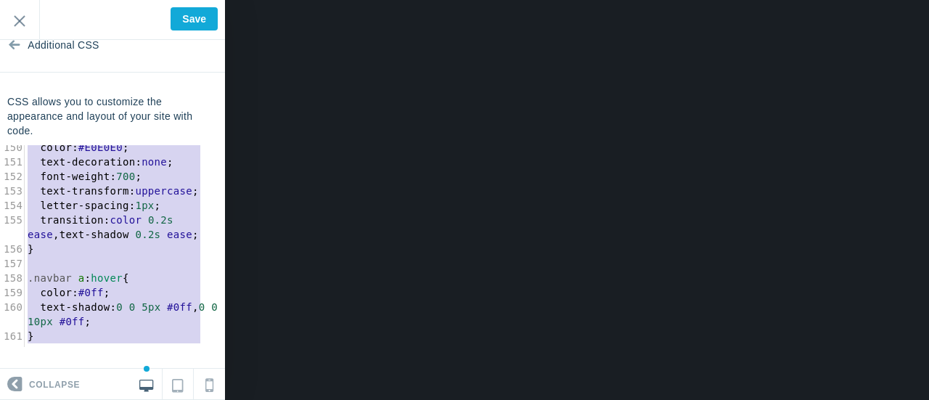
drag, startPoint x: 28, startPoint y: 154, endPoint x: 110, endPoint y: 433, distance: 290.6
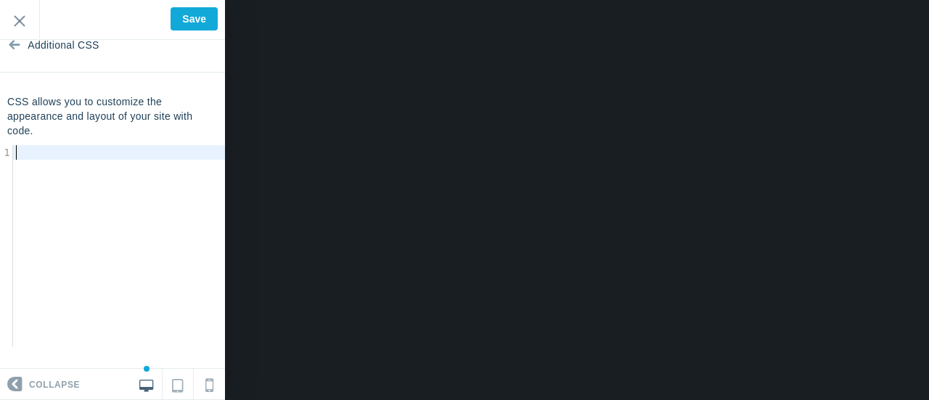
type textarea "​"
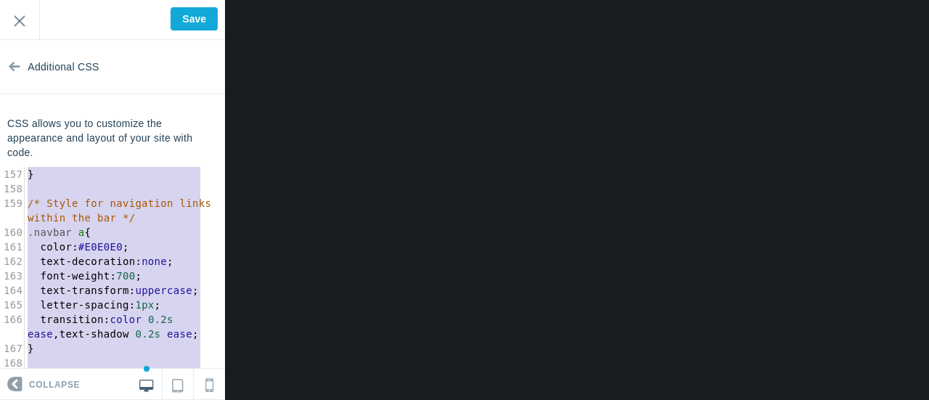
type textarea "} /* Style for navigation links within the bar */ .navbar a { color: #E0E0E0; t…"
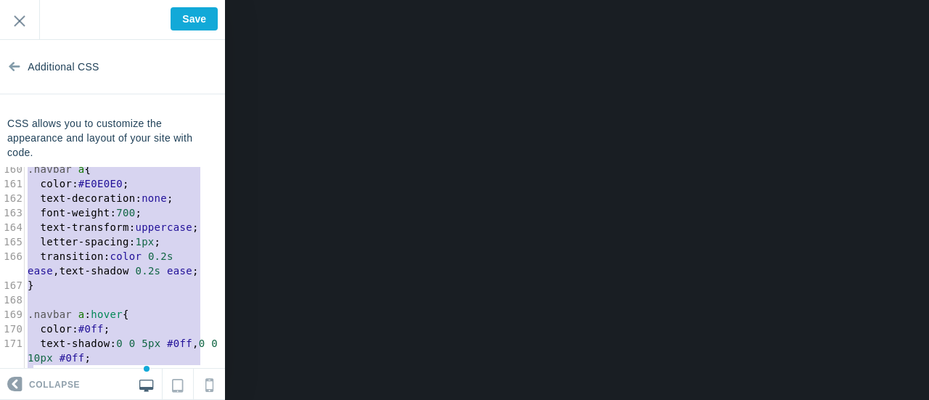
drag, startPoint x: 25, startPoint y: 170, endPoint x: 97, endPoint y: 423, distance: 262.5
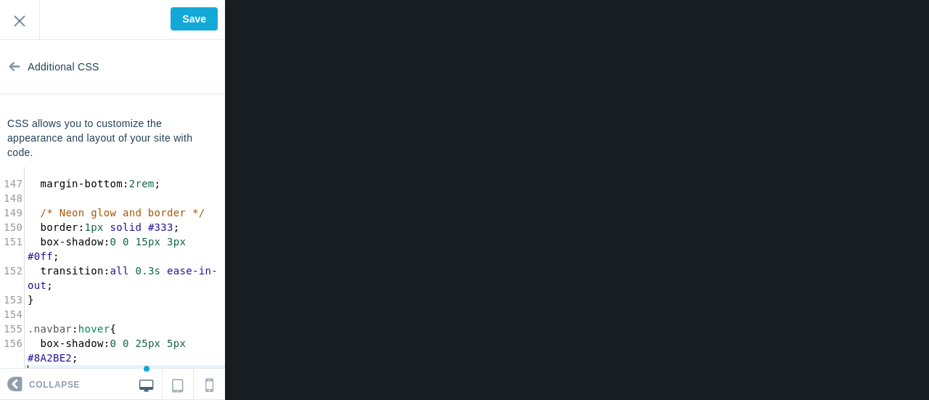
click at [99, 343] on pre "box-shadow : 0 0 25px 5px #8A2BE2 ;" at bounding box center [125, 350] width 200 height 29
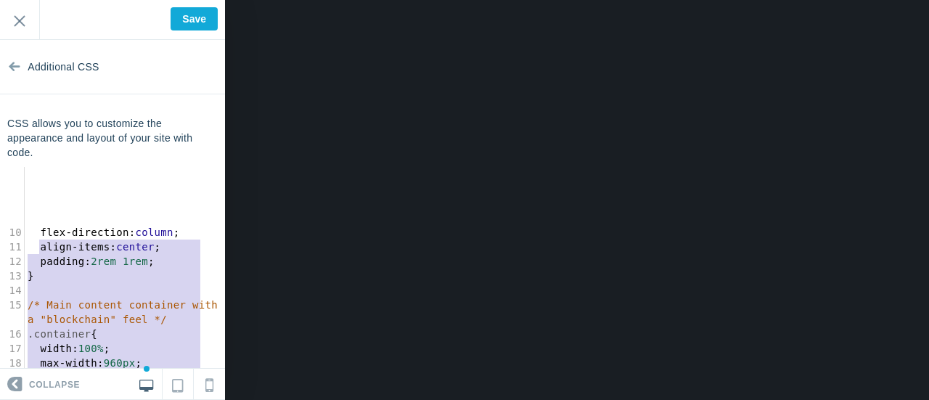
type textarea "/* The core of the theme is based on dark backgrounds, gradients, and glowing "…"
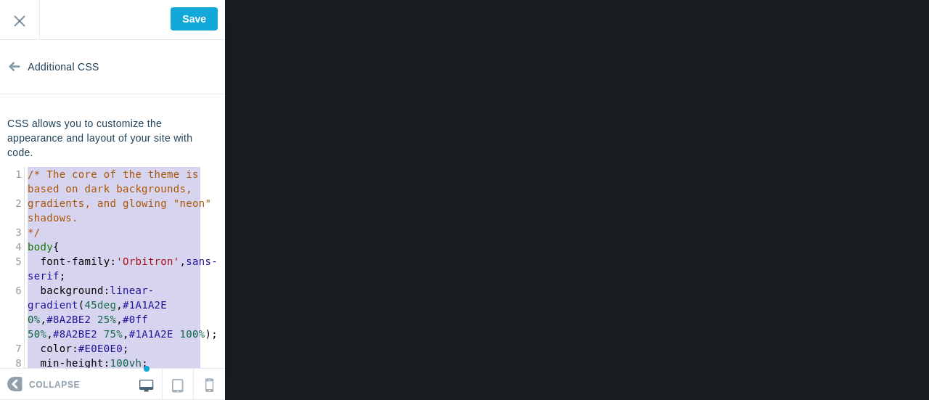
drag, startPoint x: 87, startPoint y: 358, endPoint x: 11, endPoint y: 123, distance: 247.3
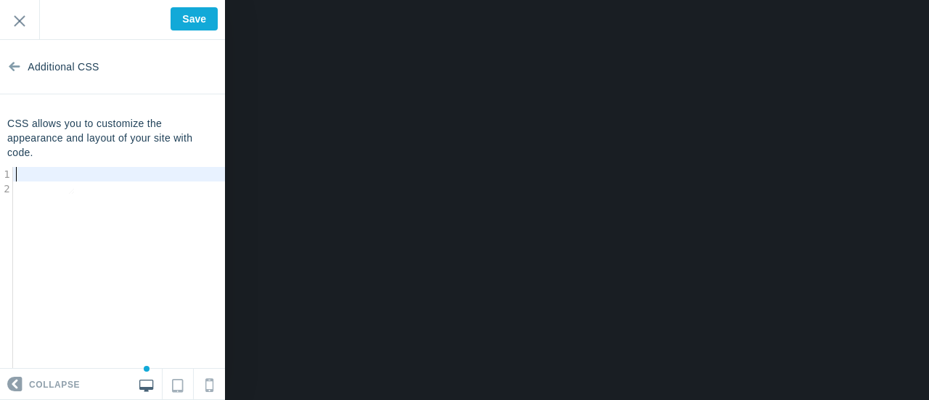
type textarea "​"
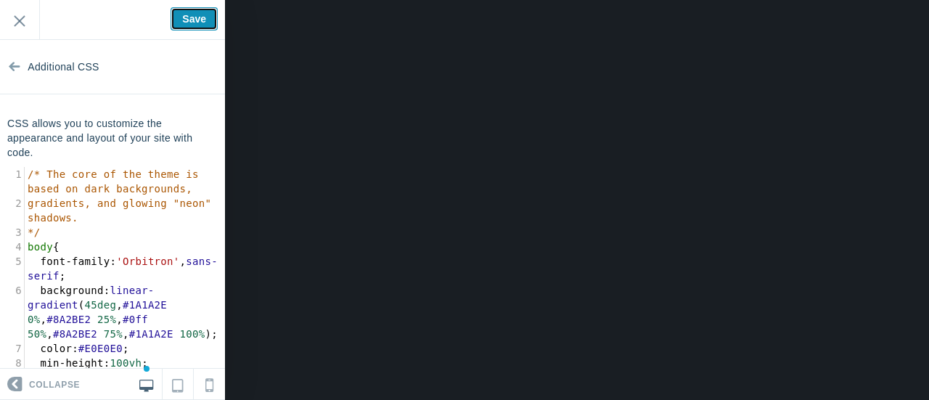
click at [184, 19] on input "Save" at bounding box center [194, 18] width 47 height 23
type input "Saved"
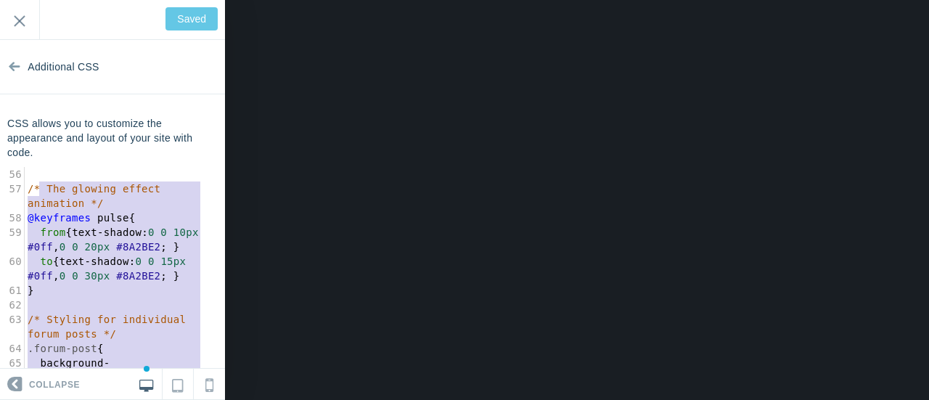
scroll to position [1045, 0]
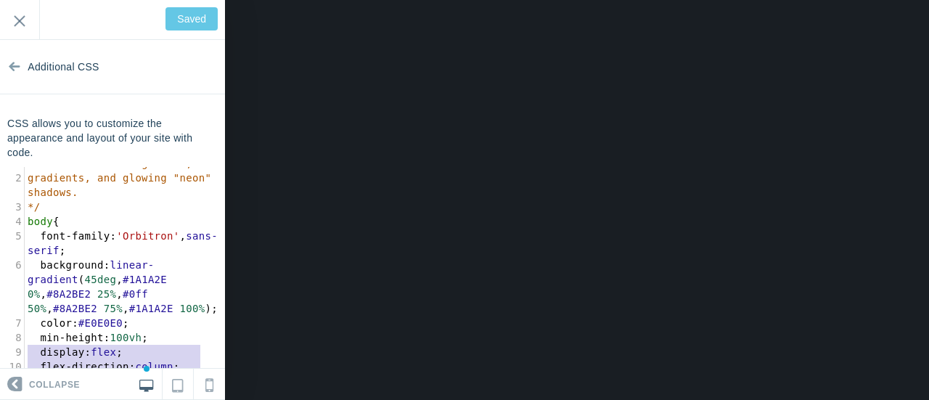
type textarea "/* The core of the theme is based on dark backgrounds, gradients, and glowing "…"
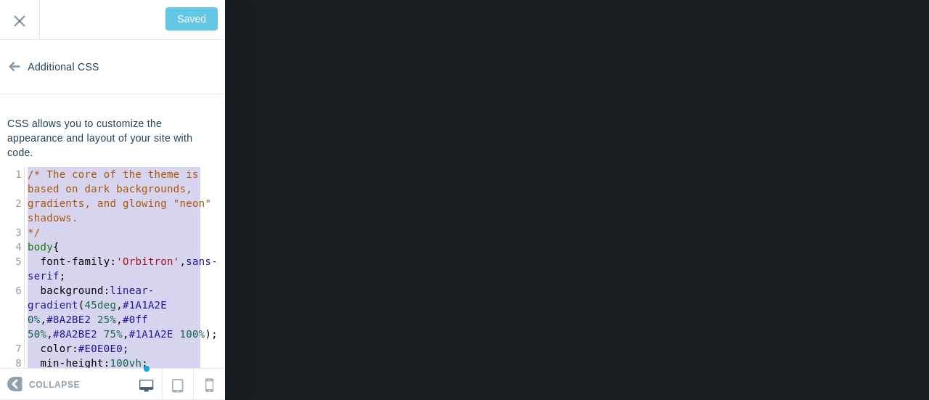
drag, startPoint x: 72, startPoint y: 347, endPoint x: 14, endPoint y: 145, distance: 210.0
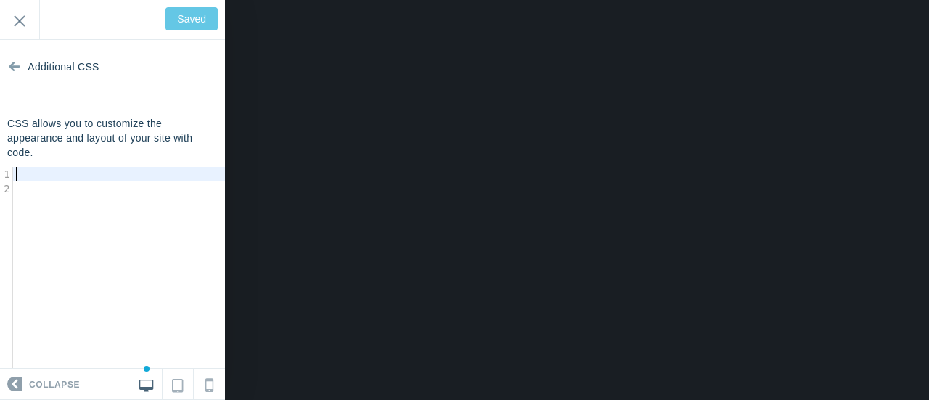
type input "Save"
type textarea "​"
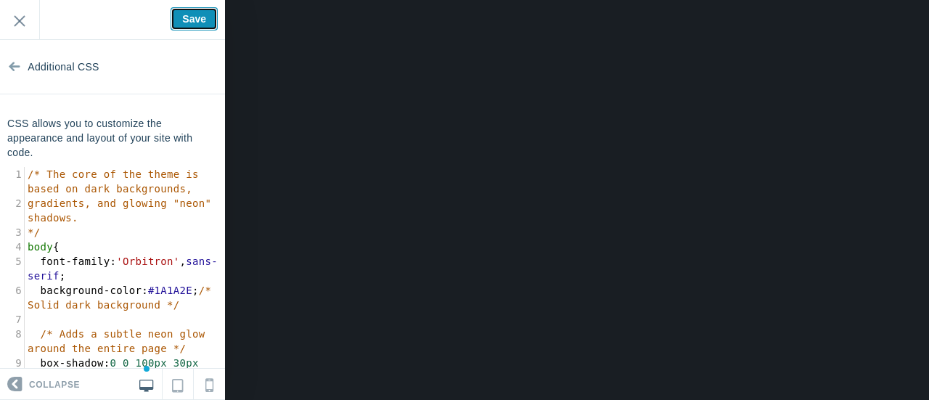
click at [202, 18] on input "Save" at bounding box center [194, 18] width 47 height 23
type input "Saved"
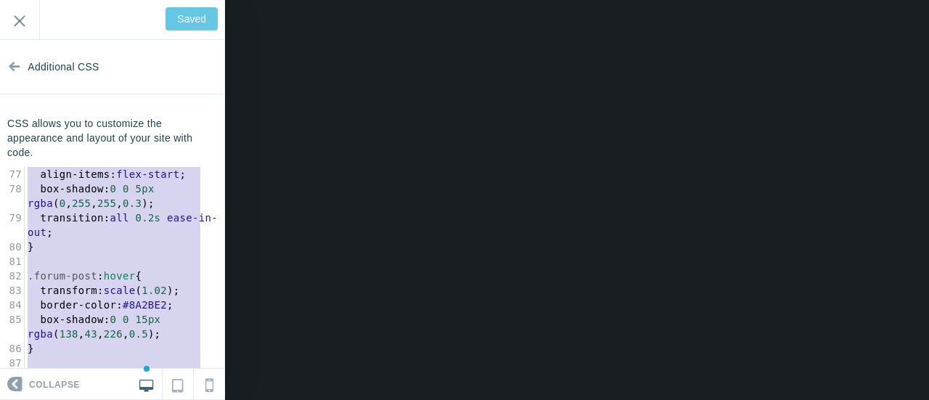
scroll to position [1307, 0]
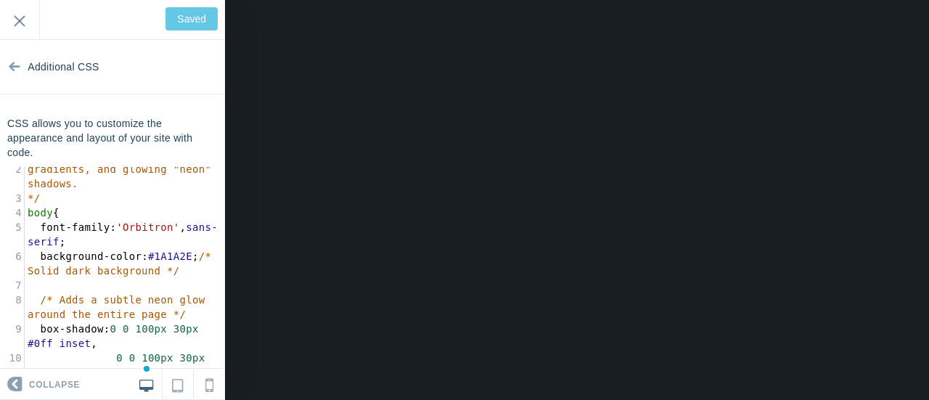
type textarea "/* The core of the theme is based on dark backgrounds, gradients, and glowing "…"
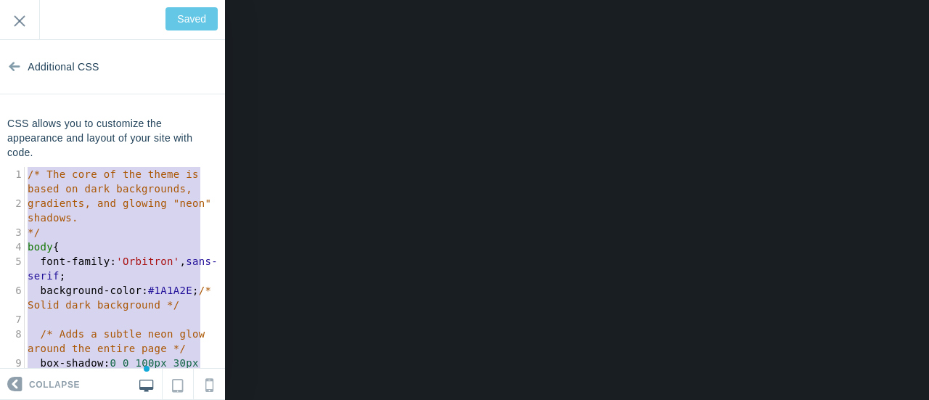
drag, startPoint x: 60, startPoint y: 348, endPoint x: 28, endPoint y: 155, distance: 195.7
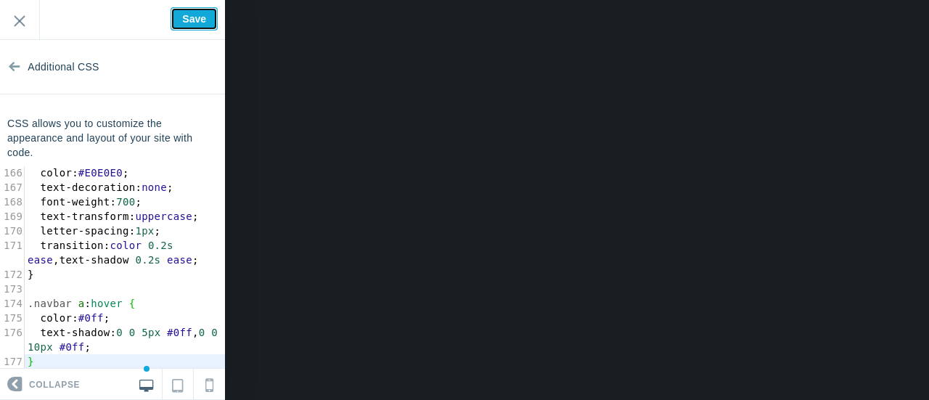
click at [191, 20] on input "Save" at bounding box center [194, 18] width 47 height 23
type input "Saved"
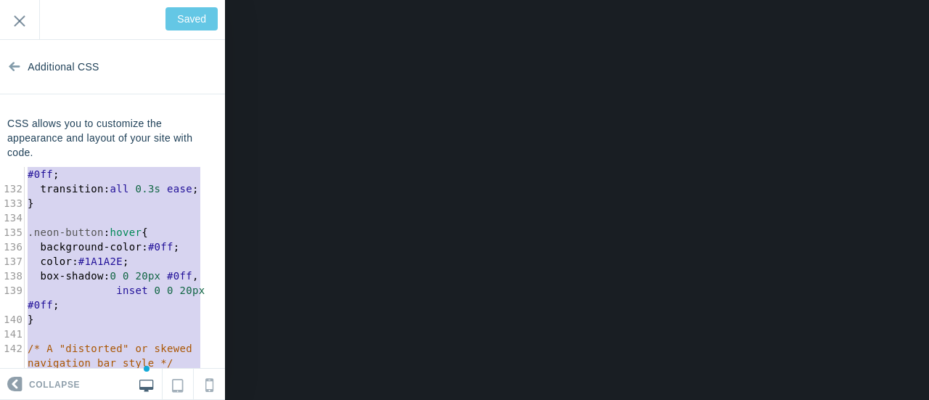
scroll to position [2105, 0]
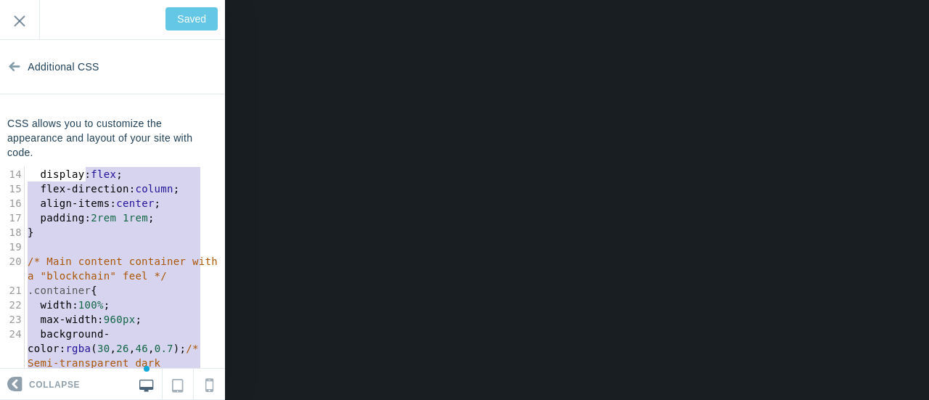
type textarea "display: flex; flex-direction: column; align-items: center; padding: 2rem 1rem;…"
drag, startPoint x: 50, startPoint y: 364, endPoint x: 15, endPoint y: 170, distance: 197.8
type input "Save"
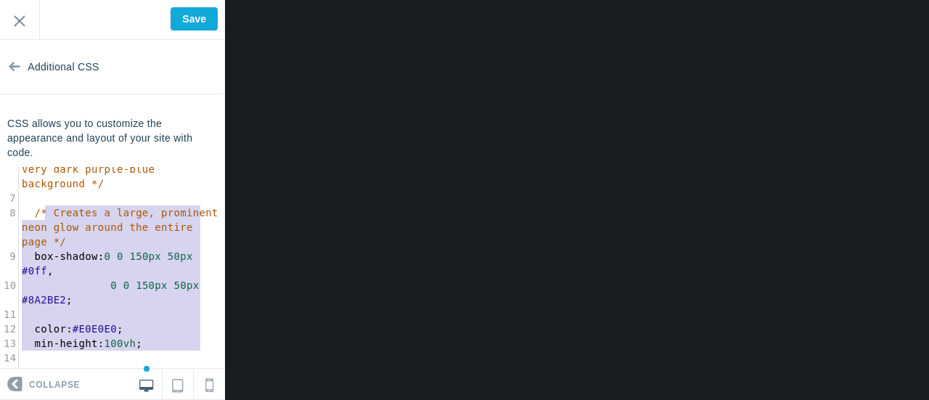
type textarea "/* The core of the theme is based on dark backgrounds, gradients, and glowing "…"
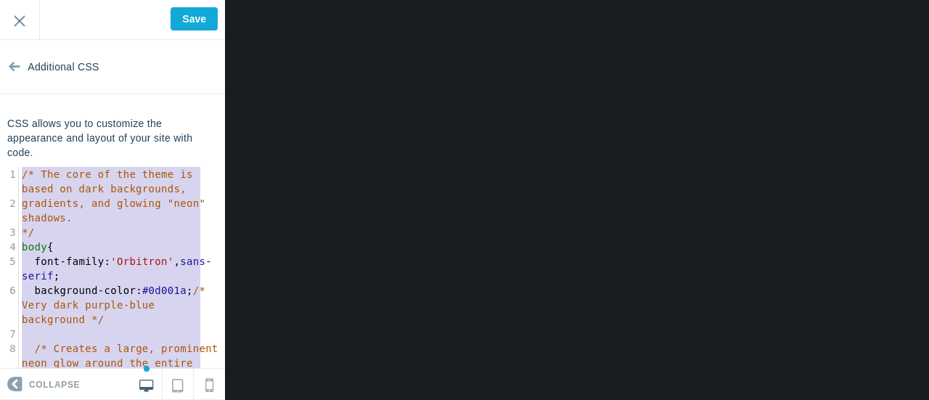
drag, startPoint x: 97, startPoint y: 349, endPoint x: 0, endPoint y: 122, distance: 246.9
click at [0, 122] on div "CSS allows you to customize the appearance and layout of your site with code. /…" at bounding box center [112, 242] width 225 height 253
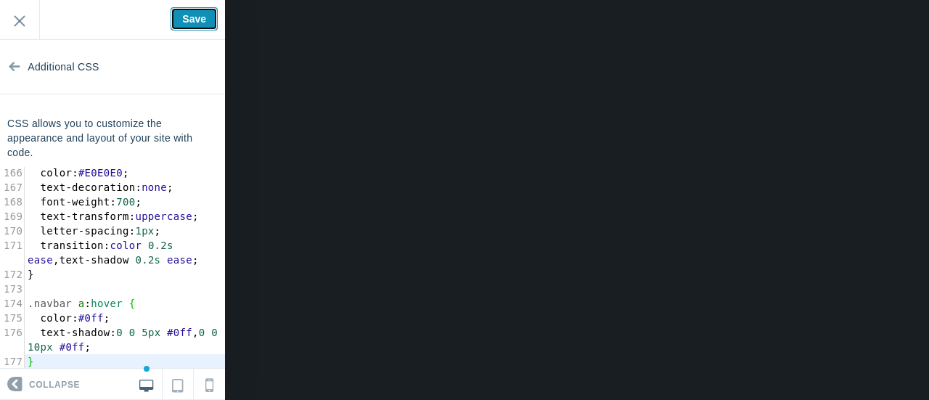
click at [191, 19] on input "Save" at bounding box center [194, 18] width 47 height 23
type input "Saved"
click at [211, 385] on icon at bounding box center [209, 381] width 8 height 19
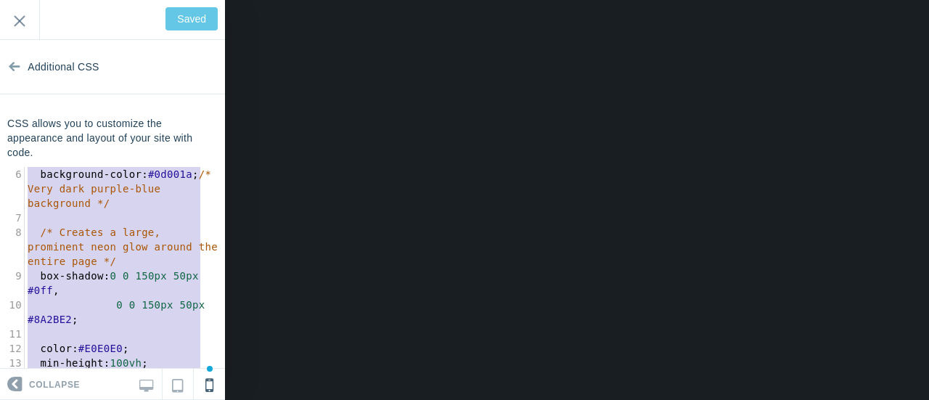
type textarea "/* The core of the theme is based on dark backgrounds, gradients, and glowing "…"
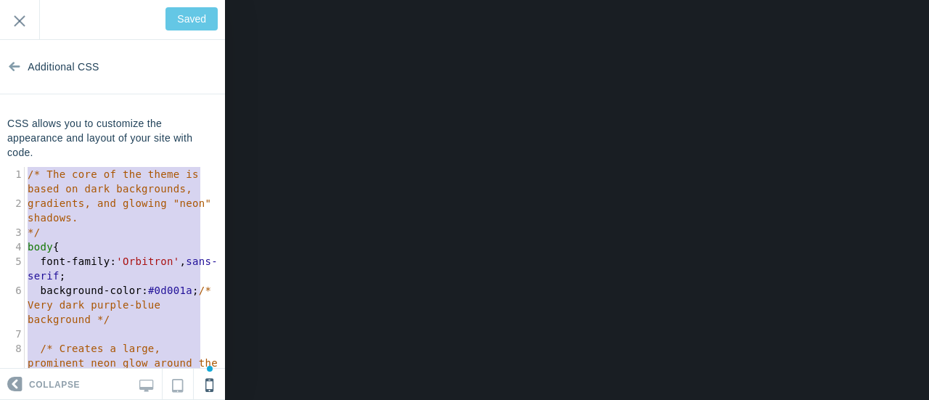
drag, startPoint x: 47, startPoint y: 366, endPoint x: 16, endPoint y: 134, distance: 234.4
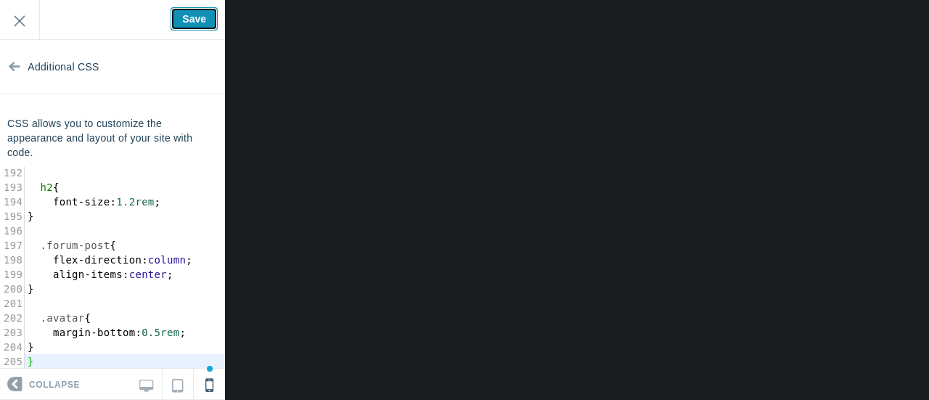
click at [195, 17] on input "Save" at bounding box center [194, 18] width 47 height 23
type input "Saved"
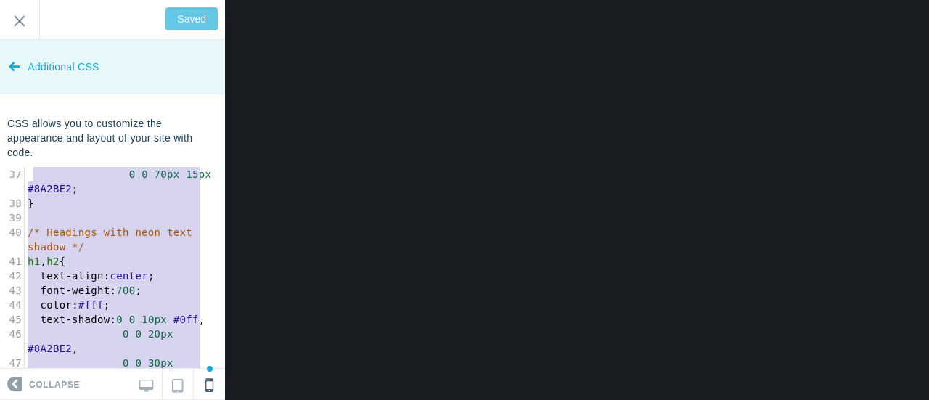
scroll to position [348, 0]
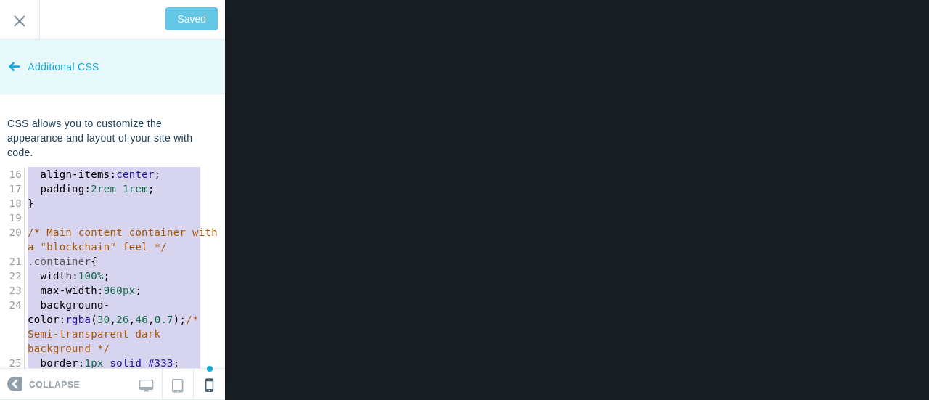
type textarea "/* The core of the theme is based on dark backgrounds, gradients, and glowing "…"
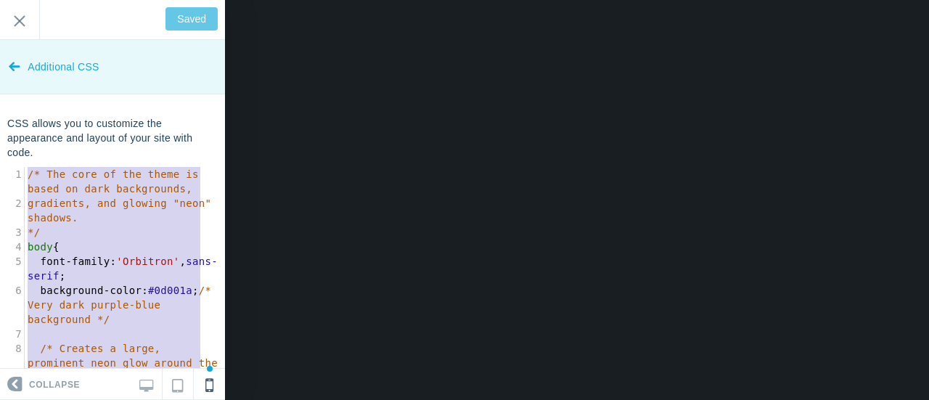
drag, startPoint x: 36, startPoint y: 360, endPoint x: 0, endPoint y: 69, distance: 293.3
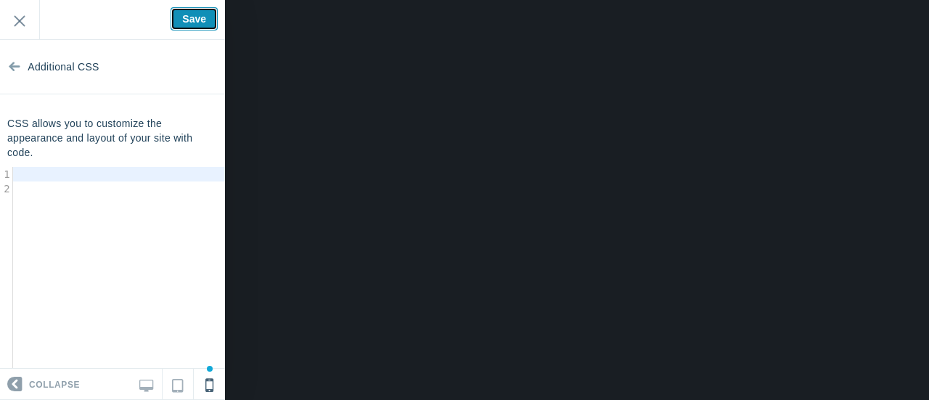
click at [188, 20] on input "Save" at bounding box center [194, 18] width 47 height 23
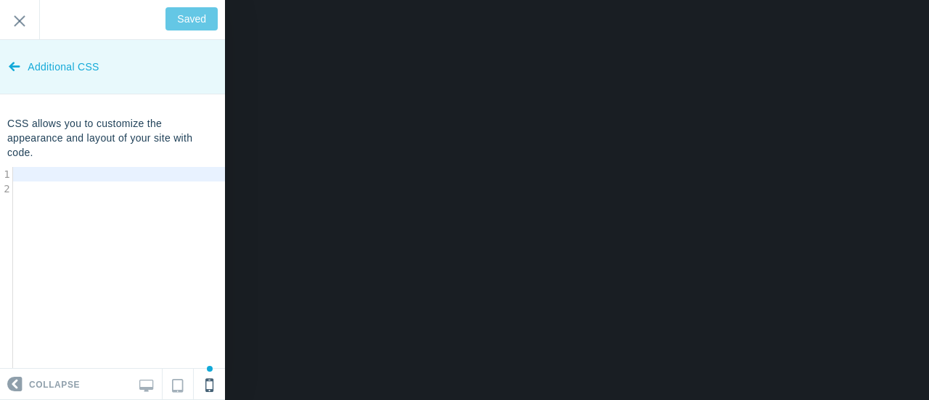
click at [12, 62] on icon at bounding box center [15, 63] width 12 height 54
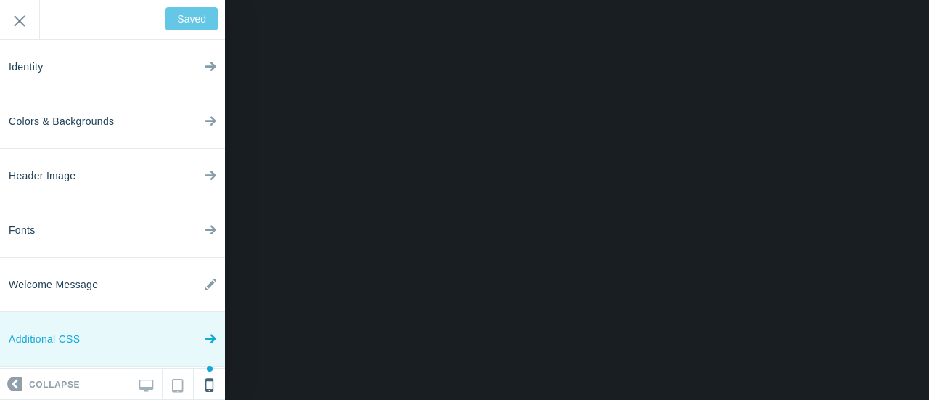
click at [174, 341] on link "Additional CSS" at bounding box center [112, 339] width 225 height 54
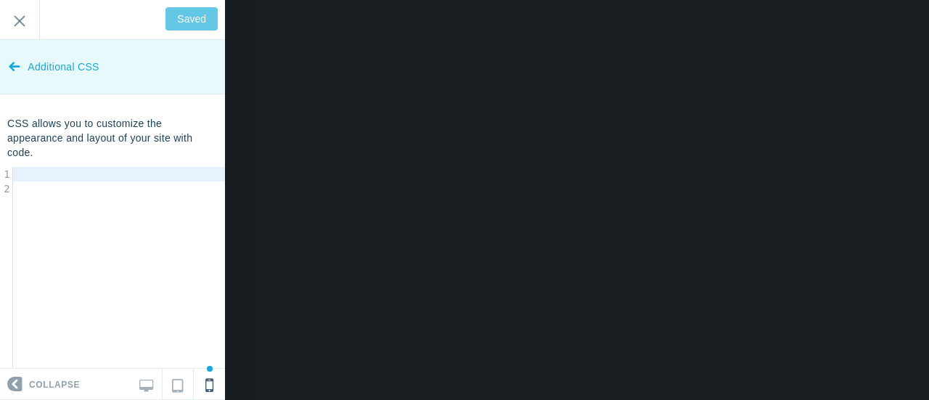
click at [14, 65] on icon at bounding box center [15, 63] width 12 height 54
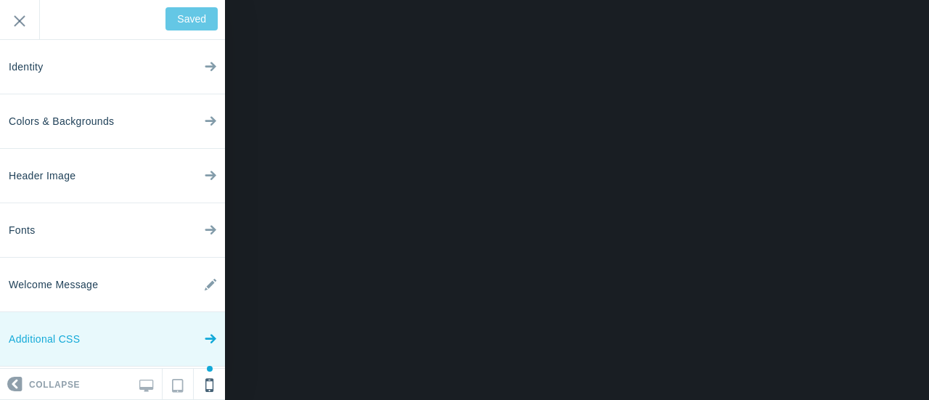
click at [83, 337] on link "Additional CSS" at bounding box center [112, 339] width 225 height 54
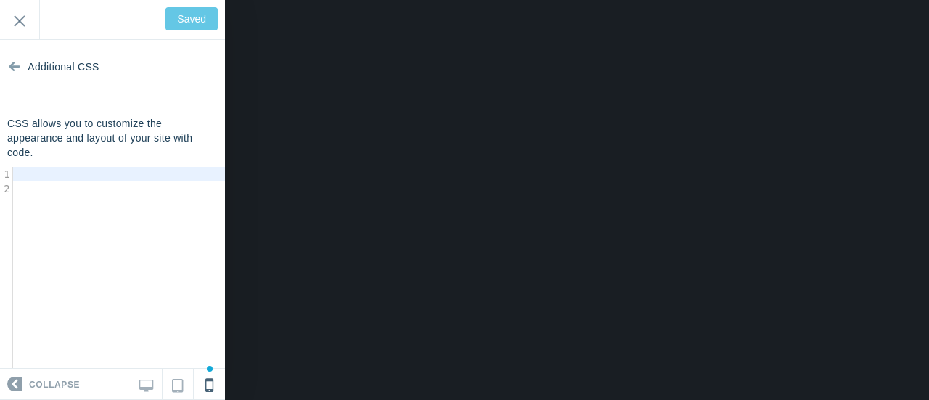
click at [5, 190] on div "2" at bounding box center [6, 188] width 12 height 15
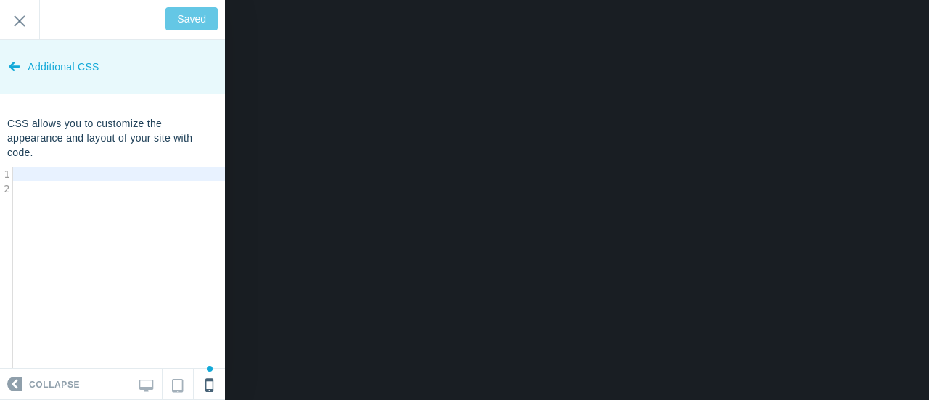
click at [11, 62] on icon at bounding box center [15, 63] width 12 height 54
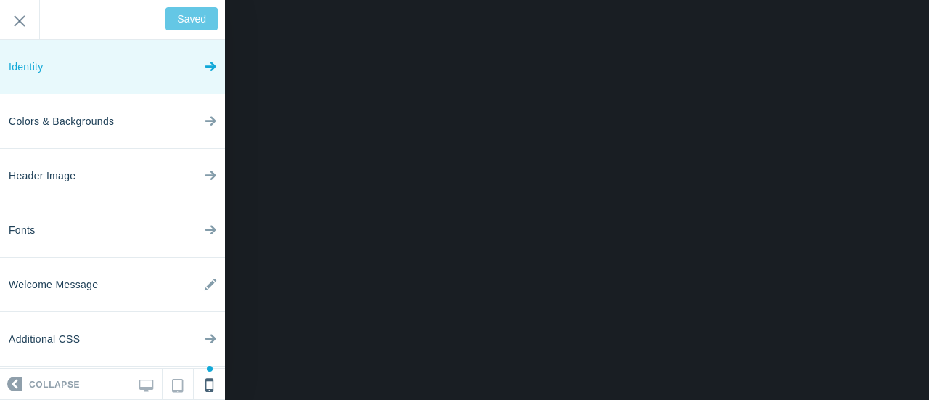
click at [80, 73] on link "Identity" at bounding box center [112, 67] width 225 height 54
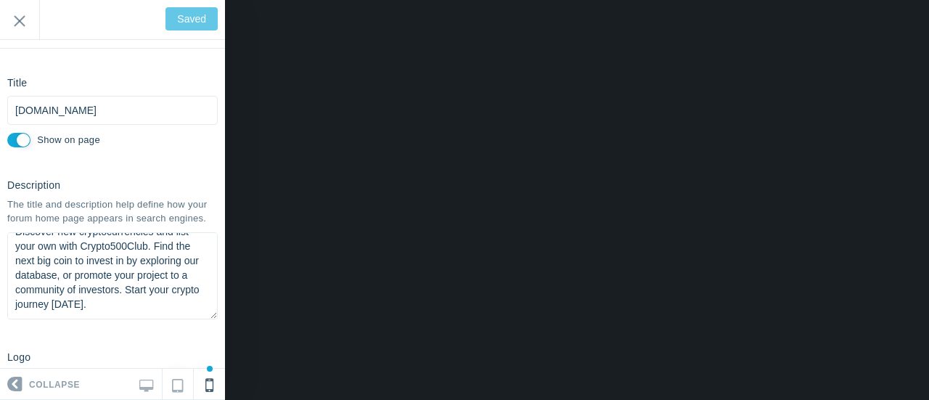
scroll to position [0, 0]
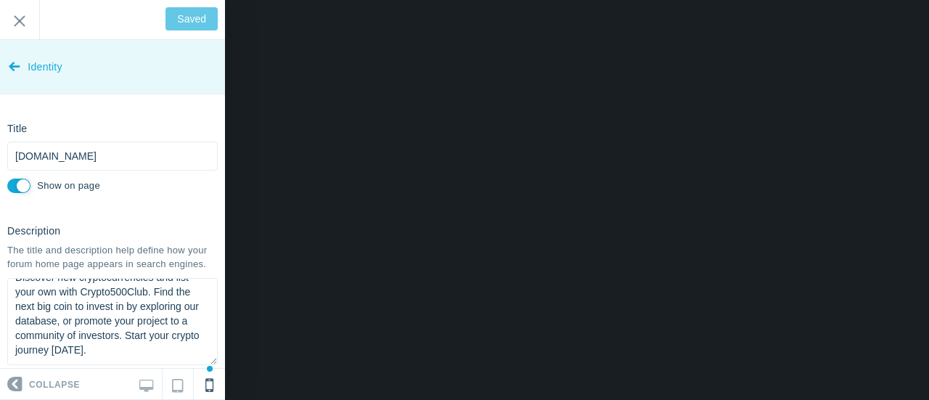
click at [15, 67] on icon at bounding box center [15, 63] width 12 height 54
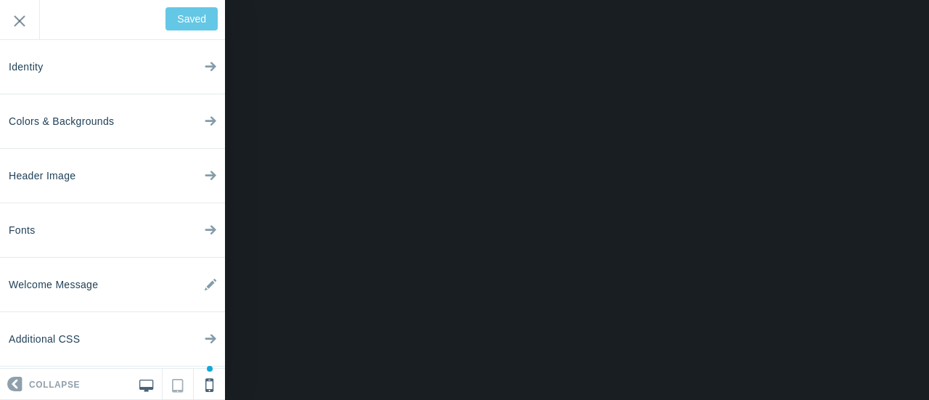
click at [148, 379] on icon at bounding box center [146, 383] width 14 height 13
click at [195, 17] on input "Save" at bounding box center [194, 18] width 47 height 23
click at [193, 19] on div "Saved Exit" at bounding box center [112, 20] width 225 height 40
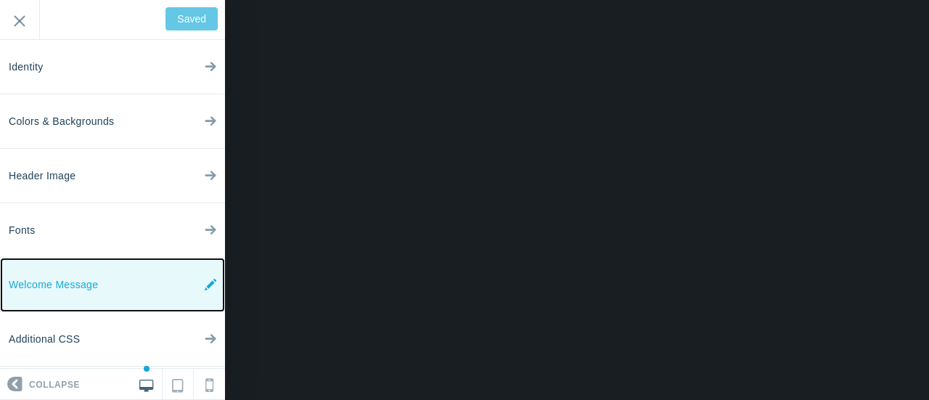
click at [89, 285] on span "Welcome Message" at bounding box center [53, 285] width 89 height 54
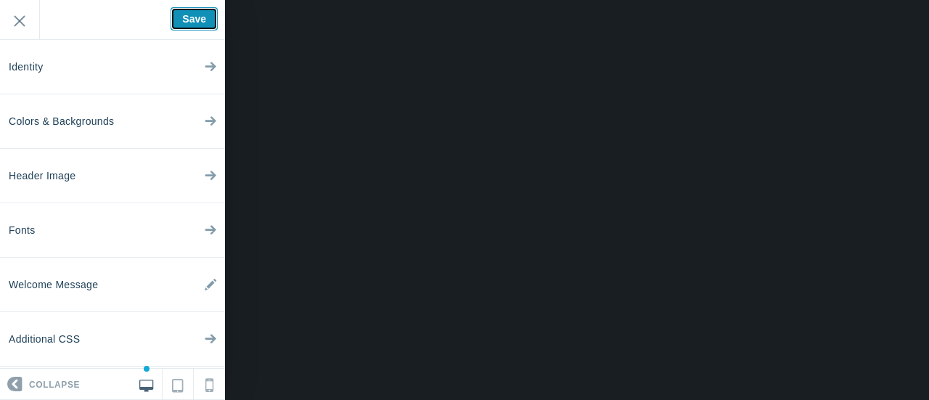
click at [192, 17] on input "Save" at bounding box center [194, 18] width 47 height 23
type input "Saved"
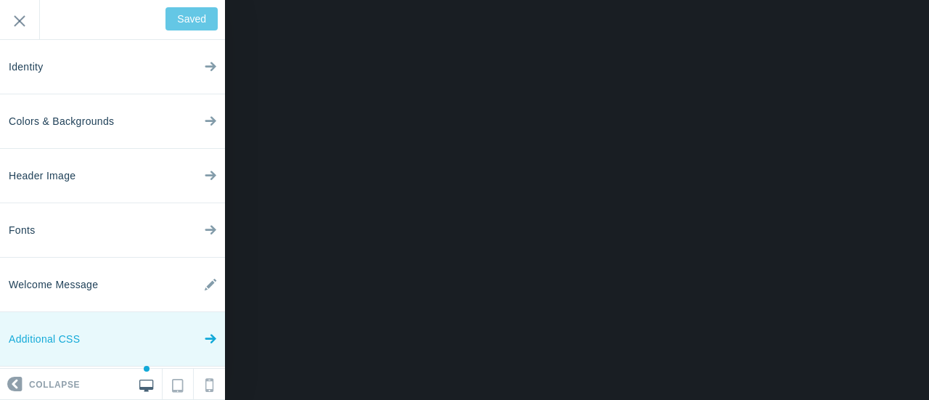
click at [99, 335] on link "Additional CSS" at bounding box center [112, 339] width 225 height 54
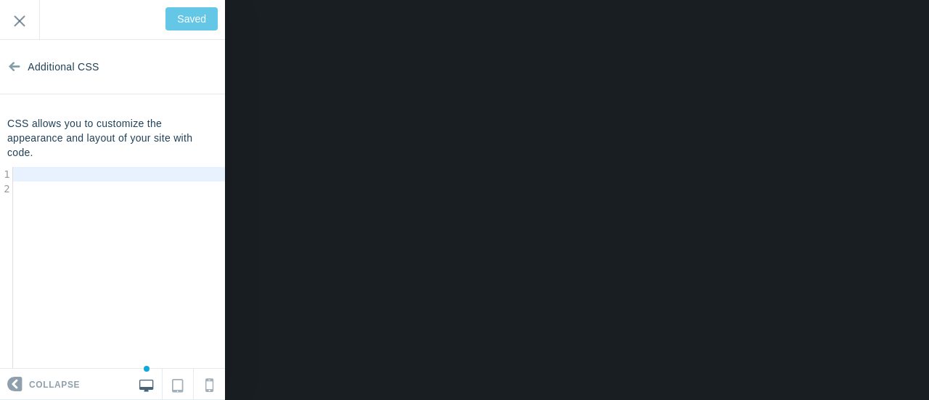
type textarea "​"
drag, startPoint x: 88, startPoint y: 190, endPoint x: 42, endPoint y: 171, distance: 49.5
click at [42, 171] on pre "​" at bounding box center [124, 174] width 223 height 15
type textarea "​"
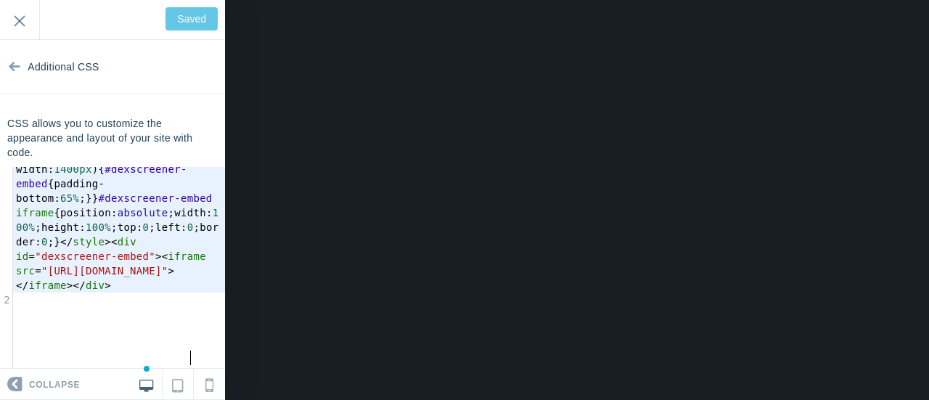
scroll to position [89, 0]
click at [195, 17] on div "Saved Exit" at bounding box center [112, 20] width 225 height 40
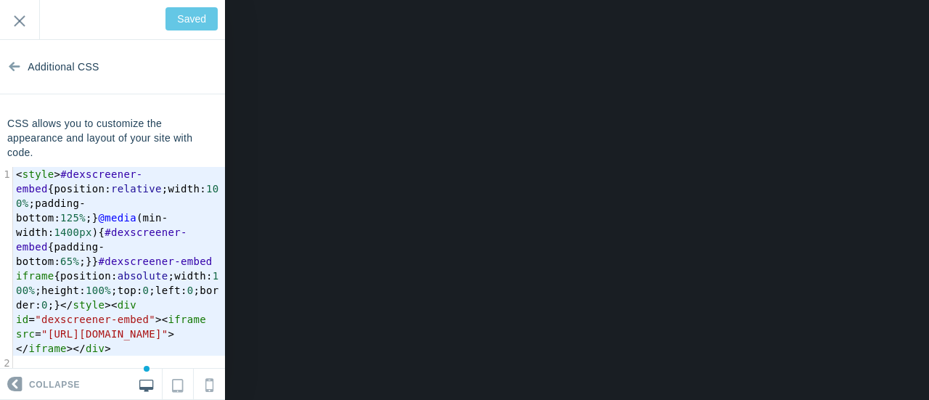
click at [193, 22] on div "Saved Exit" at bounding box center [112, 20] width 225 height 40
click at [205, 384] on icon at bounding box center [209, 381] width 8 height 19
click at [160, 387] on link at bounding box center [146, 384] width 31 height 30
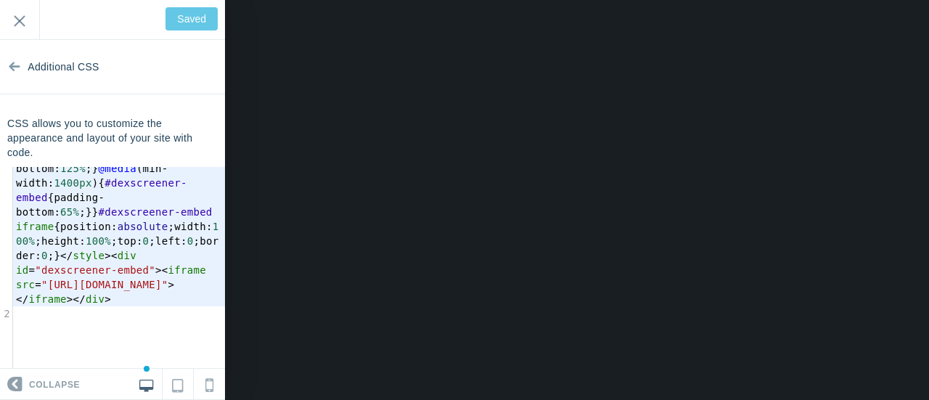
scroll to position [89, 0]
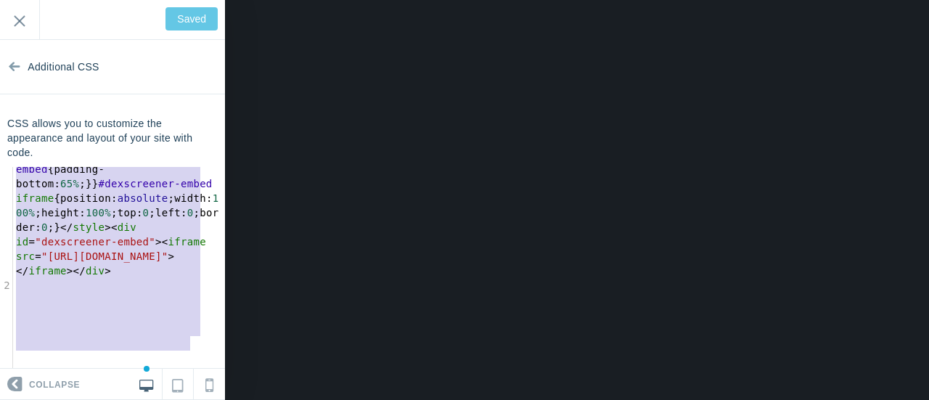
type textarea "<style>#dexscreener-embed{position:relative;width:100%;padding-bottom:125%;}@me…"
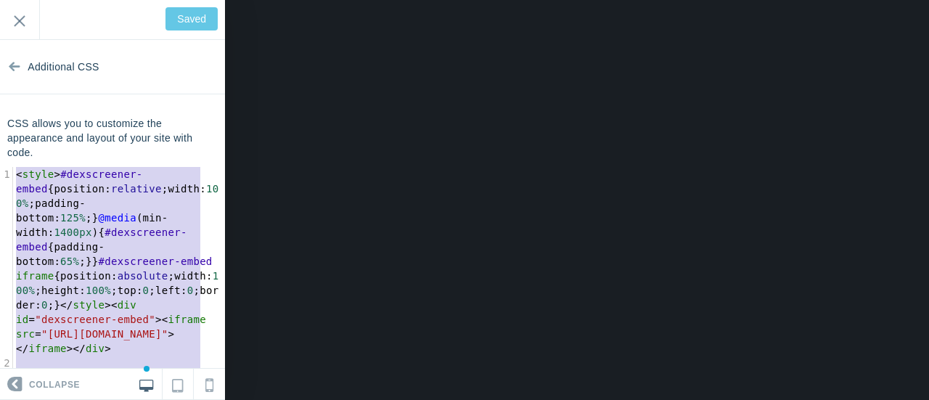
drag, startPoint x: 78, startPoint y: 354, endPoint x: 51, endPoint y: 98, distance: 256.9
click at [52, 98] on section "Additional CSS CSS allows you to customize the appearance and layout of your si…" at bounding box center [112, 204] width 225 height 329
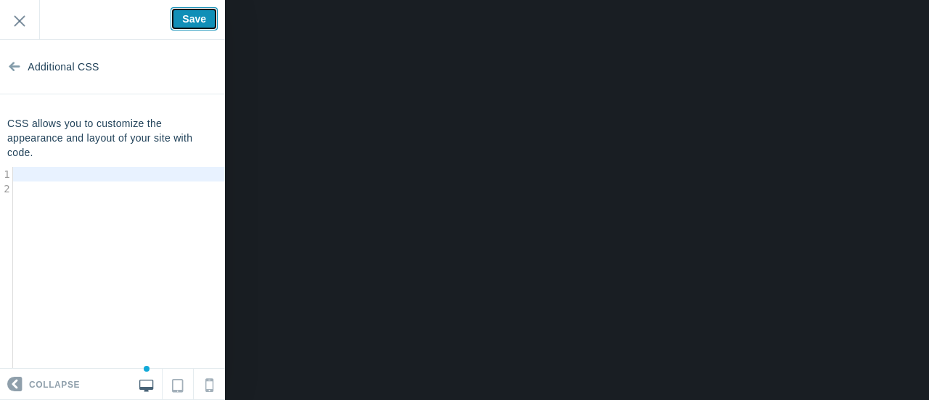
click at [192, 20] on input "Save" at bounding box center [194, 18] width 47 height 23
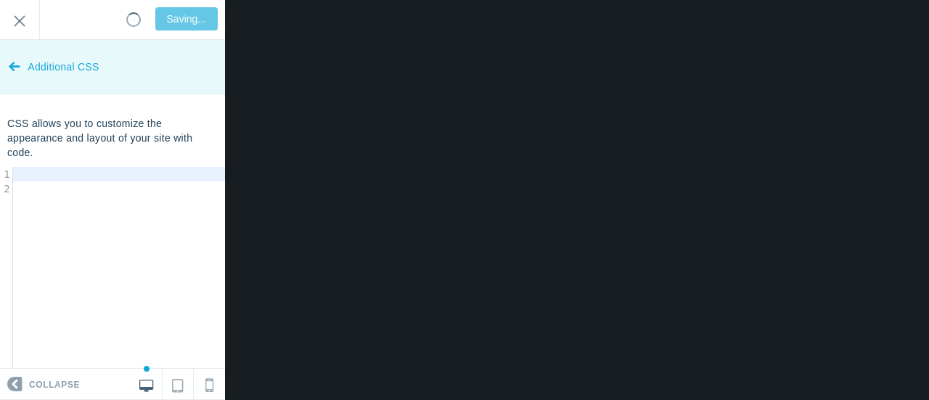
type input "Saved"
click at [12, 66] on icon at bounding box center [15, 63] width 12 height 54
